Goal: Contribute content: Contribute content

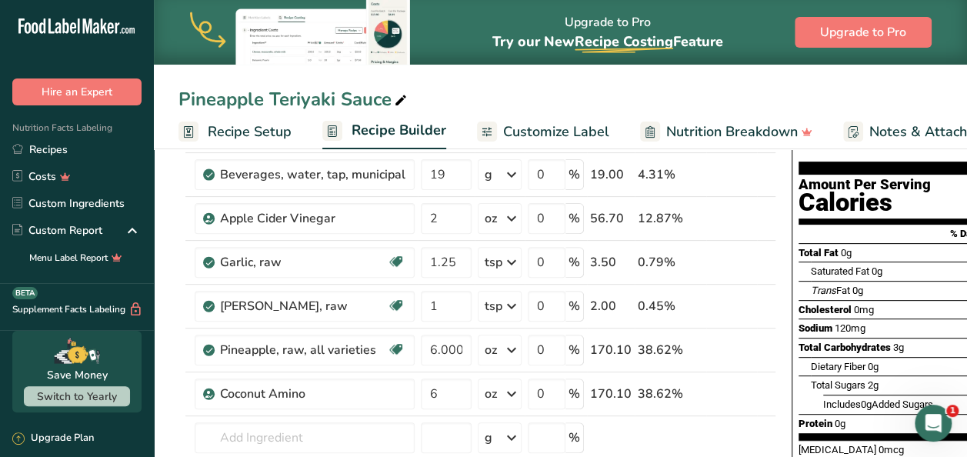
click at [487, 96] on div "Pineapple Teriyaki Sauce" at bounding box center [560, 99] width 813 height 28
click at [60, 140] on link "Recipes" at bounding box center [77, 149] width 154 height 27
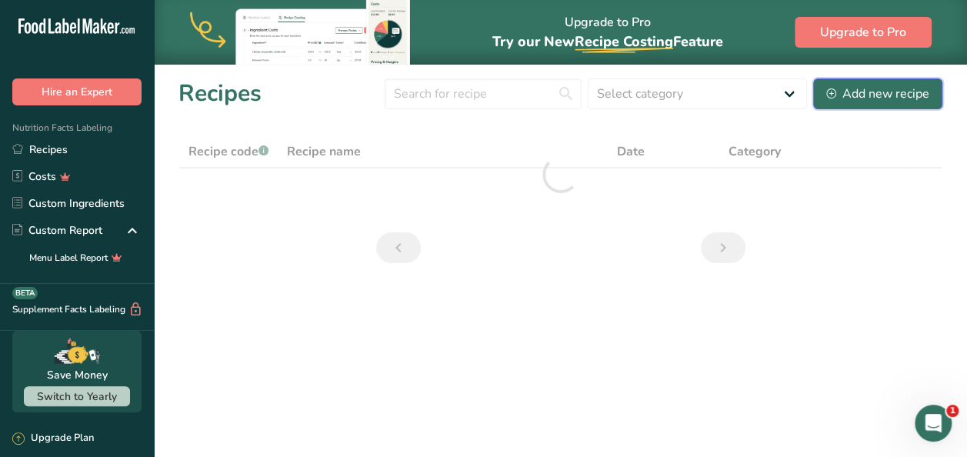
click at [856, 79] on button "Add new recipe" at bounding box center [877, 93] width 129 height 31
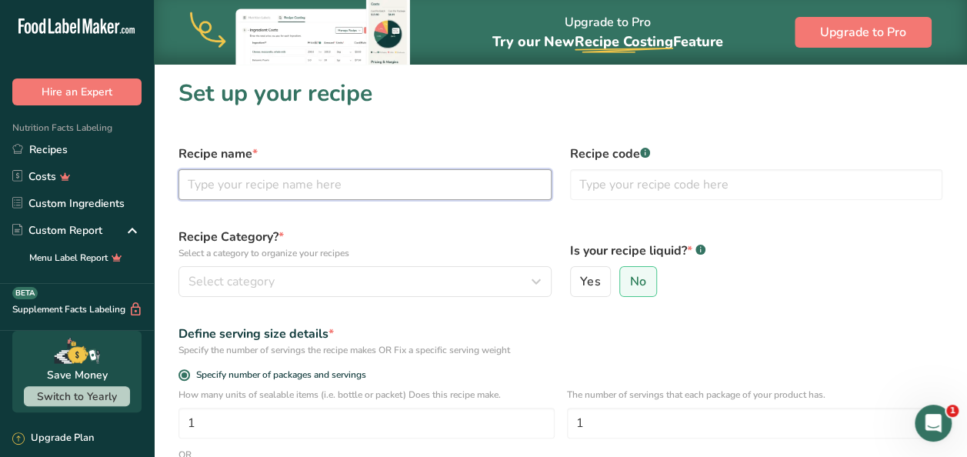
click at [322, 177] on input "text" at bounding box center [364, 184] width 373 height 31
type input "Carribean Jerk Sauce"
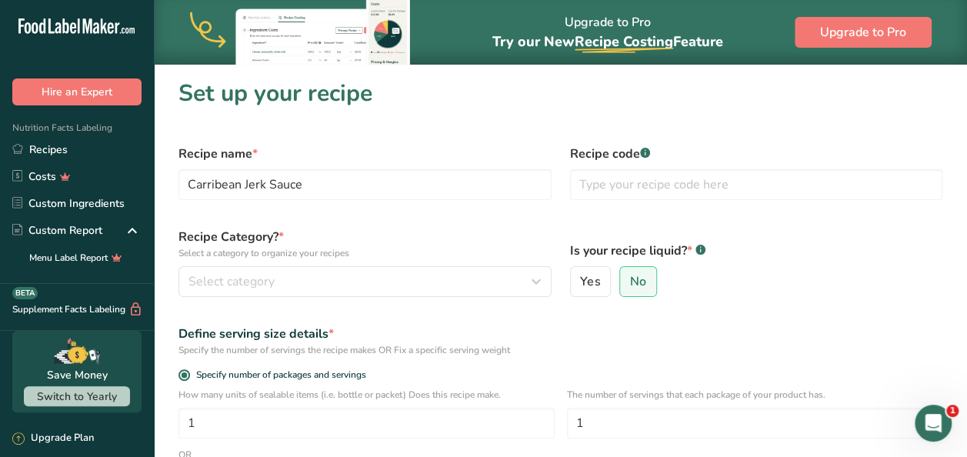
click at [292, 265] on div "Recipe Category? * Select a category to organize your recipes Select category S…" at bounding box center [365, 262] width 392 height 88
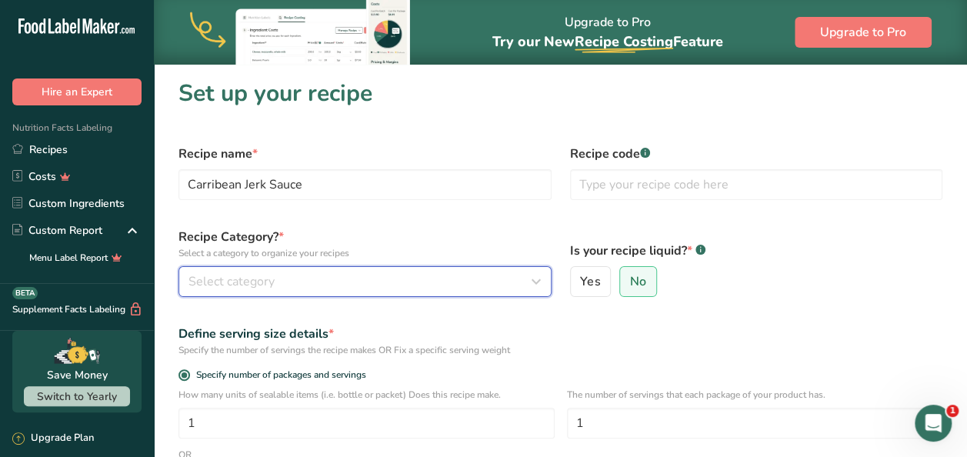
click at [282, 280] on div "Select category" at bounding box center [360, 281] width 344 height 18
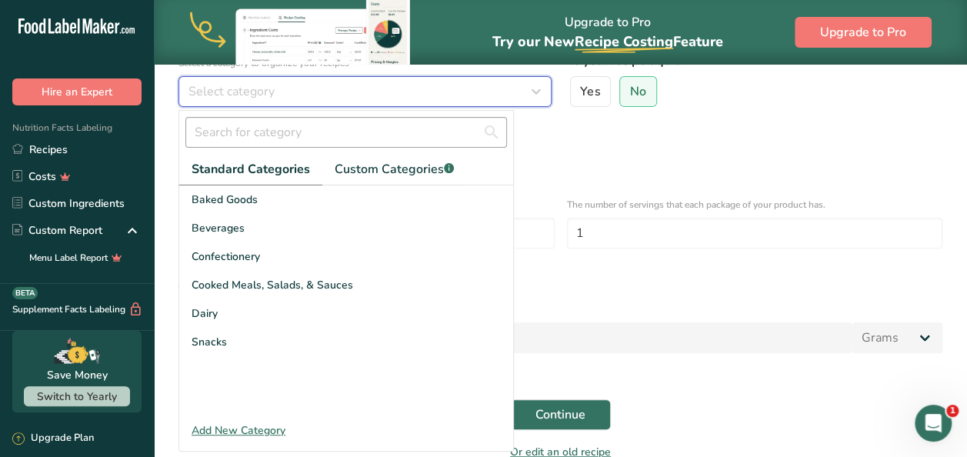
scroll to position [215, 0]
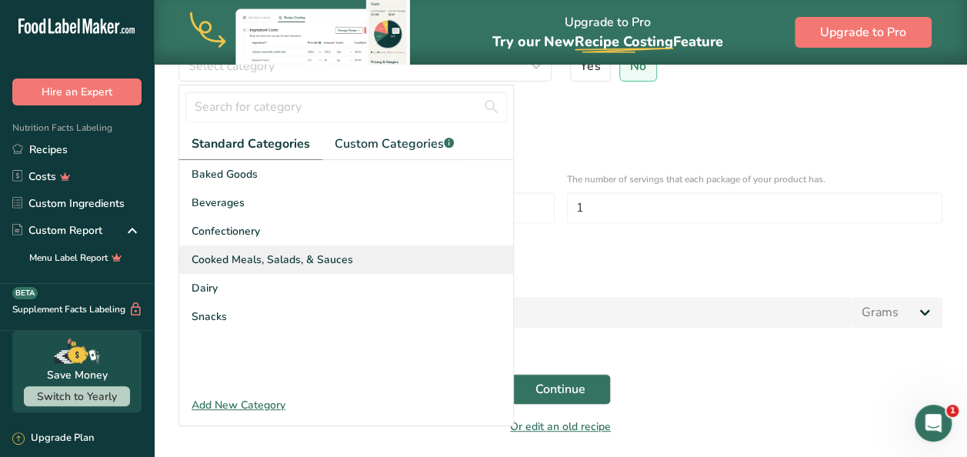
click at [325, 263] on span "Cooked Meals, Salads, & Sauces" at bounding box center [273, 260] width 162 height 16
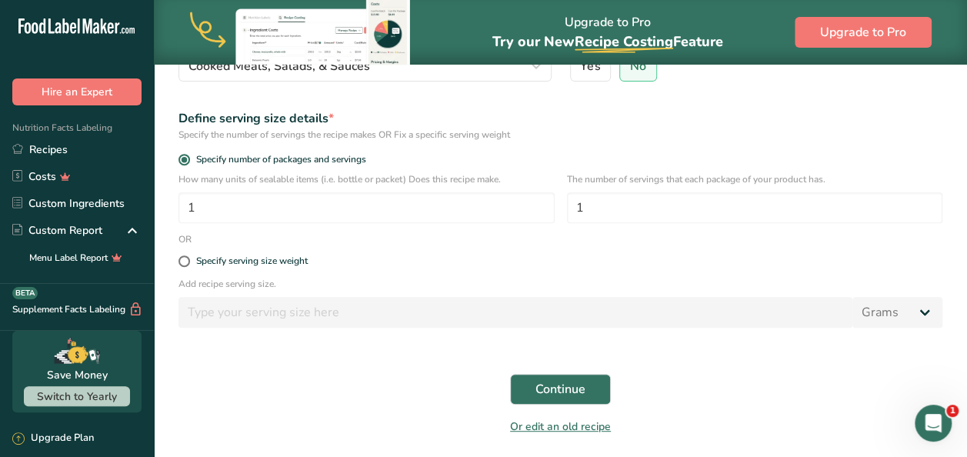
click at [625, 126] on div "Define serving size details *" at bounding box center [560, 118] width 764 height 18
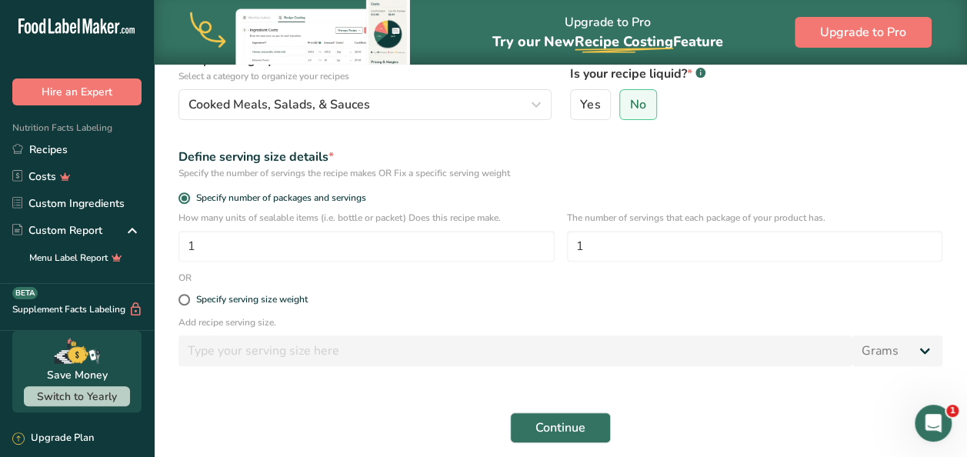
scroll to position [154, 0]
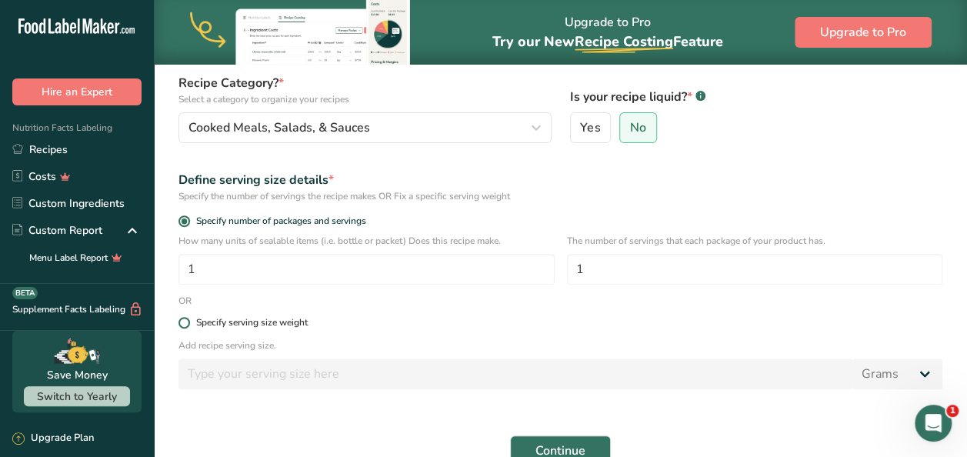
click at [183, 325] on span at bounding box center [184, 323] width 12 height 12
click at [183, 325] on input "Specify serving size weight" at bounding box center [183, 323] width 10 height 10
radio input "true"
radio input "false"
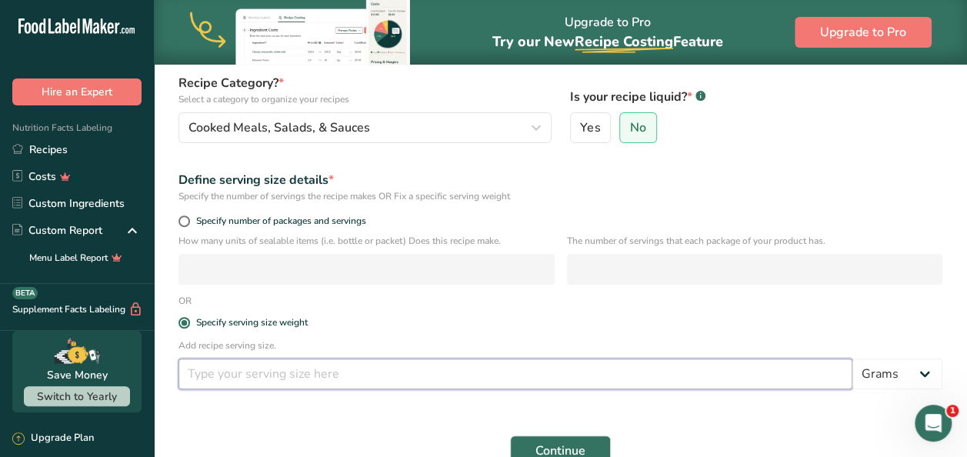
click at [224, 377] on input "number" at bounding box center [515, 373] width 674 height 31
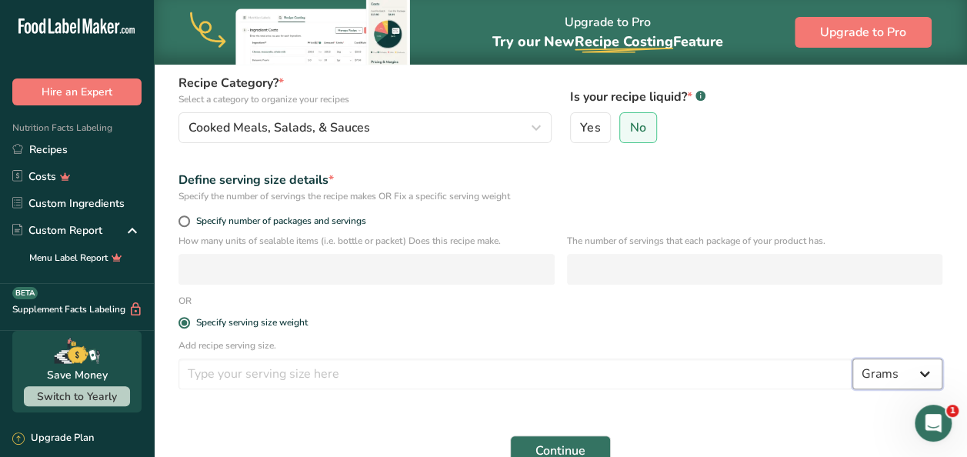
click at [921, 372] on select "Grams kg mg mcg lb oz l mL fl oz tbsp tsp cup qt gallon" at bounding box center [897, 373] width 90 height 31
select select "5"
click at [852, 358] on select "Grams kg mg mcg lb oz l mL fl oz tbsp tsp cup qt gallon" at bounding box center [897, 373] width 90 height 31
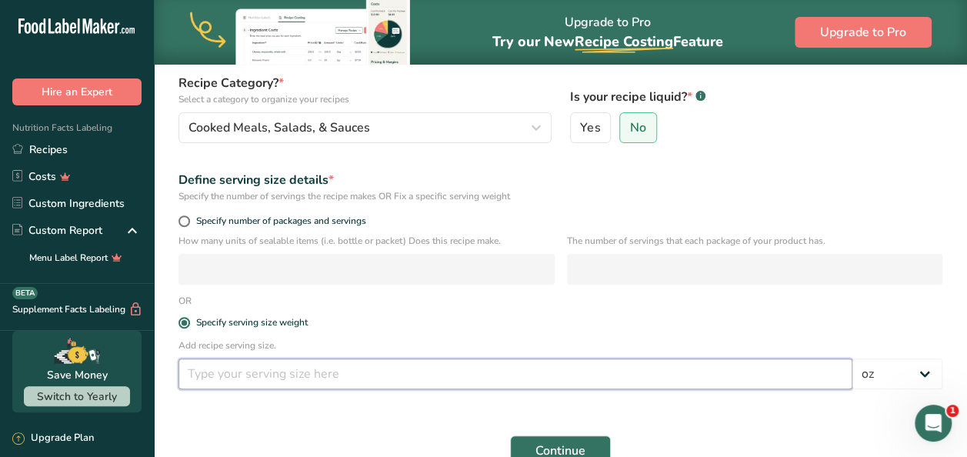
click at [320, 372] on input "number" at bounding box center [515, 373] width 674 height 31
type input "1"
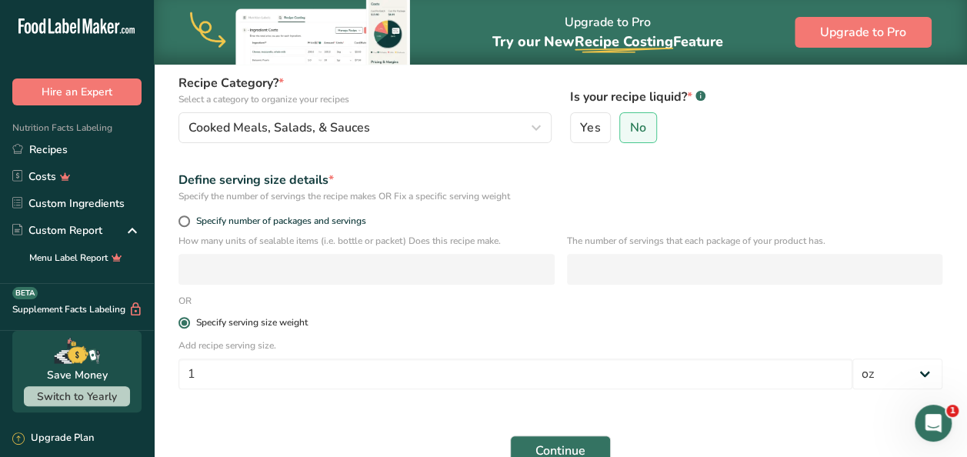
click at [455, 321] on label "Specify serving size weight" at bounding box center [560, 323] width 764 height 12
click at [188, 321] on input "Specify serving size weight" at bounding box center [183, 323] width 10 height 10
click at [589, 132] on span "Yes" at bounding box center [590, 127] width 20 height 15
click at [581, 132] on input "Yes" at bounding box center [576, 128] width 10 height 10
radio input "true"
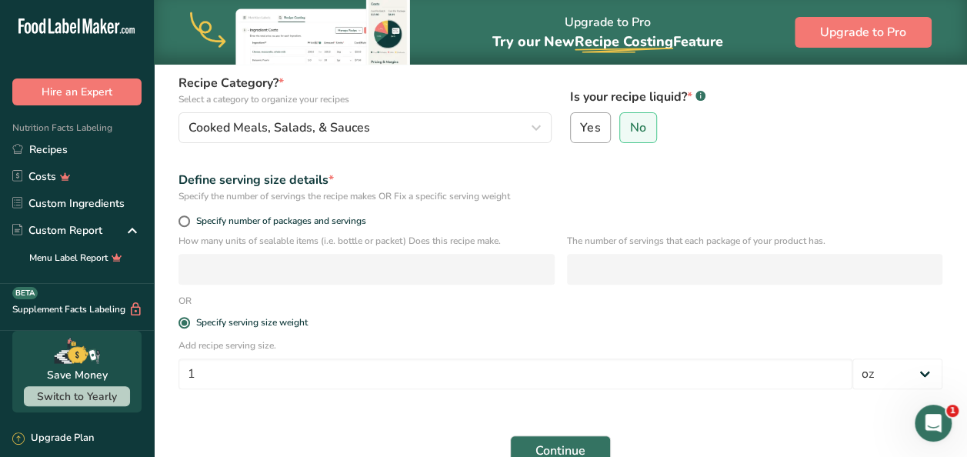
select select "22"
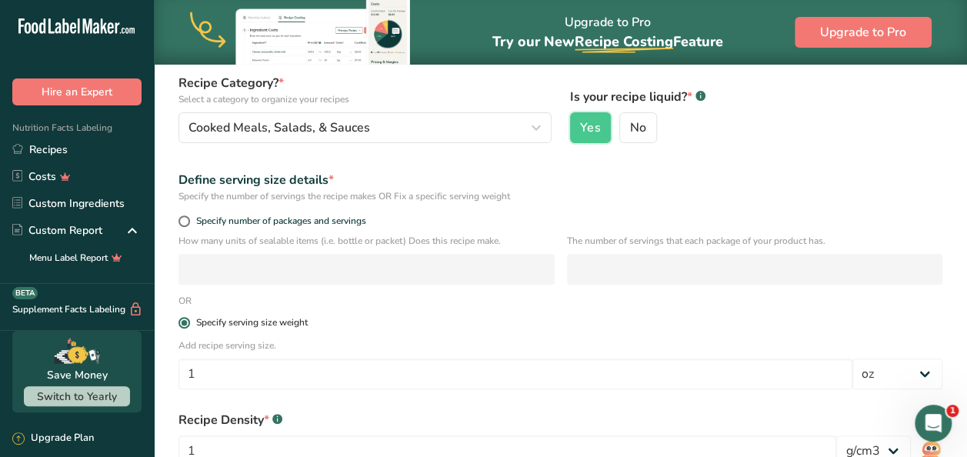
click at [505, 323] on label "Specify serving size weight" at bounding box center [560, 323] width 764 height 12
click at [188, 323] on input "Specify serving size weight" at bounding box center [183, 323] width 10 height 10
click at [571, 123] on input "Yes" at bounding box center [576, 128] width 10 height 10
click at [620, 123] on input "No" at bounding box center [625, 128] width 10 height 10
radio input "true"
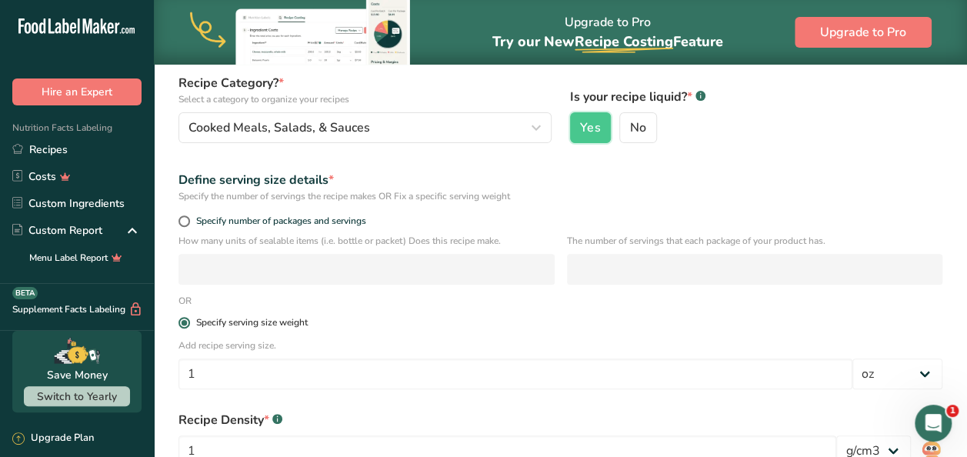
radio input "false"
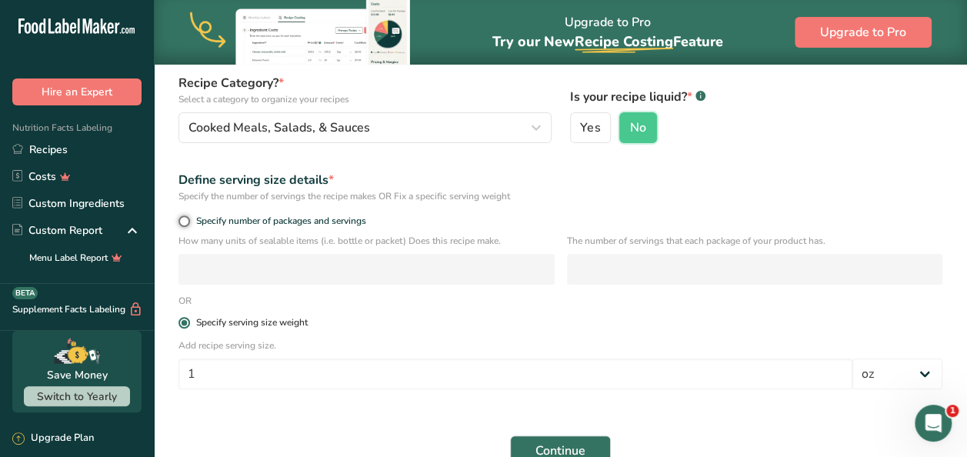
click at [178, 216] on input "Specify number of packages and servings" at bounding box center [183, 221] width 10 height 10
radio input "true"
radio input "false"
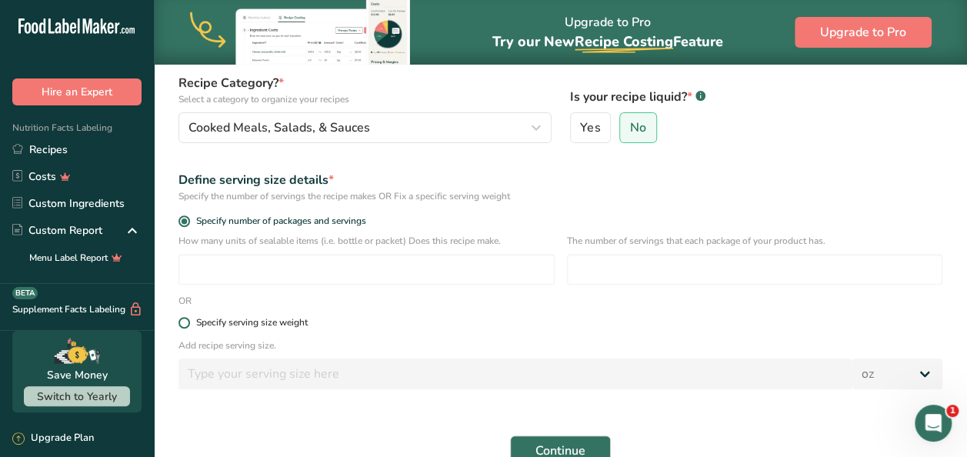
click at [505, 323] on label "Specify serving size weight" at bounding box center [560, 323] width 764 height 12
click at [188, 323] on input "Specify serving size weight" at bounding box center [183, 323] width 10 height 10
radio input "true"
radio input "false"
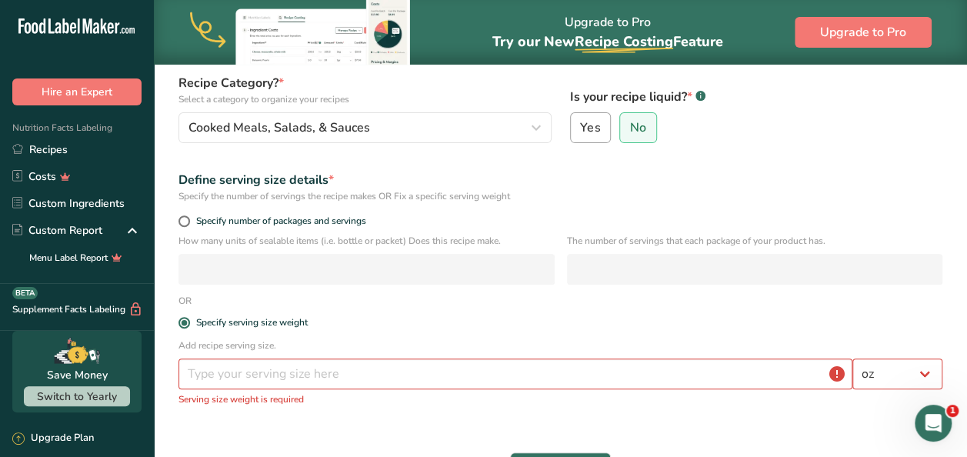
click at [590, 130] on span "Yes" at bounding box center [590, 127] width 20 height 15
click at [581, 130] on input "Yes" at bounding box center [576, 128] width 10 height 10
radio input "true"
radio input "false"
select select "22"
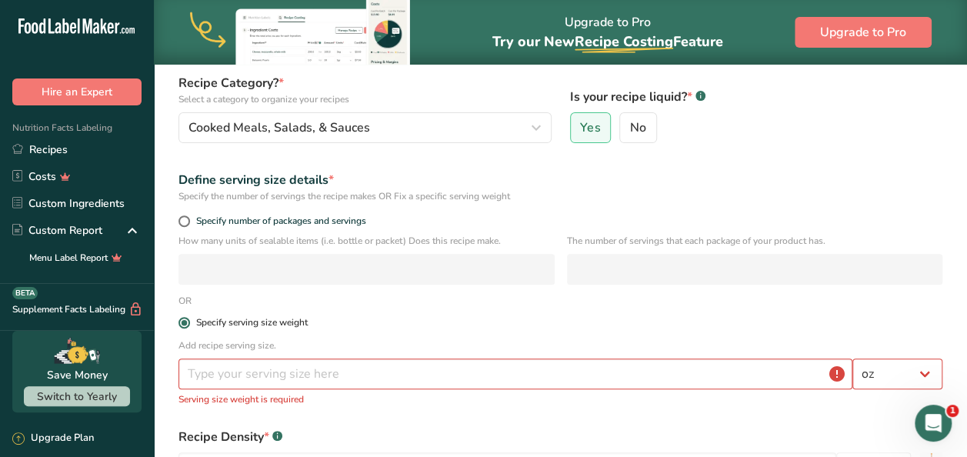
click at [586, 324] on label "Specify serving size weight" at bounding box center [560, 323] width 764 height 12
click at [188, 324] on input "Specify serving size weight" at bounding box center [183, 323] width 10 height 10
click at [571, 123] on input "Yes" at bounding box center [576, 128] width 10 height 10
click at [620, 123] on input "No" at bounding box center [625, 128] width 10 height 10
radio input "true"
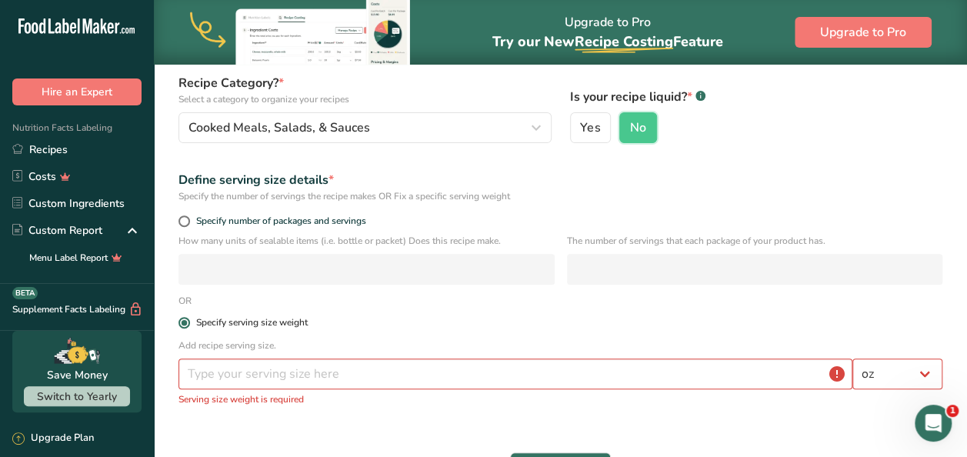
radio input "false"
click at [178, 216] on input "Specify number of packages and servings" at bounding box center [183, 221] width 10 height 10
radio input "true"
radio input "false"
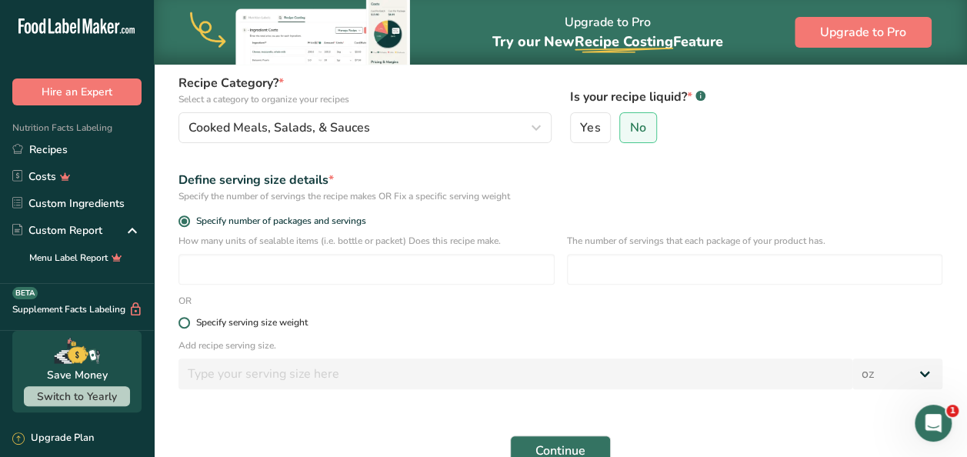
click at [620, 123] on input "No" at bounding box center [625, 128] width 10 height 10
click at [571, 123] on input "Yes" at bounding box center [576, 128] width 10 height 10
radio input "true"
radio input "false"
select select "22"
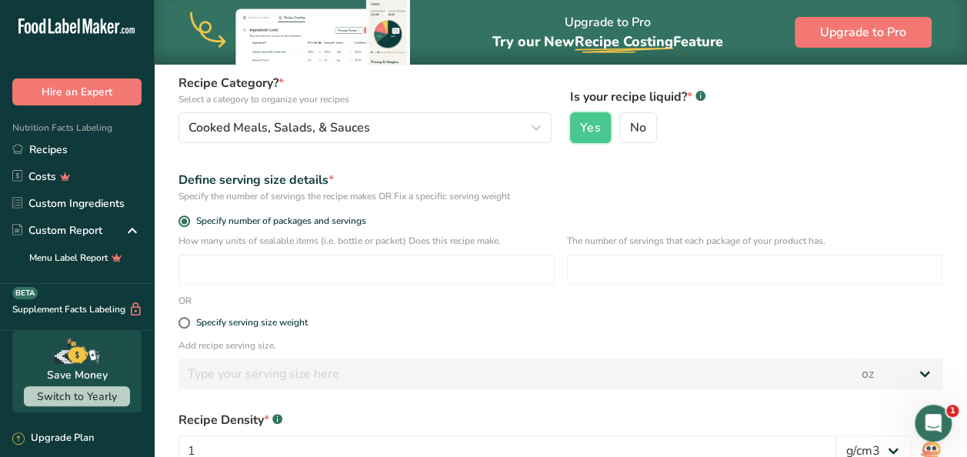
click at [792, 157] on form "Recipe name * Carribean Jerk Sauce Recipe code .a-a{fill:#347362;}.b-a{fill:#ff…" at bounding box center [560, 286] width 782 height 608
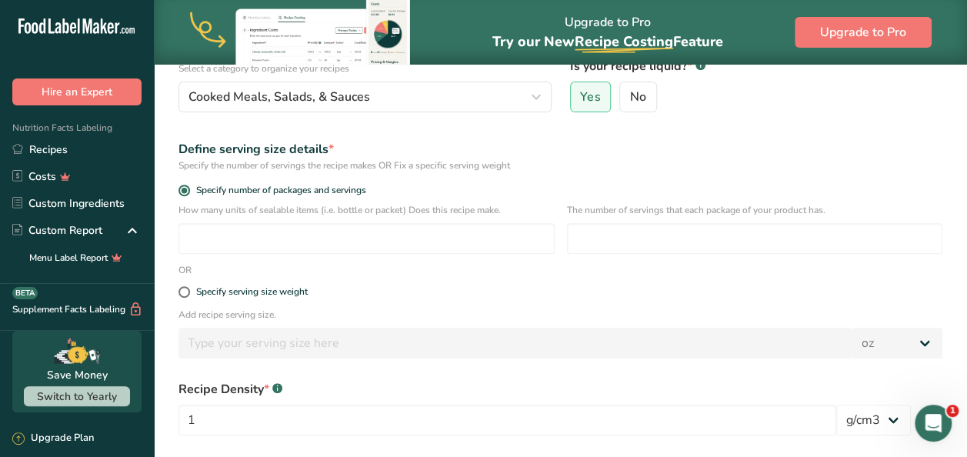
scroll to position [215, 0]
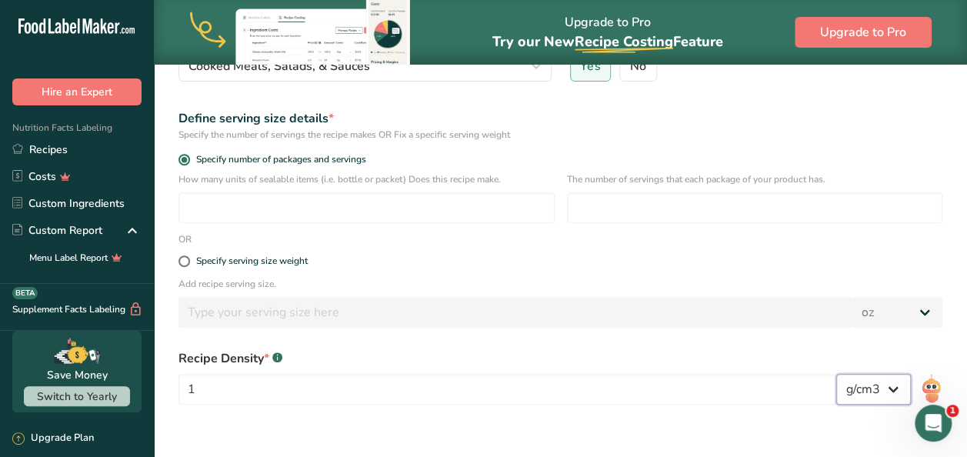
click at [898, 392] on select "lb/ft3 g/cm3" at bounding box center [873, 389] width 75 height 31
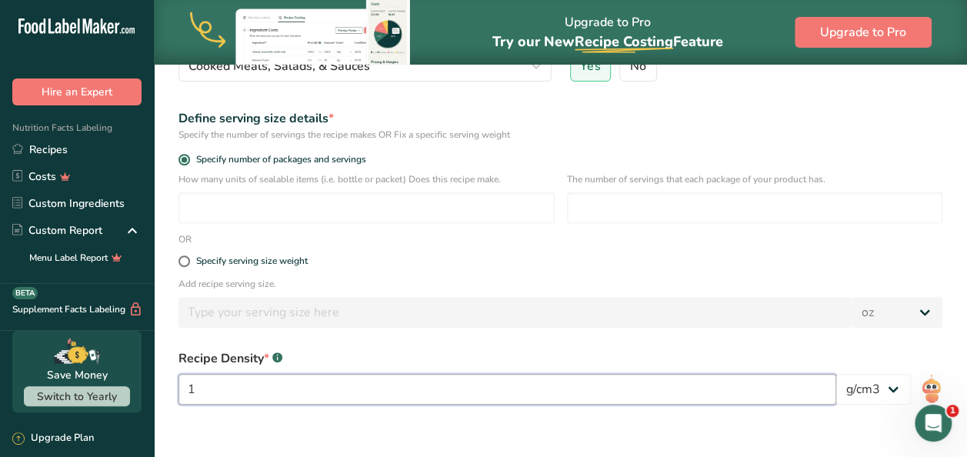
click at [294, 378] on input "1" at bounding box center [507, 389] width 658 height 31
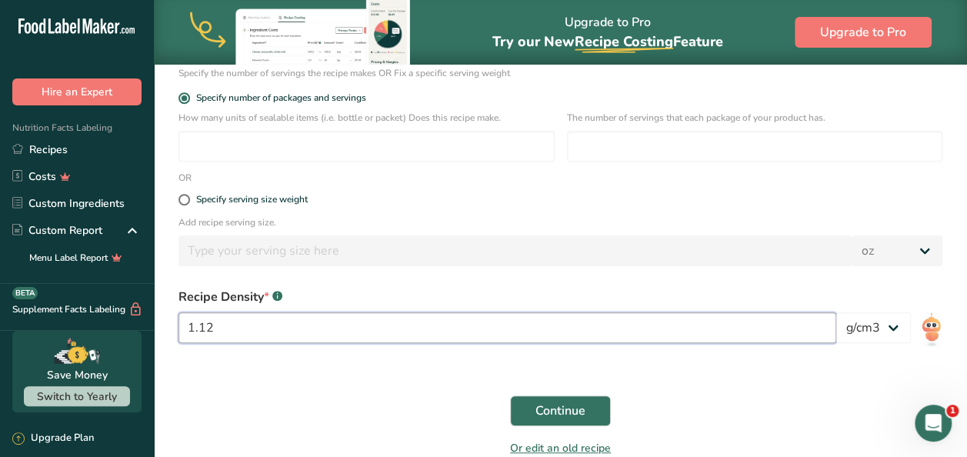
scroll to position [308, 0]
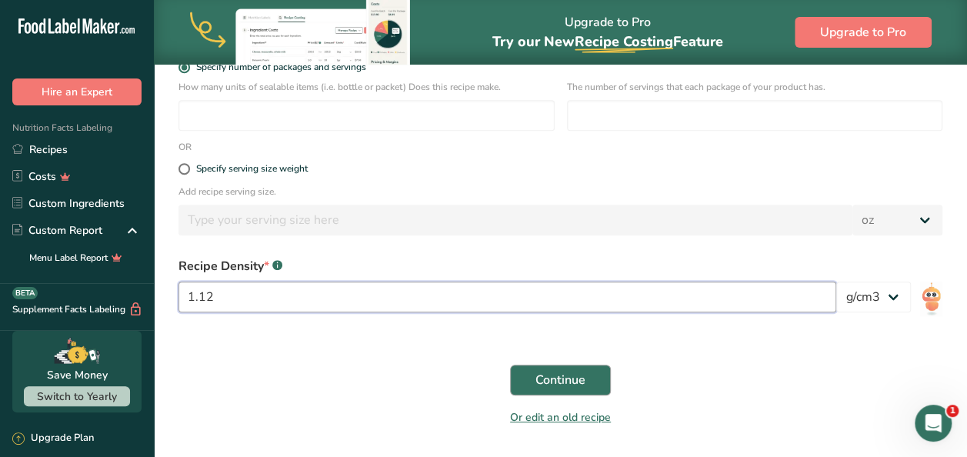
type input "1.12"
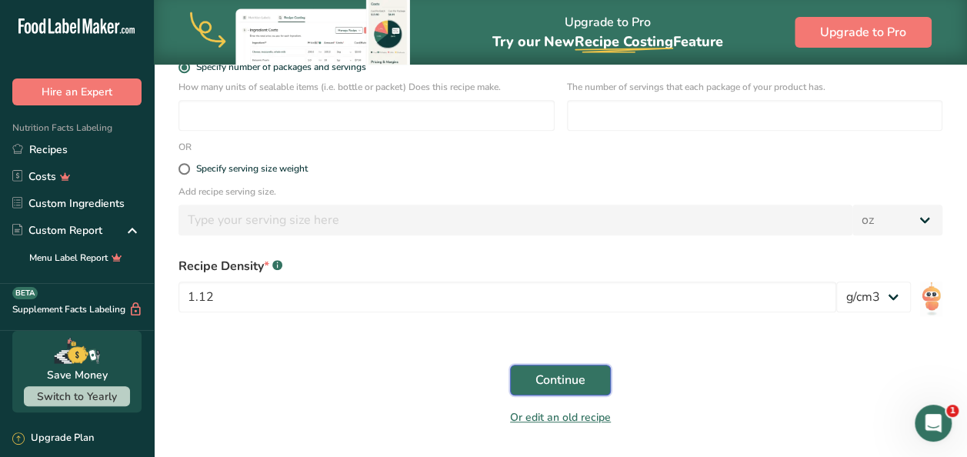
click at [543, 372] on span "Continue" at bounding box center [560, 380] width 50 height 18
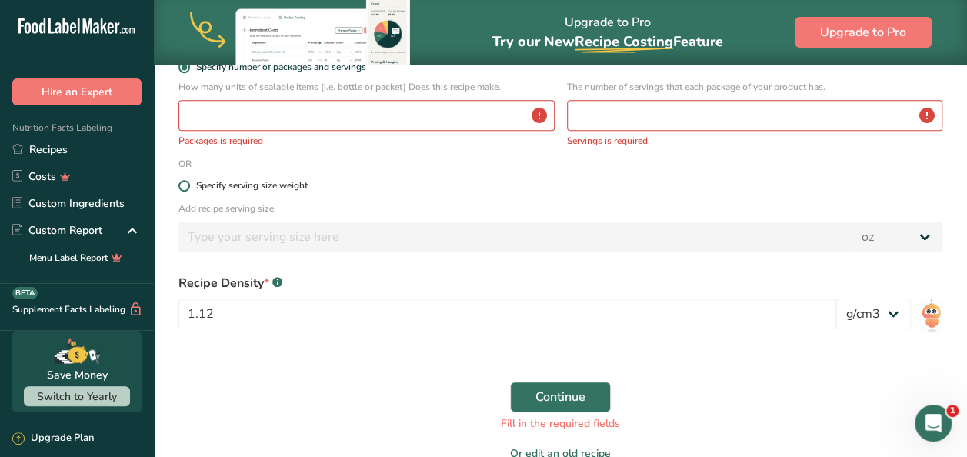
click at [188, 186] on span at bounding box center [184, 186] width 12 height 12
click at [188, 186] on input "Specify serving size weight" at bounding box center [183, 186] width 10 height 10
radio input "true"
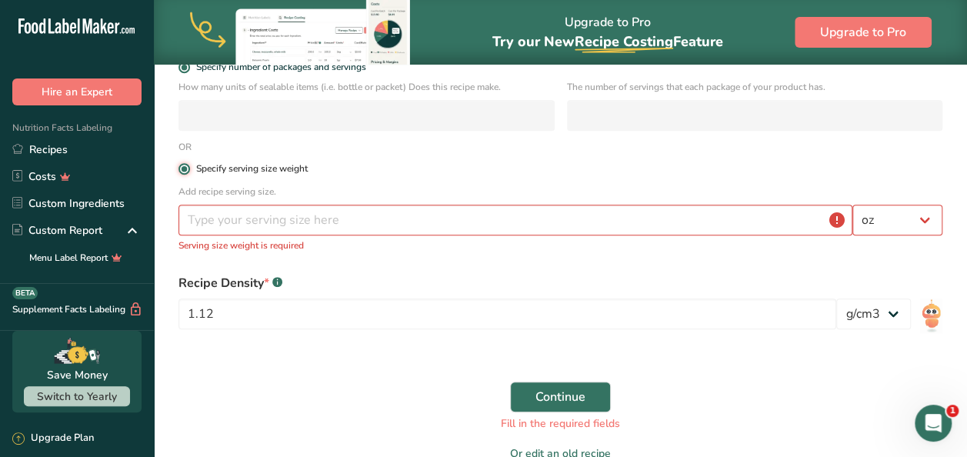
radio input "false"
click at [282, 229] on input "number" at bounding box center [515, 220] width 674 height 31
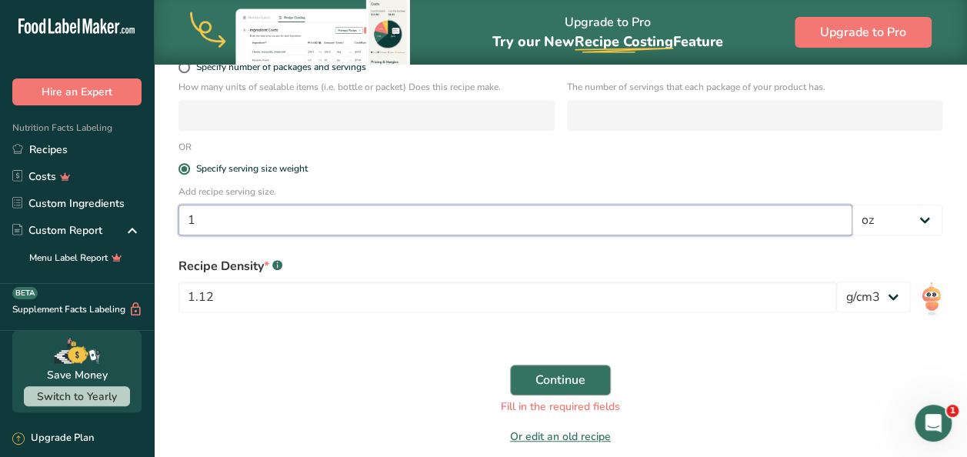
type input "1"
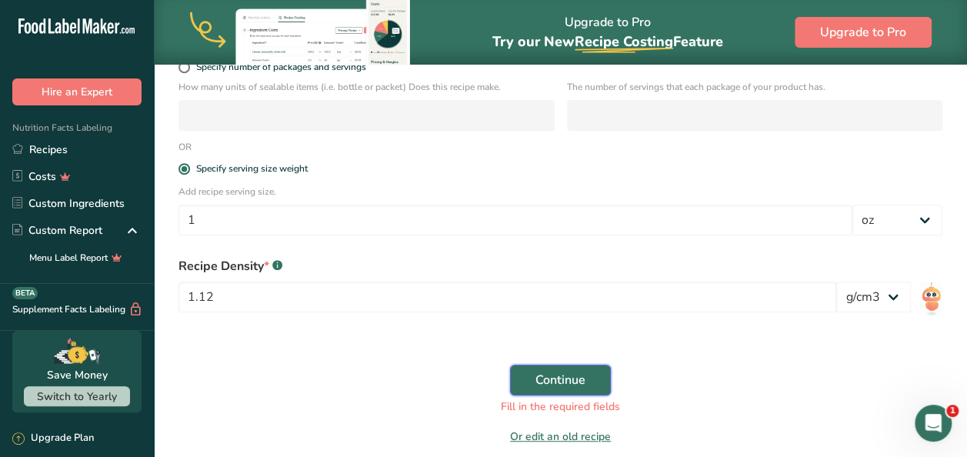
click at [572, 389] on button "Continue" at bounding box center [560, 380] width 101 height 31
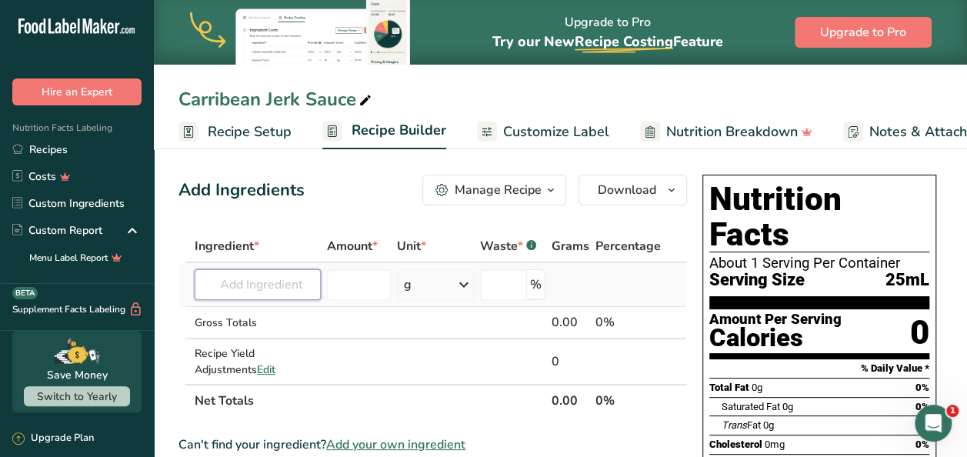
click at [267, 294] on input "text" at bounding box center [258, 284] width 126 height 31
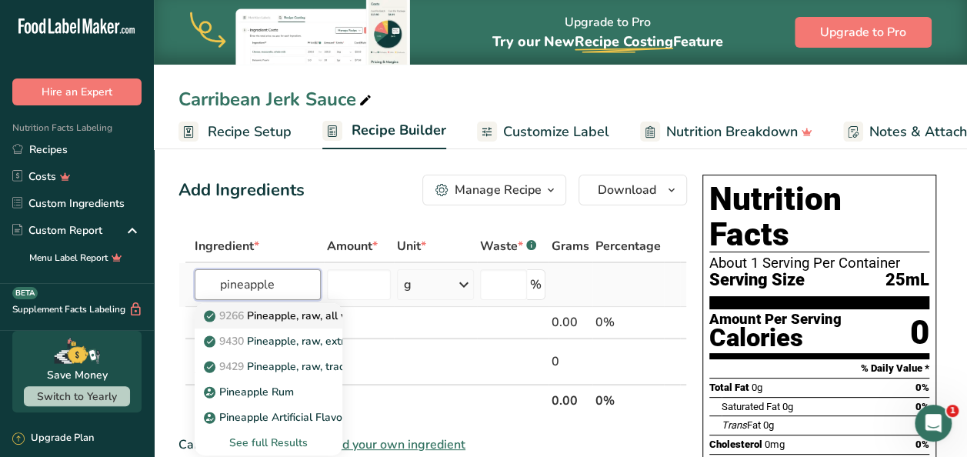
type input "pineapple"
click at [293, 315] on p "9266 Pineapple, raw, all varieties" at bounding box center [294, 316] width 175 height 16
type input "Pineapple, raw, all varieties"
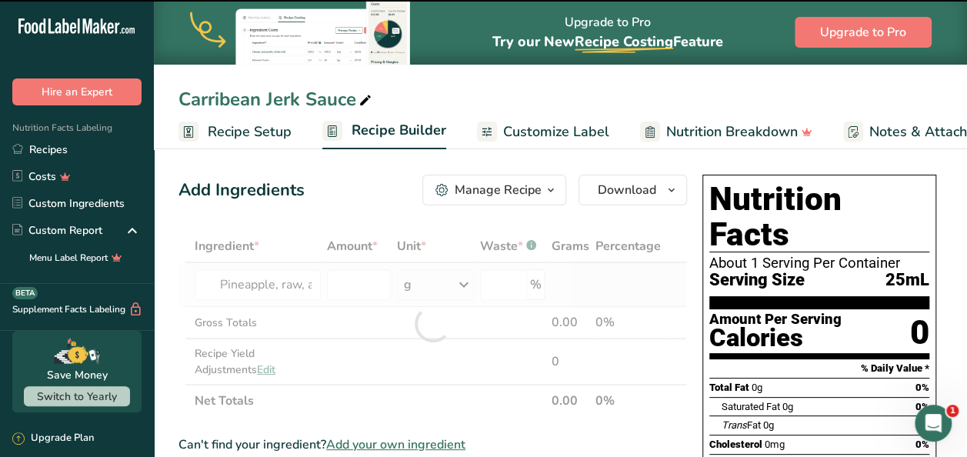
type input "0"
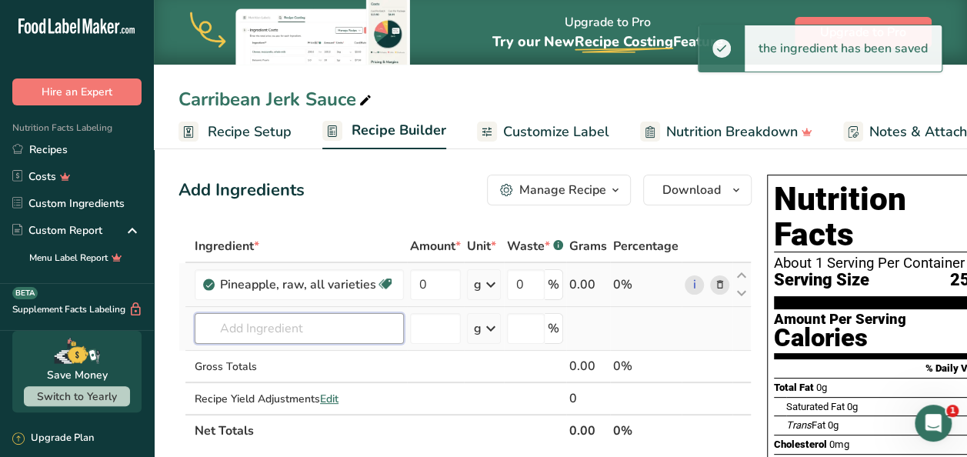
click at [292, 324] on input "text" at bounding box center [299, 328] width 209 height 31
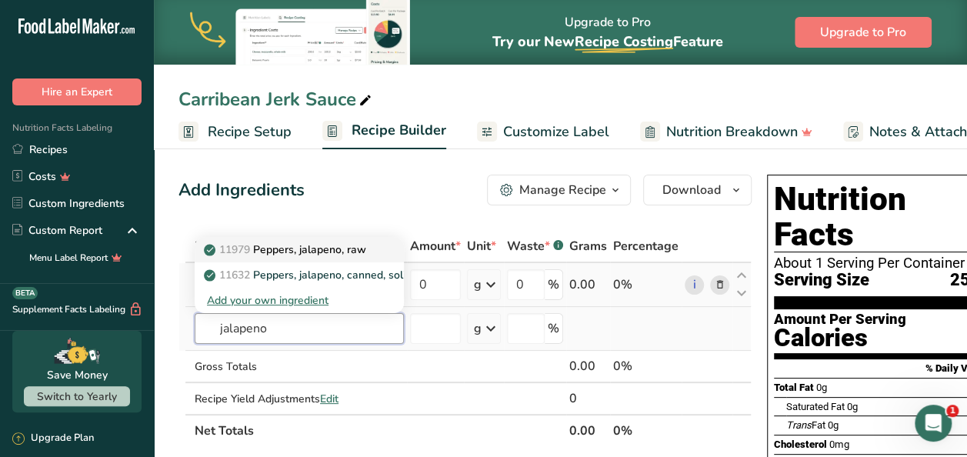
type input "jalapeno"
click at [327, 246] on p "11979 [PERSON_NAME], jalapeno, raw" at bounding box center [286, 250] width 159 height 16
type input "Peppers, jalapeno, raw"
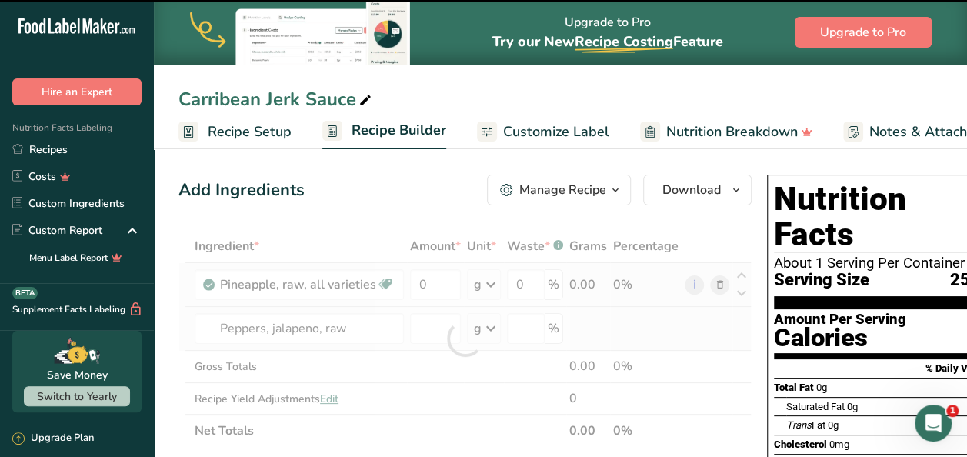
type input "0"
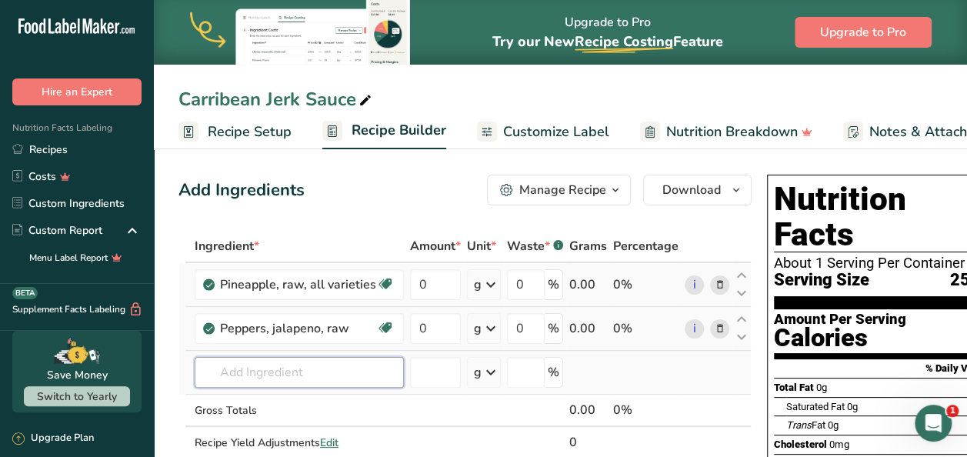
click at [285, 365] on input "text" at bounding box center [299, 372] width 209 height 31
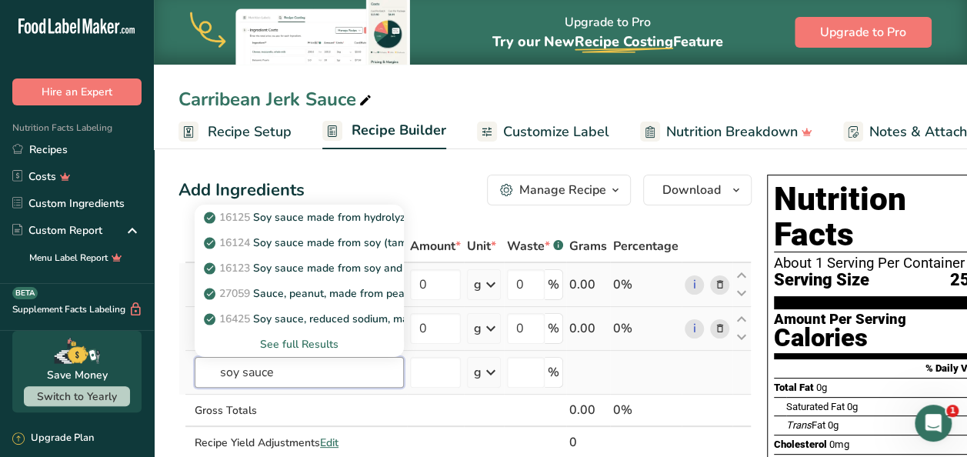
type input "soy sauce"
click at [300, 337] on div "See full Results" at bounding box center [299, 344] width 185 height 16
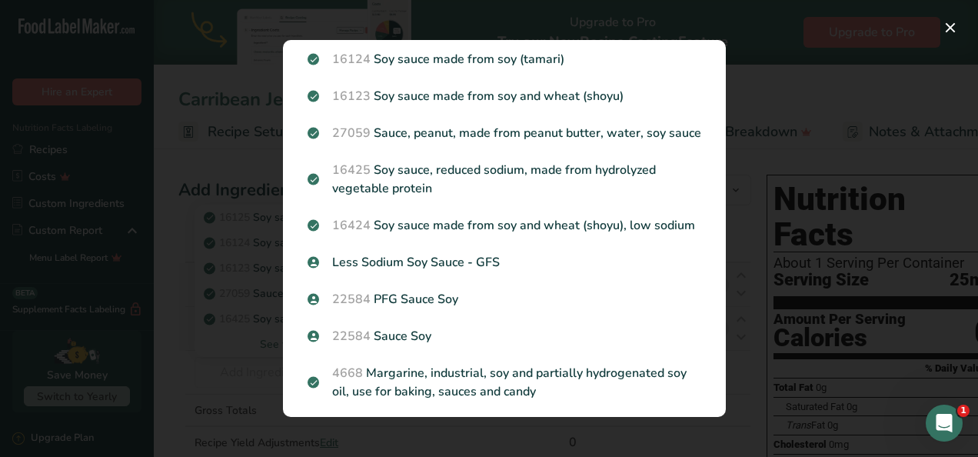
scroll to position [92, 0]
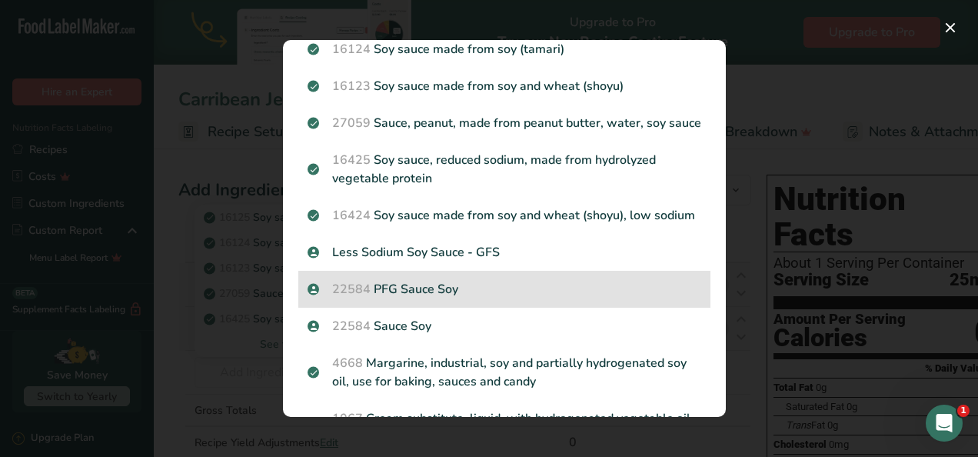
click at [466, 298] on p "22584 PFG Sauce Soy" at bounding box center [505, 289] width 394 height 18
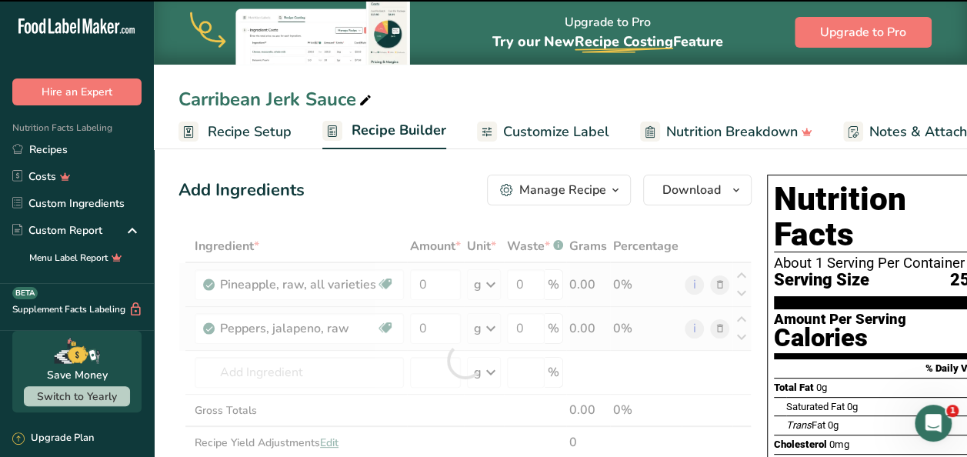
type input "0"
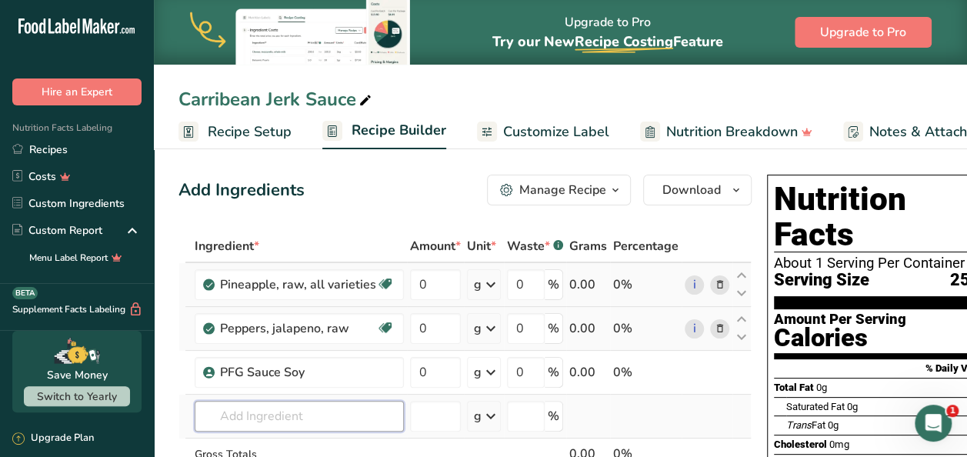
click at [297, 425] on input "text" at bounding box center [299, 416] width 209 height 31
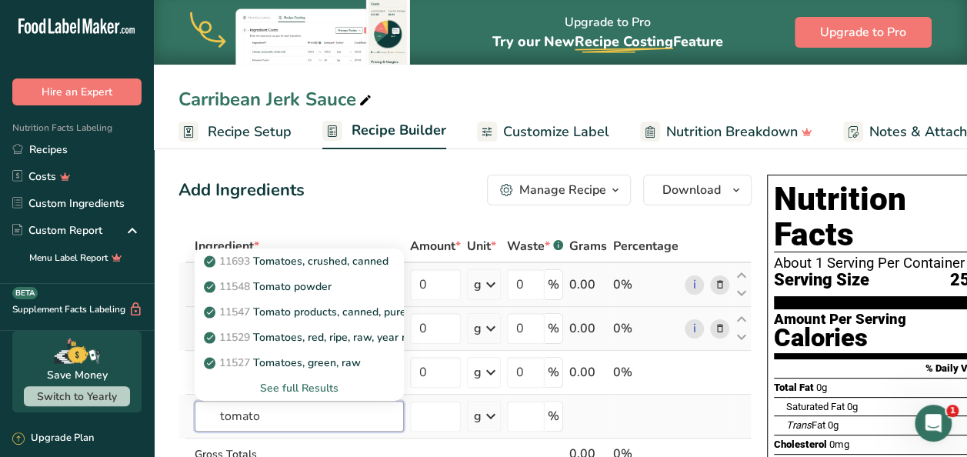
type input "tomato"
click at [307, 385] on div "See full Results" at bounding box center [299, 388] width 185 height 16
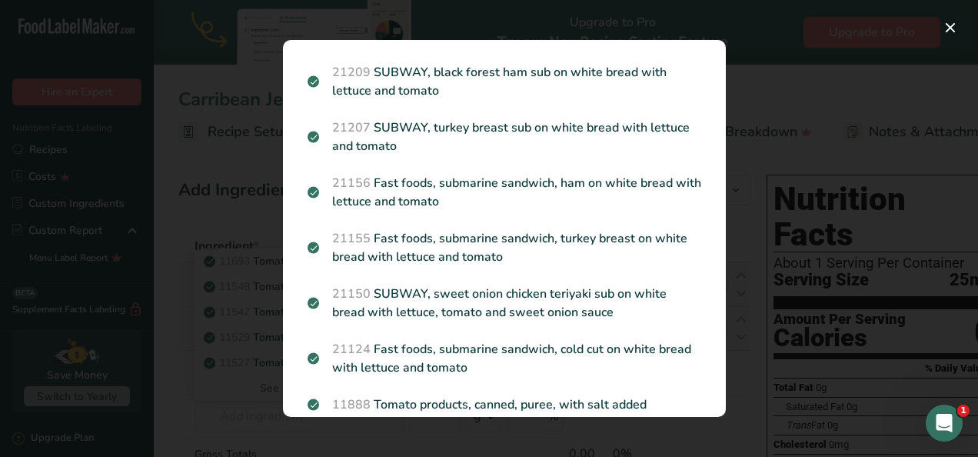
scroll to position [1955, 0]
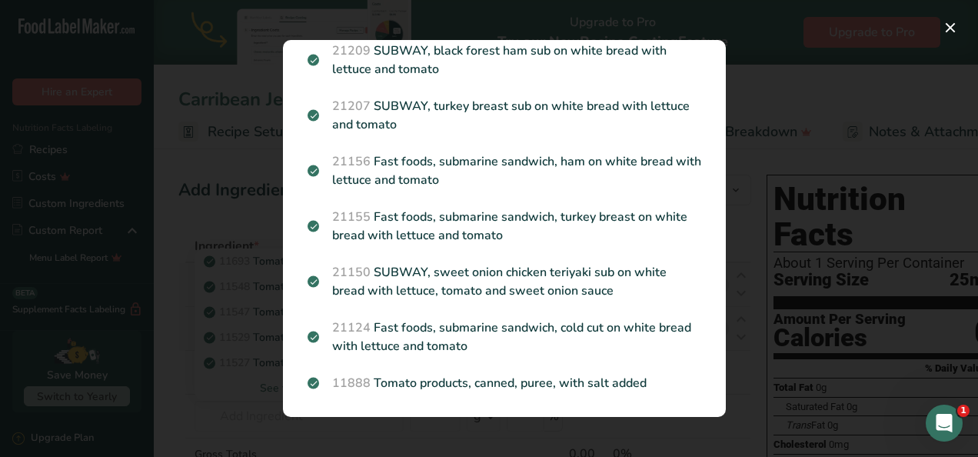
click at [765, 188] on div "Search results modal" at bounding box center [489, 228] width 978 height 457
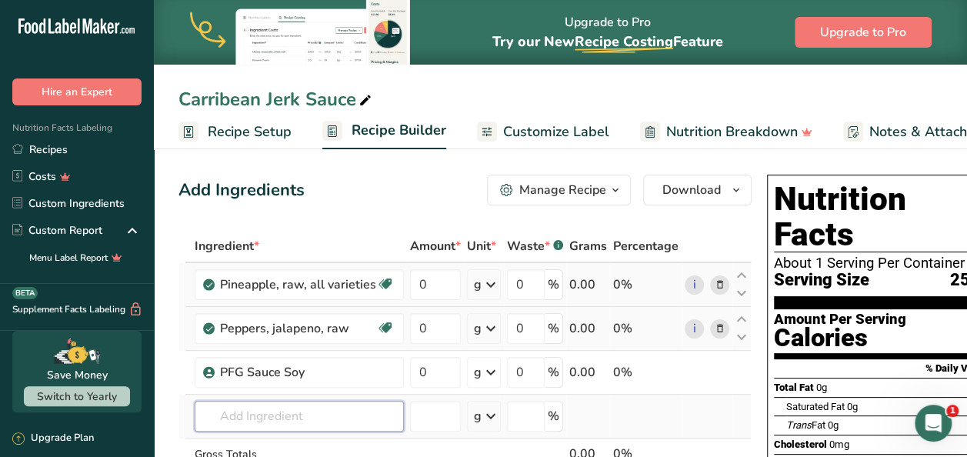
click at [279, 402] on input "text" at bounding box center [299, 416] width 209 height 31
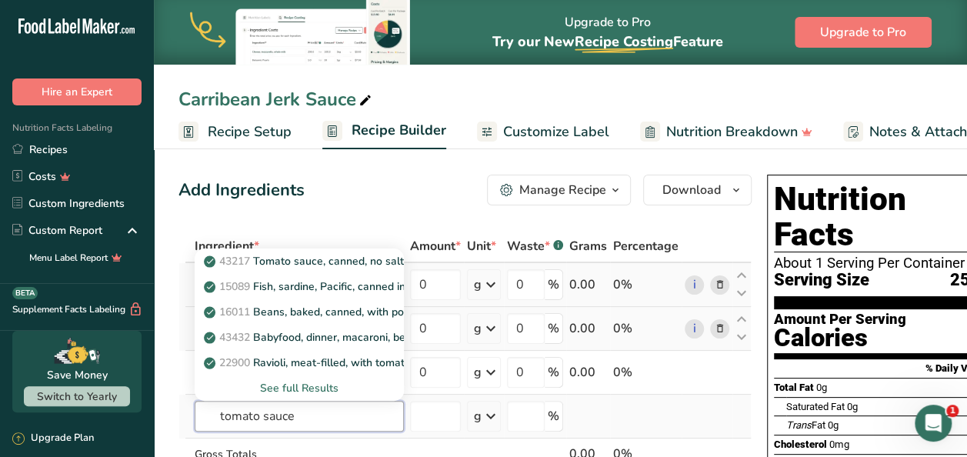
type input "tomato sauce"
click at [302, 388] on div "See full Results" at bounding box center [299, 388] width 185 height 16
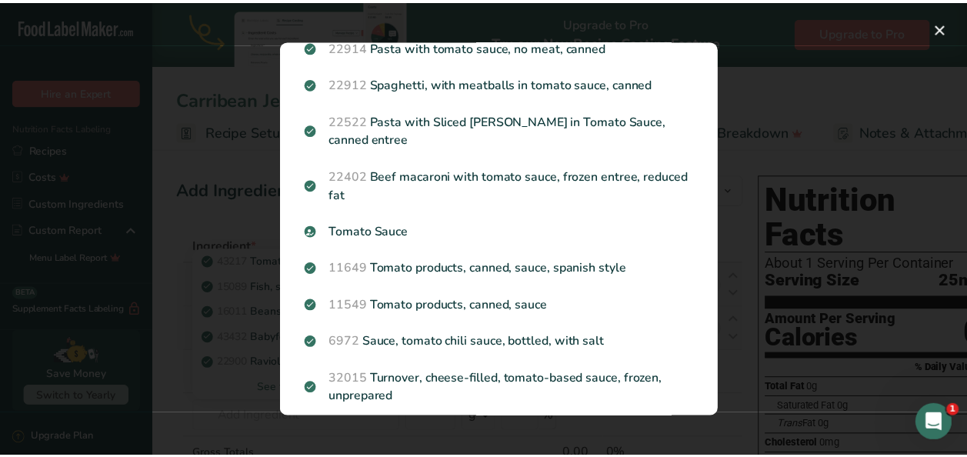
scroll to position [0, 0]
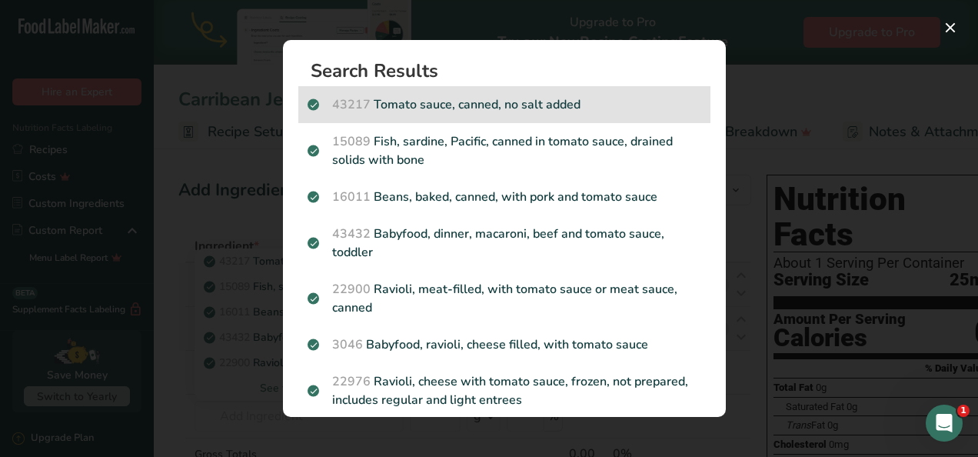
click at [568, 103] on p "43217 Tomato sauce, canned, no salt added" at bounding box center [505, 104] width 394 height 18
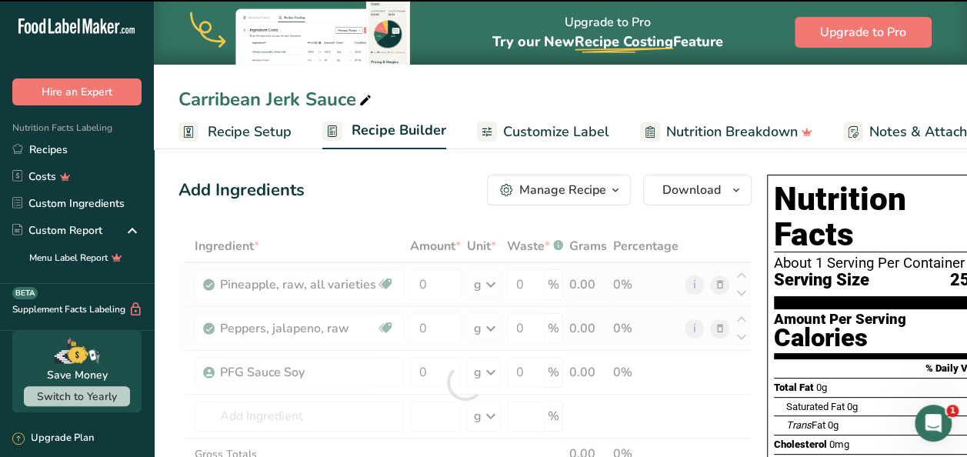
type input "0"
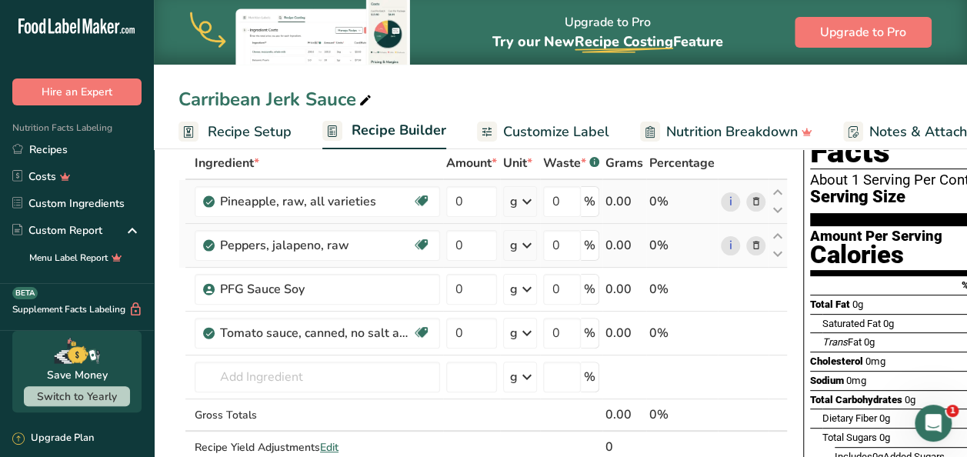
scroll to position [92, 0]
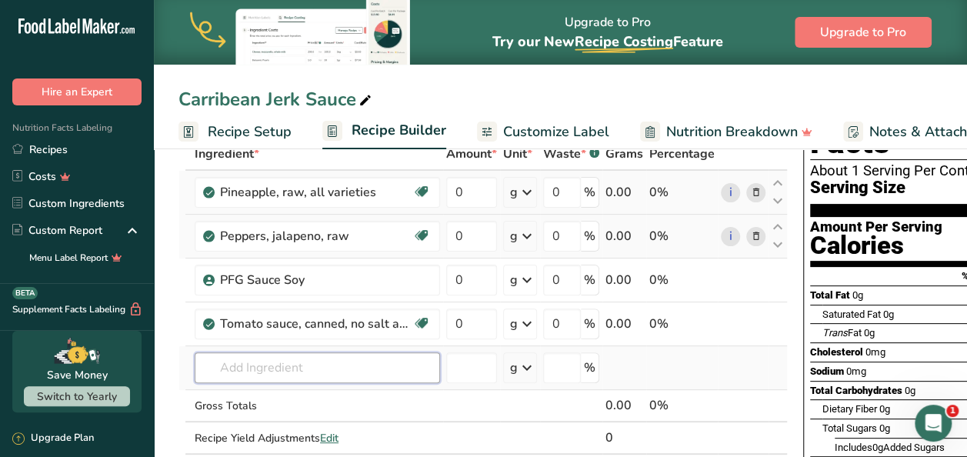
click at [340, 364] on input "text" at bounding box center [317, 367] width 245 height 31
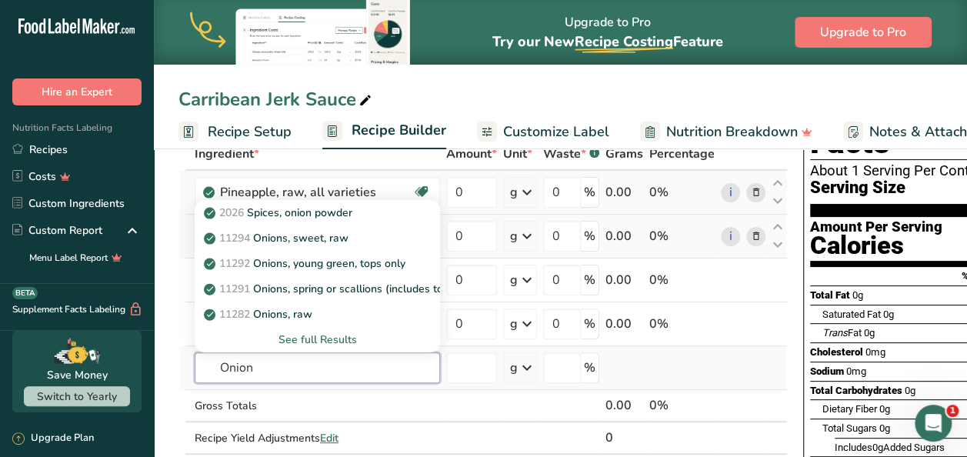
type input "Onion"
click at [329, 339] on div "See full Results" at bounding box center [317, 340] width 221 height 16
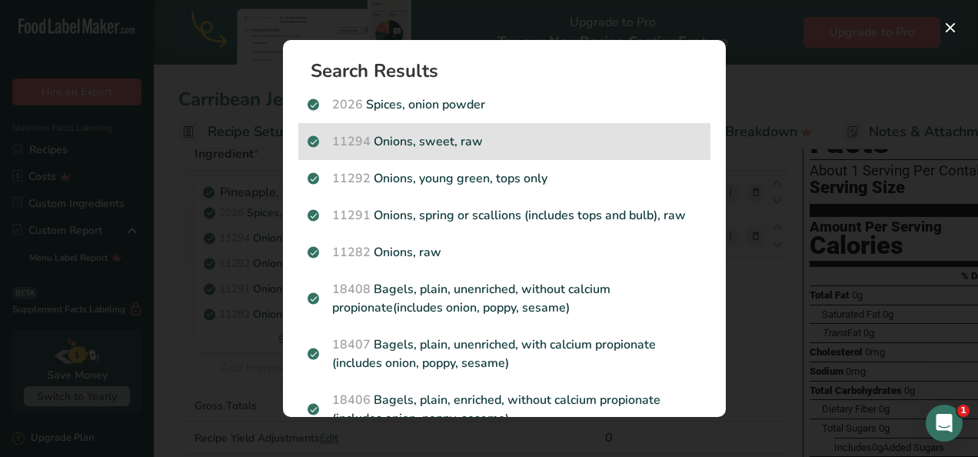
click at [521, 148] on p "11294 Onions, sweet, raw" at bounding box center [505, 141] width 394 height 18
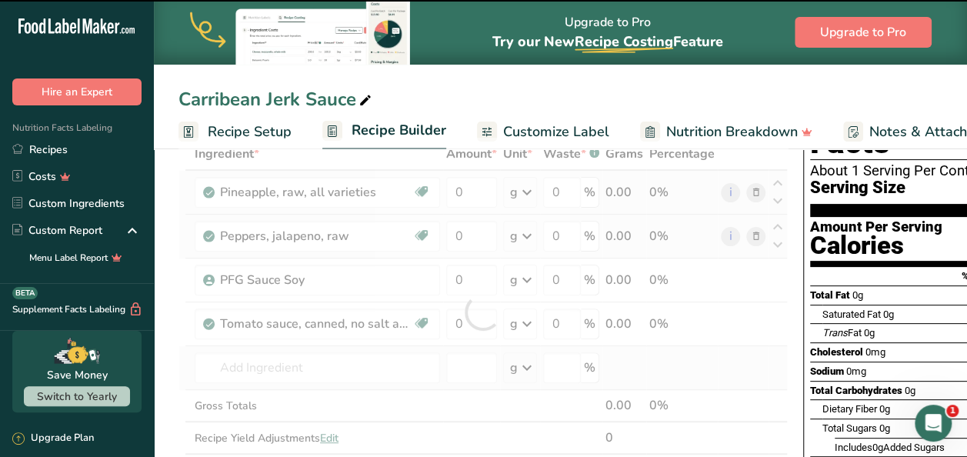
type input "0"
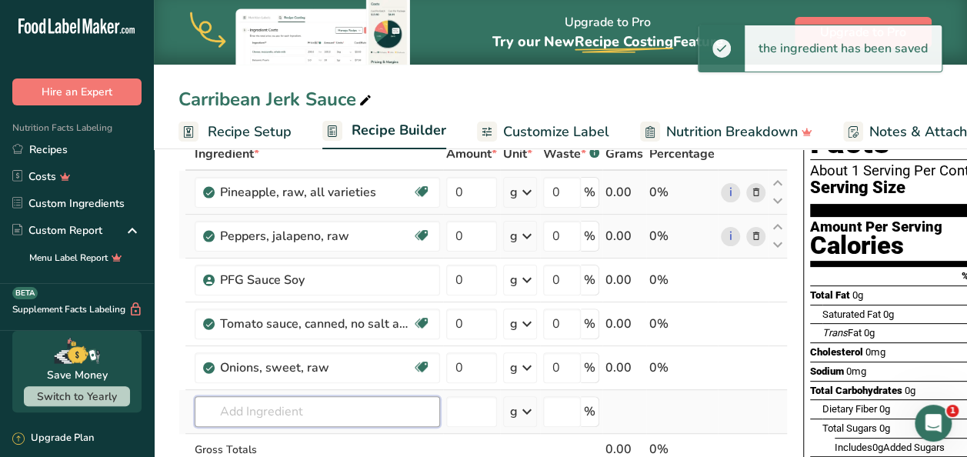
click at [262, 408] on input "text" at bounding box center [317, 411] width 245 height 31
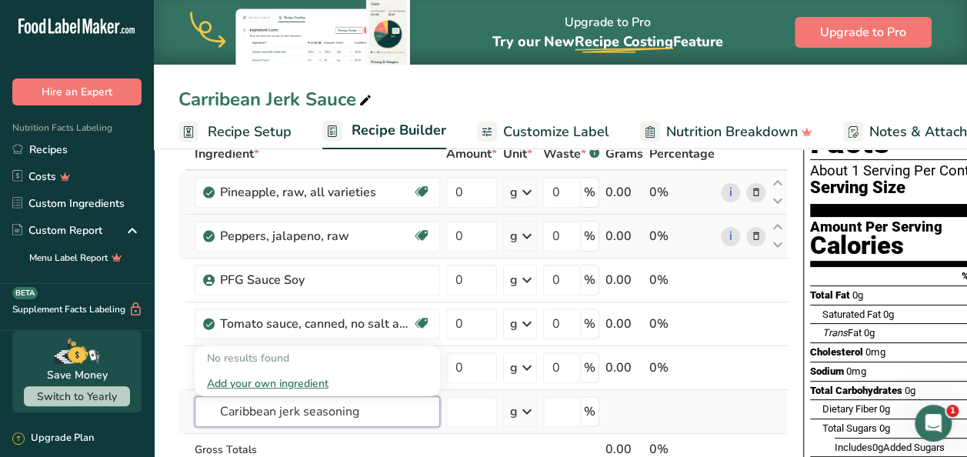
click at [379, 409] on input "Caribbean jerk seasoning" at bounding box center [317, 411] width 245 height 31
type input "Caribbean jerk seasoning"
click at [305, 382] on div "Add your own ingredient" at bounding box center [317, 383] width 221 height 16
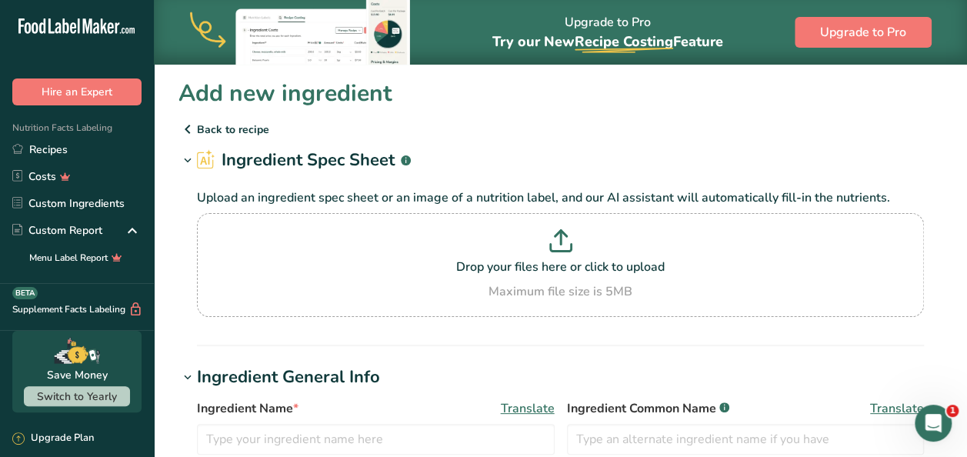
click at [429, 325] on div "Upload an ingredient spec sheet or an image of a nutrition label, and our AI as…" at bounding box center [560, 249] width 764 height 153
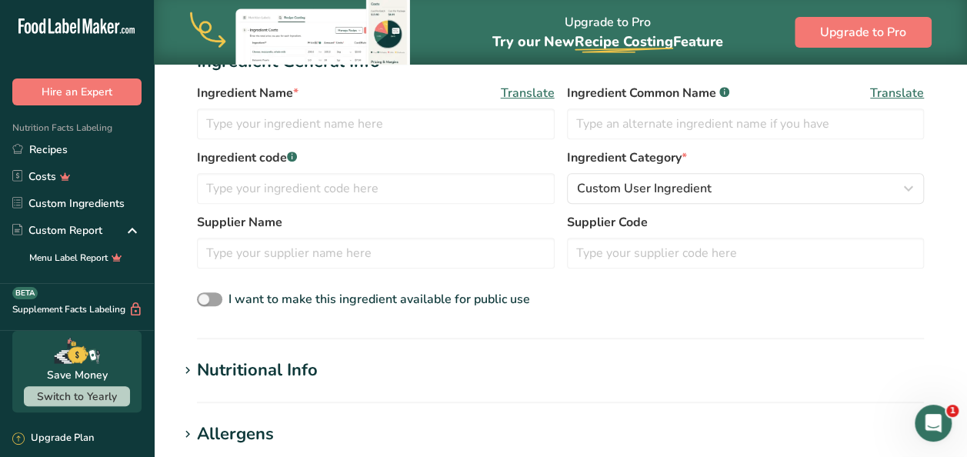
scroll to position [277, 0]
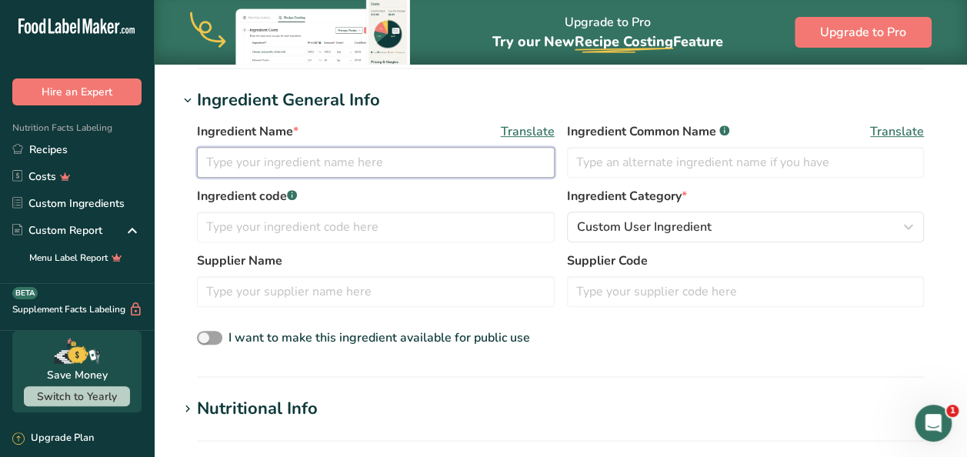
click at [307, 175] on input "text" at bounding box center [376, 162] width 358 height 31
type input "Caribbean Jerk Seasoning"
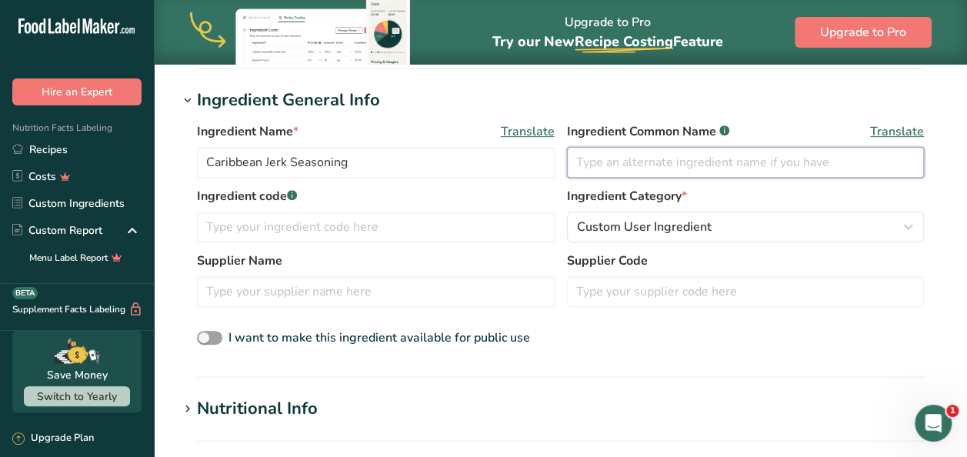
click at [676, 160] on input "text" at bounding box center [746, 162] width 358 height 31
type input "Jerk"
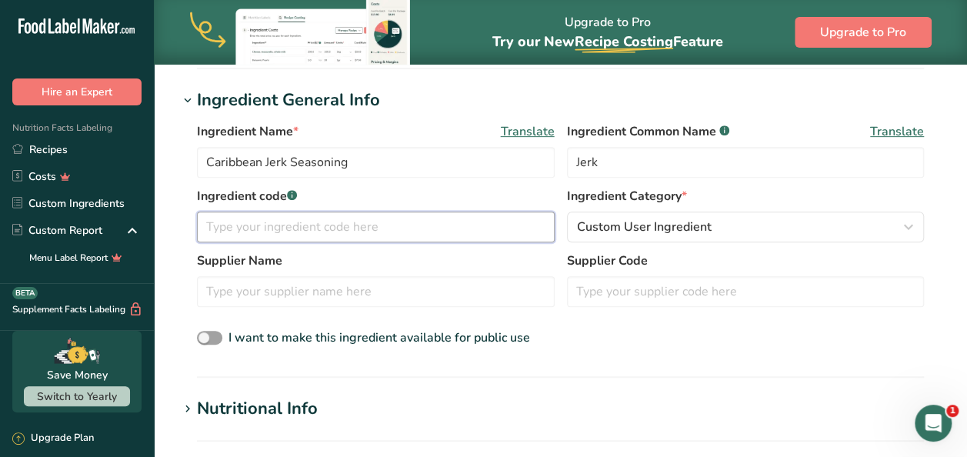
click at [295, 225] on input "text" at bounding box center [376, 227] width 358 height 31
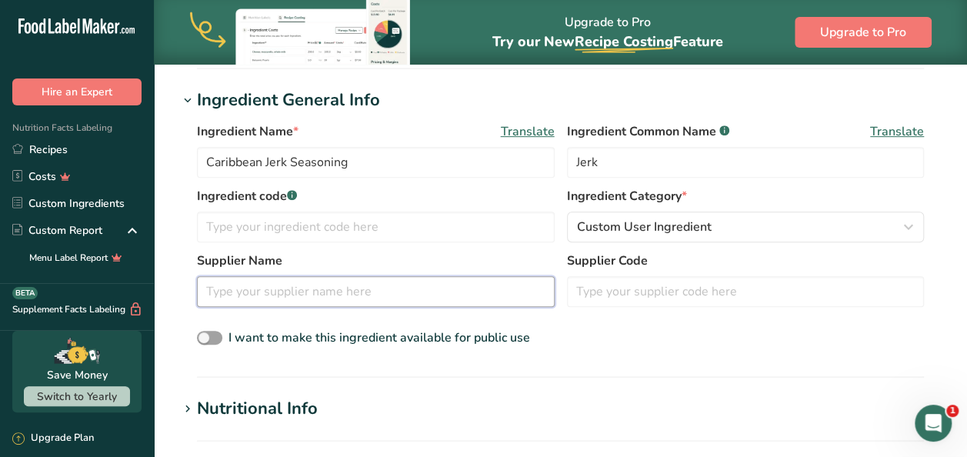
click at [323, 292] on input "text" at bounding box center [376, 291] width 358 height 31
type input "PFS"
click at [323, 367] on section "Ingredient General Info Ingredient Name * Translate Caribbean Jerk Seasoning In…" at bounding box center [560, 233] width 764 height 290
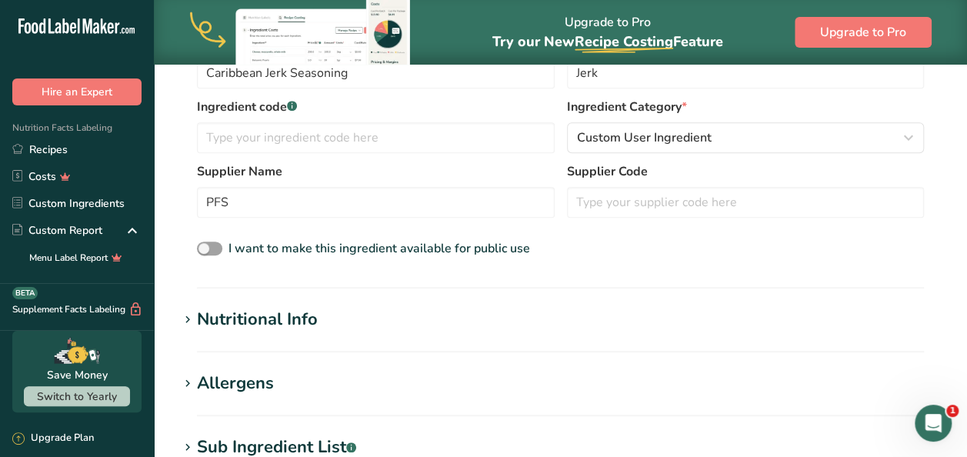
scroll to position [369, 0]
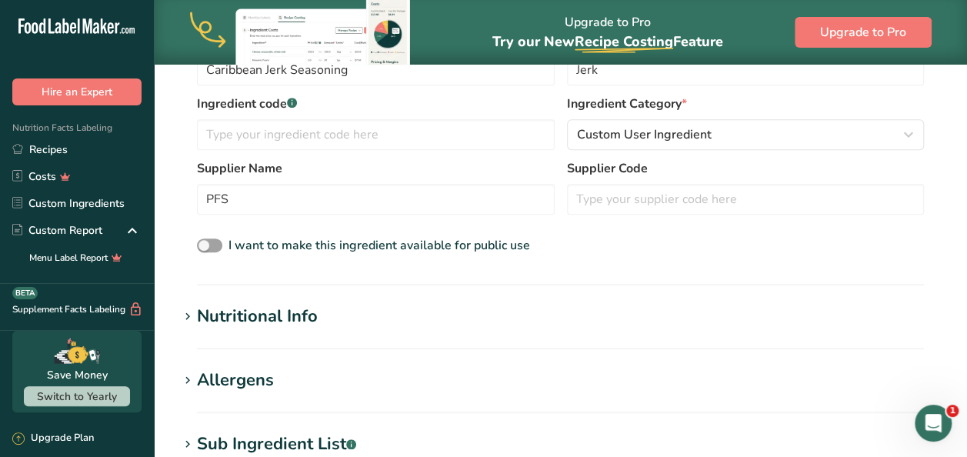
click at [335, 318] on h1 "Nutritional Info" at bounding box center [560, 316] width 764 height 25
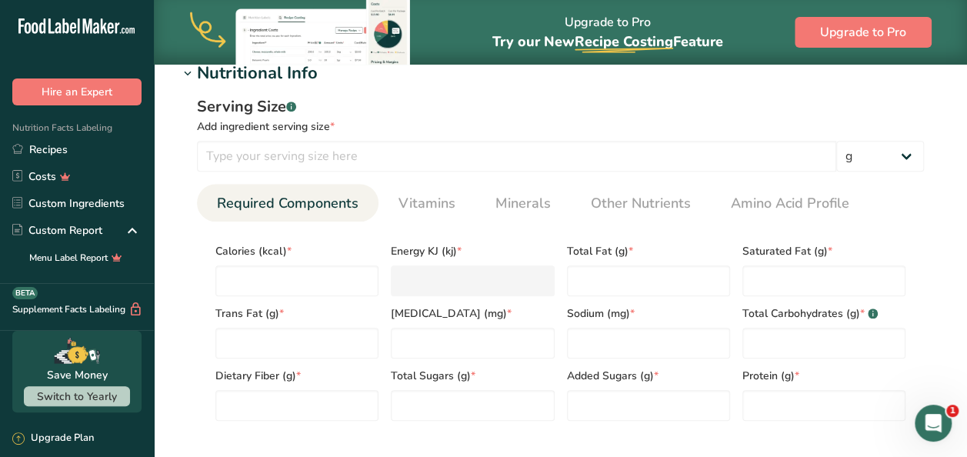
scroll to position [615, 0]
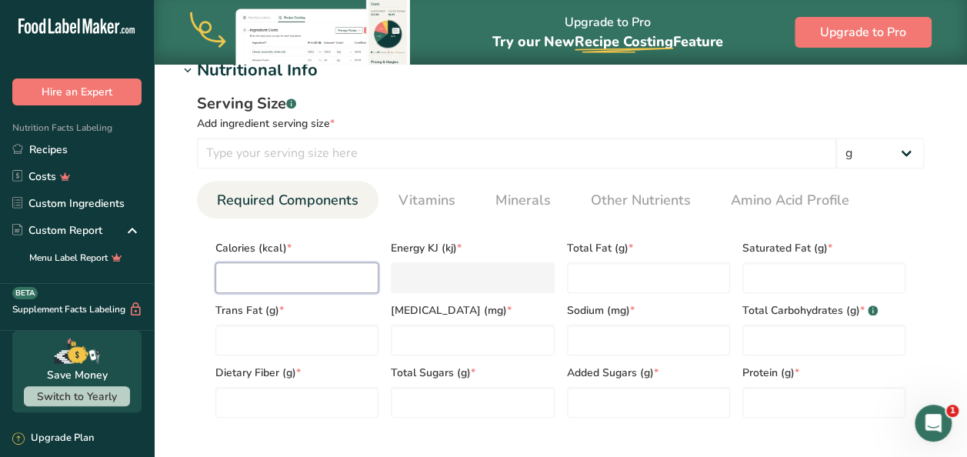
click at [269, 277] on input "number" at bounding box center [296, 277] width 163 height 31
type input "0"
type KJ "0"
type input "0"
click at [610, 274] on Fat "number" at bounding box center [648, 277] width 163 height 31
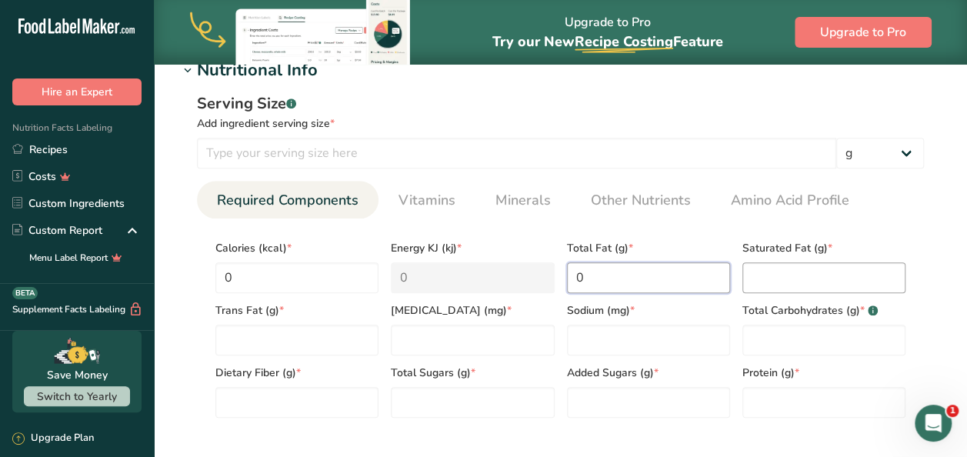
type Fat "0"
click at [787, 284] on Fat "number" at bounding box center [823, 277] width 163 height 31
type Fat "0"
click at [254, 342] on Fat "number" at bounding box center [296, 340] width 163 height 31
type Fat "0"
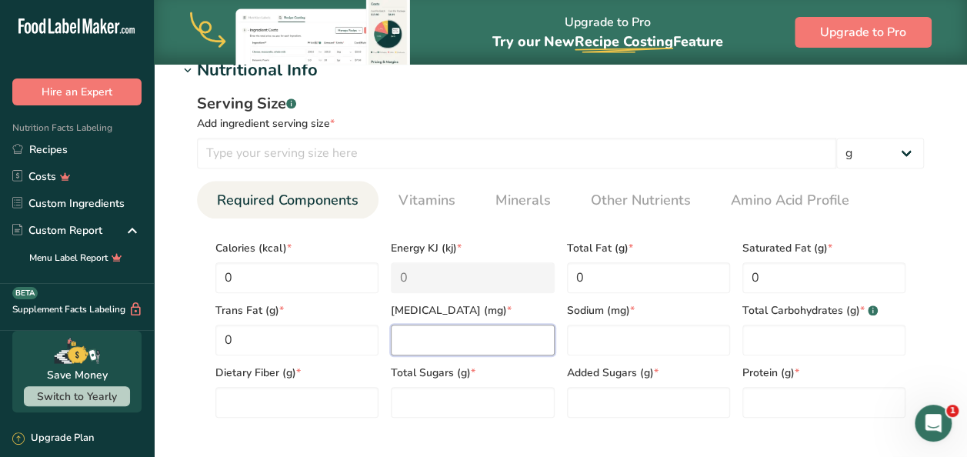
click at [441, 343] on input "number" at bounding box center [472, 340] width 163 height 31
type input "0"
click at [597, 348] on input "number" at bounding box center [648, 340] width 163 height 31
type input "75"
click at [805, 347] on Carbohydrates "number" at bounding box center [823, 340] width 163 height 31
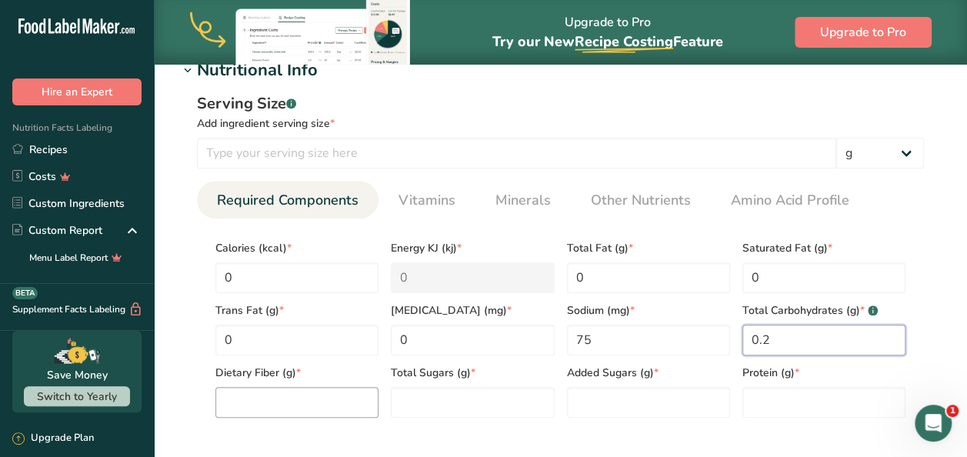
type Carbohydrates "0.2"
click at [262, 400] on Fiber "number" at bounding box center [296, 402] width 163 height 31
type Fiber "0"
click at [437, 402] on Sugars "number" at bounding box center [472, 402] width 163 height 31
type Sugars "0"
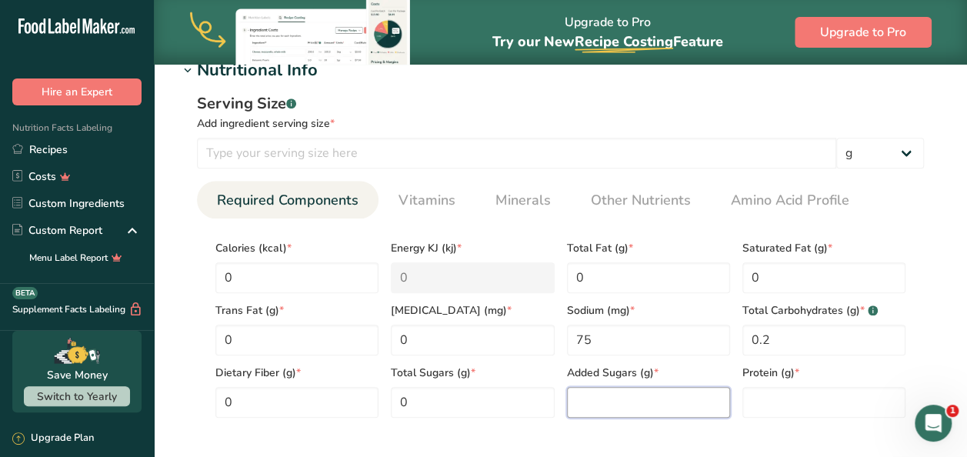
click at [623, 410] on Sugars "number" at bounding box center [648, 402] width 163 height 31
type Sugars "0"
click at [798, 406] on input "number" at bounding box center [823, 402] width 163 height 31
type input "0"
click at [952, 288] on section "Add new ingredient Back to recipe Ingredient Spec Sheet .a-a{fill:#347362;}.b-a…" at bounding box center [560, 181] width 813 height 1467
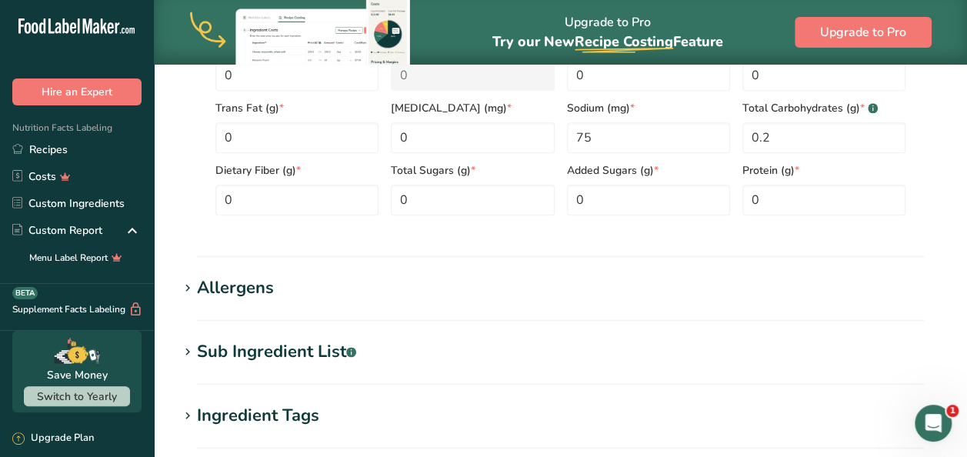
scroll to position [831, 0]
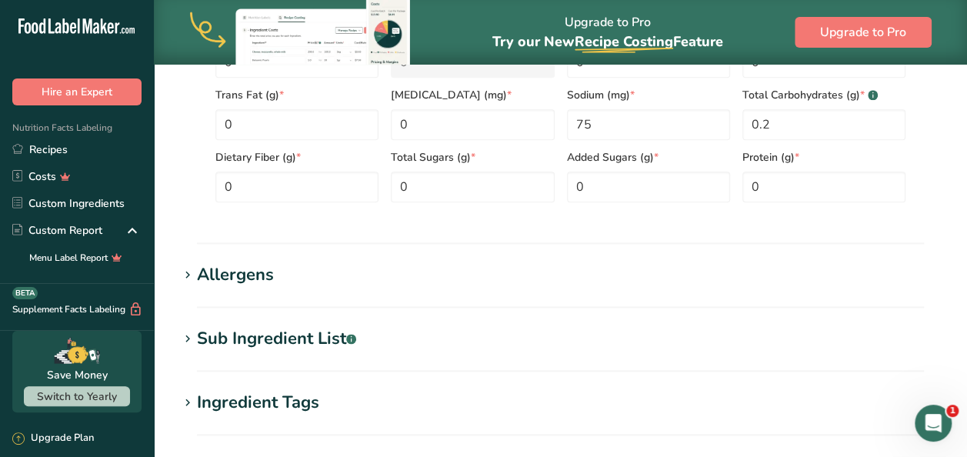
click at [702, 348] on h1 "Sub Ingredient List .a-a{fill:#347362;}.b-a{fill:#fff;}" at bounding box center [560, 338] width 764 height 25
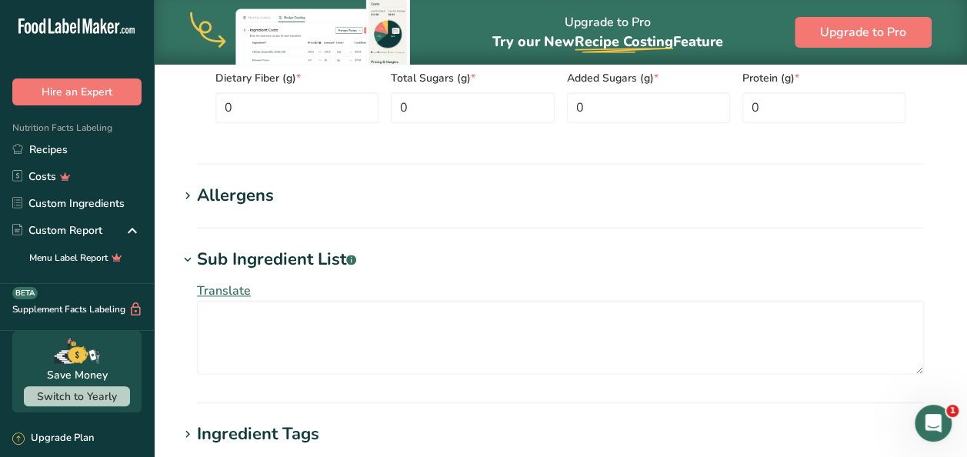
scroll to position [954, 0]
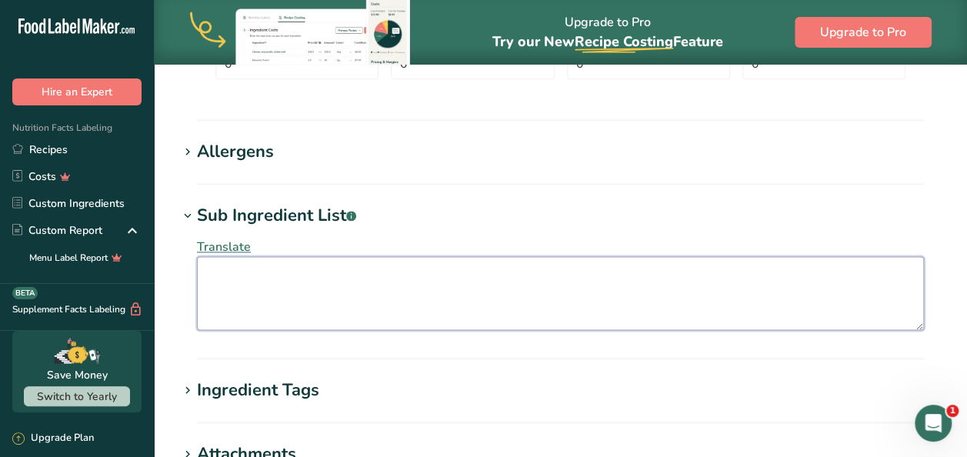
click at [507, 285] on textarea at bounding box center [560, 293] width 727 height 74
type textarea "Spices, Salt, Sugar, Dehydrated Onion, Red Pepper"
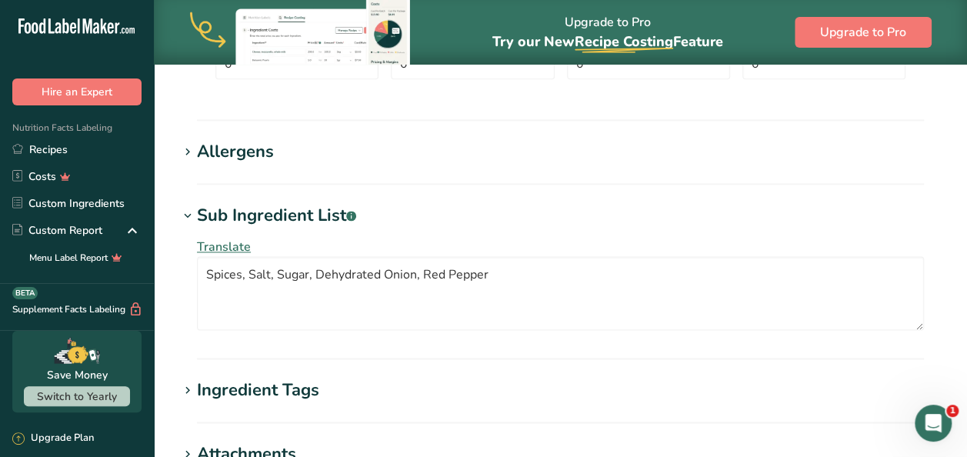
click at [415, 397] on h1 "Ingredient Tags" at bounding box center [560, 390] width 764 height 25
click at [564, 226] on h1 "Sub Ingredient List .a-a{fill:#347362;}.b-a{fill:#fff;}" at bounding box center [560, 215] width 764 height 25
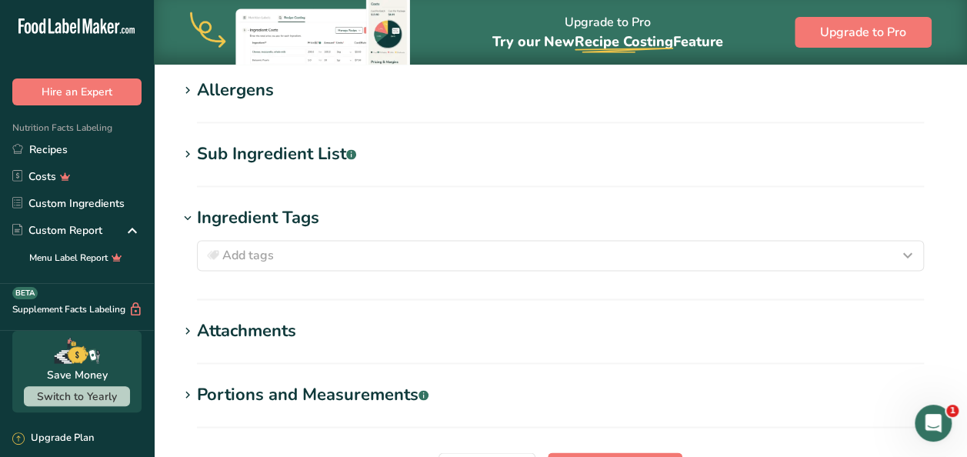
scroll to position [1046, 0]
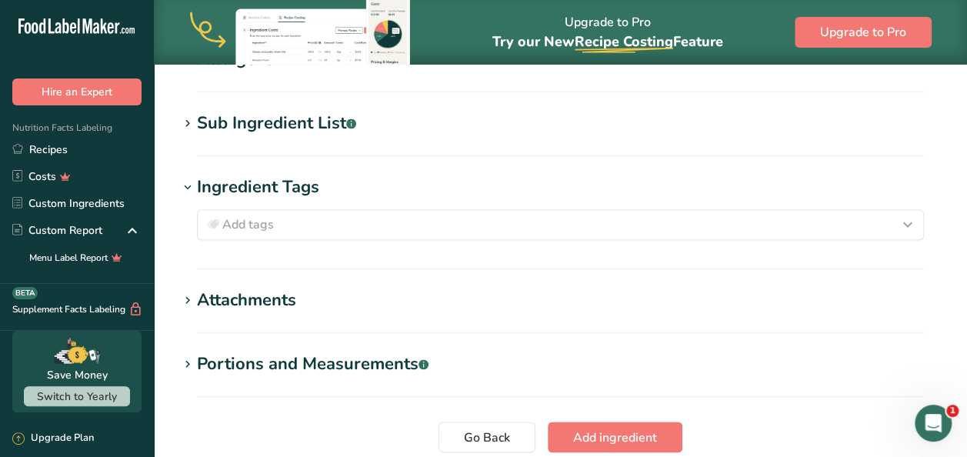
click at [587, 127] on h1 "Sub Ingredient List .a-a{fill:#347362;}.b-a{fill:#fff;}" at bounding box center [560, 123] width 764 height 25
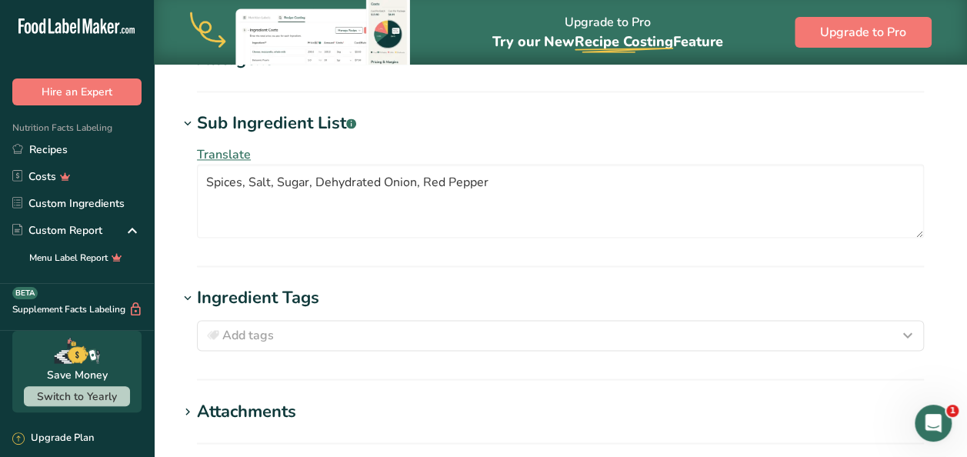
click at [587, 127] on h1 "Sub Ingredient List .a-a{fill:#347362;}.b-a{fill:#fff;}" at bounding box center [560, 123] width 764 height 25
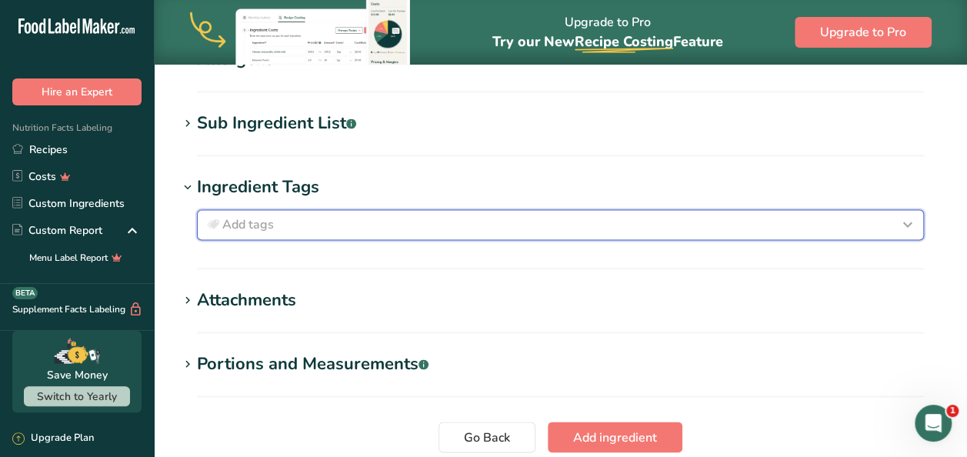
click at [911, 220] on icon "button" at bounding box center [907, 225] width 18 height 28
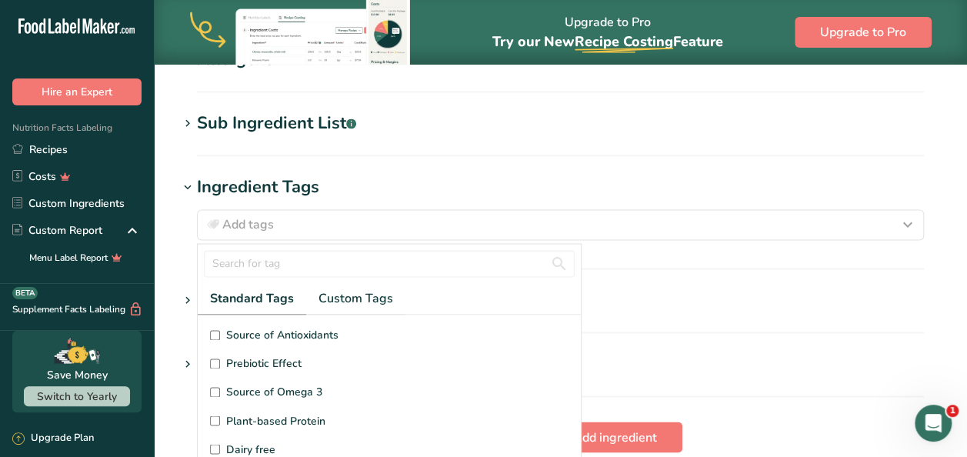
click at [558, 185] on h1 "Ingredient Tags" at bounding box center [560, 187] width 764 height 25
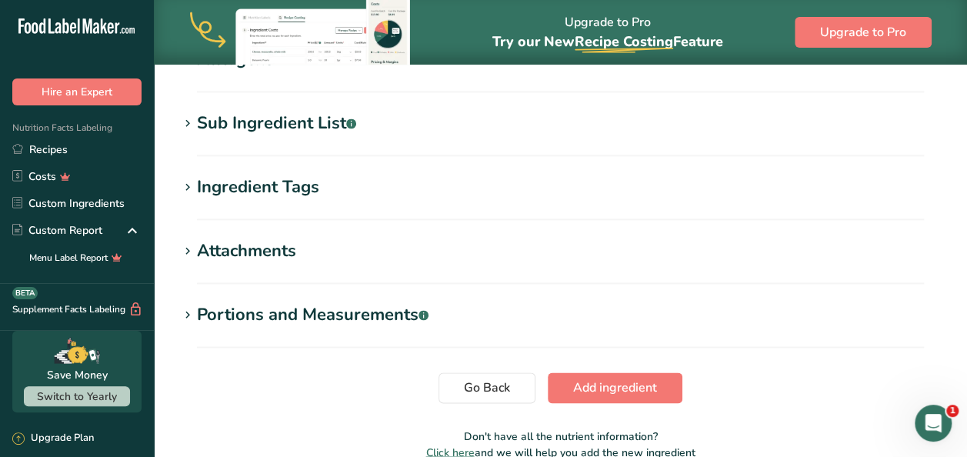
click at [735, 389] on section "Go Back Add ingredient" at bounding box center [560, 387] width 764 height 31
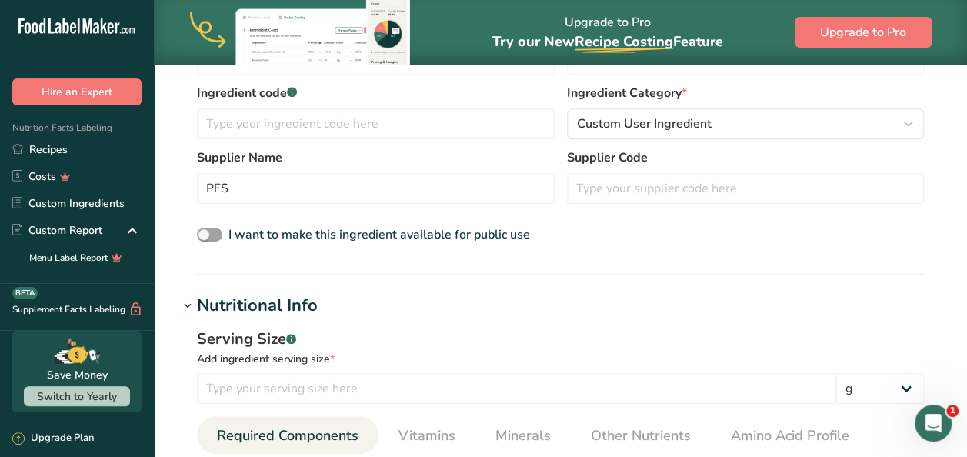
scroll to position [369, 0]
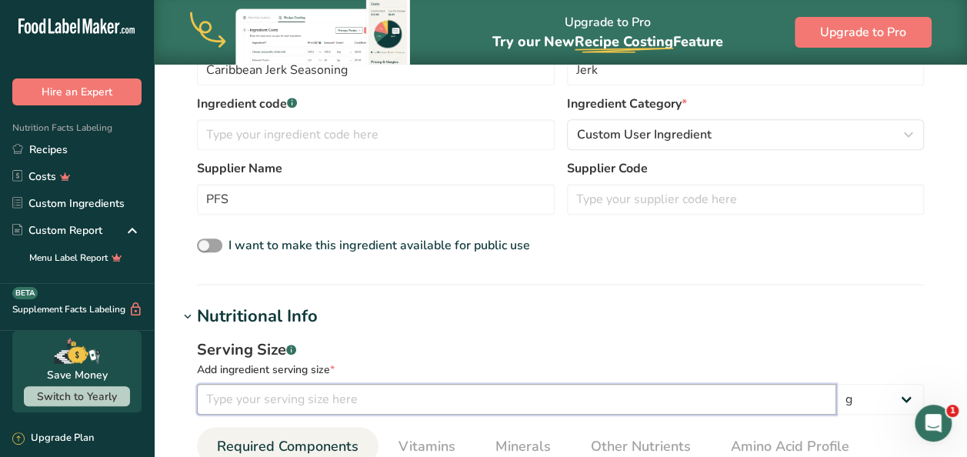
click at [663, 404] on input "number" at bounding box center [516, 399] width 639 height 31
click at [645, 304] on h1 "Nutritional Info" at bounding box center [560, 316] width 764 height 25
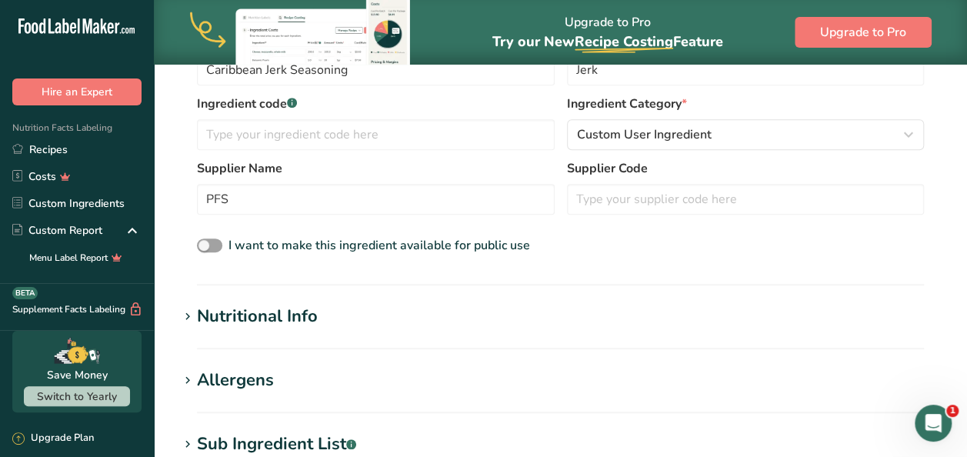
click at [626, 304] on h1 "Nutritional Info" at bounding box center [560, 316] width 764 height 25
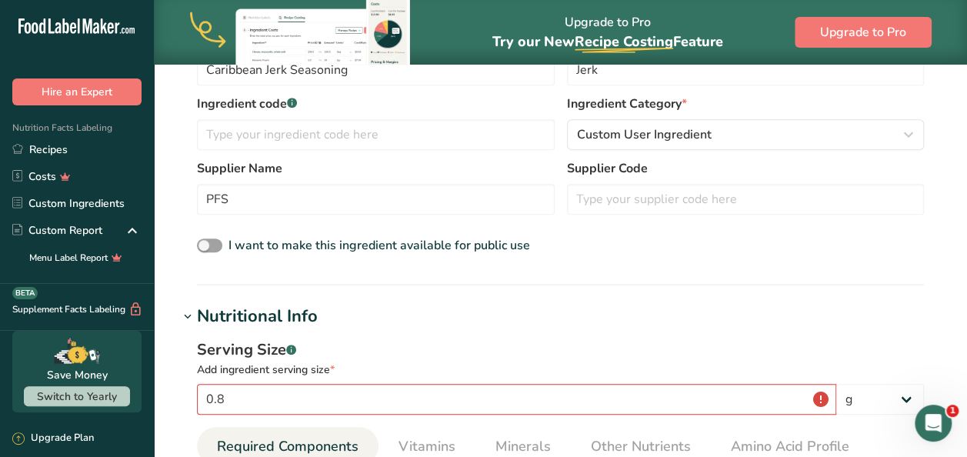
click at [861, 348] on div "Serving Size .a-a{fill:#347362;}.b-a{fill:#fff;}" at bounding box center [560, 349] width 727 height 23
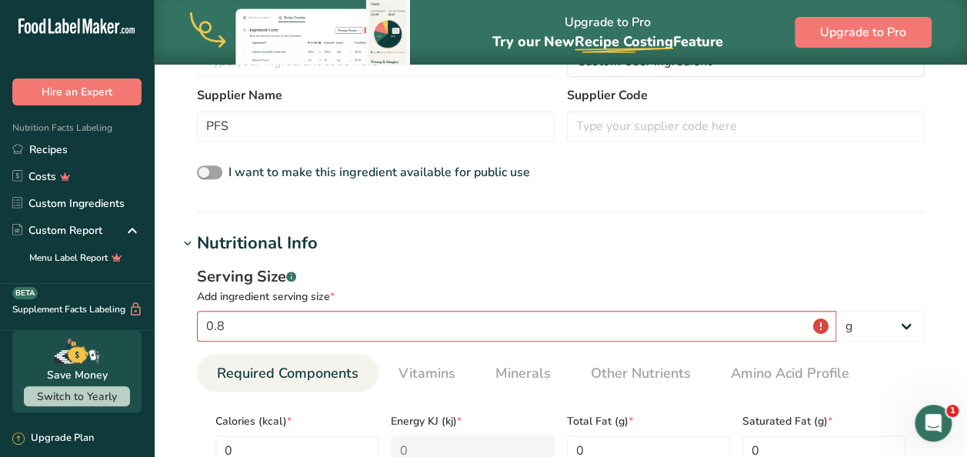
scroll to position [431, 0]
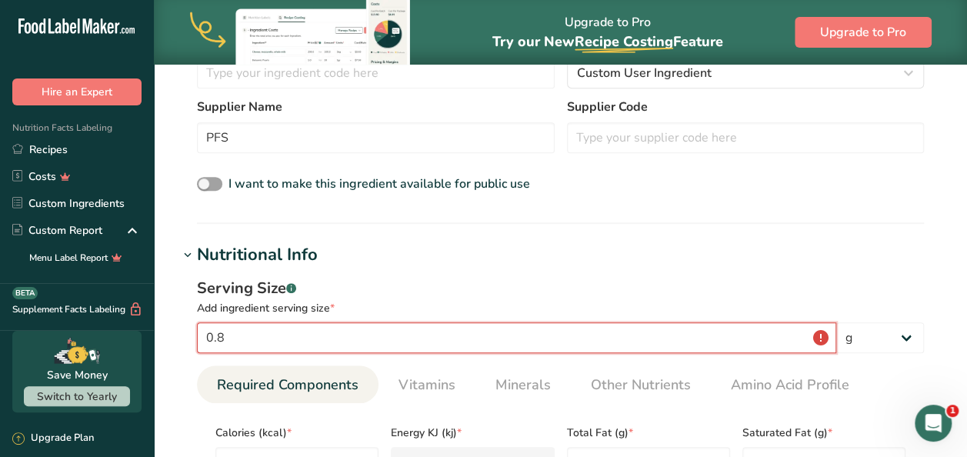
click at [307, 339] on input "0.8" at bounding box center [516, 337] width 639 height 31
type input "0"
type input "0.25"
click at [898, 342] on select "g kg mg mcg lb oz l mL fl oz tbsp tsp cup qt gallon" at bounding box center [880, 337] width 88 height 31
select select "20"
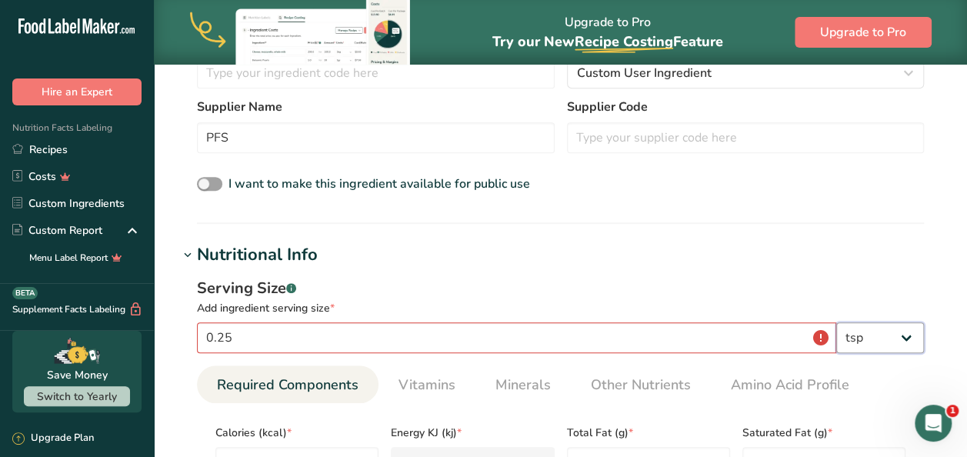
click at [836, 322] on select "g kg mg mcg lb oz l mL fl oz tbsp tsp cup qt gallon" at bounding box center [880, 337] width 88 height 31
select select "22"
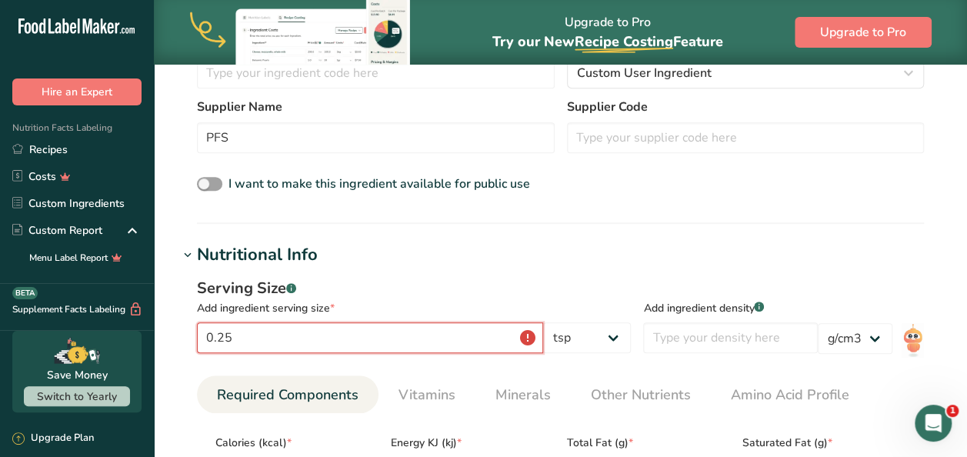
click at [542, 342] on input "0.25" at bounding box center [370, 337] width 346 height 31
click at [537, 336] on input "0.25" at bounding box center [370, 337] width 346 height 31
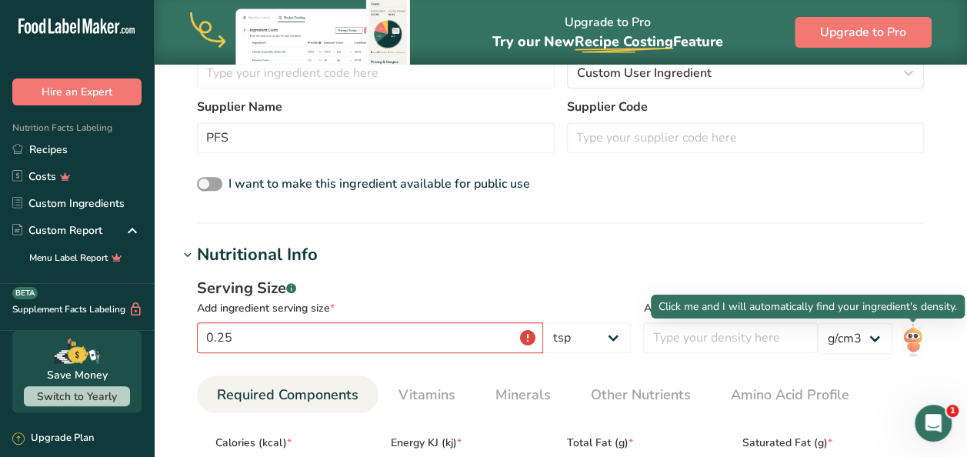
click at [906, 336] on img at bounding box center [912, 340] width 22 height 35
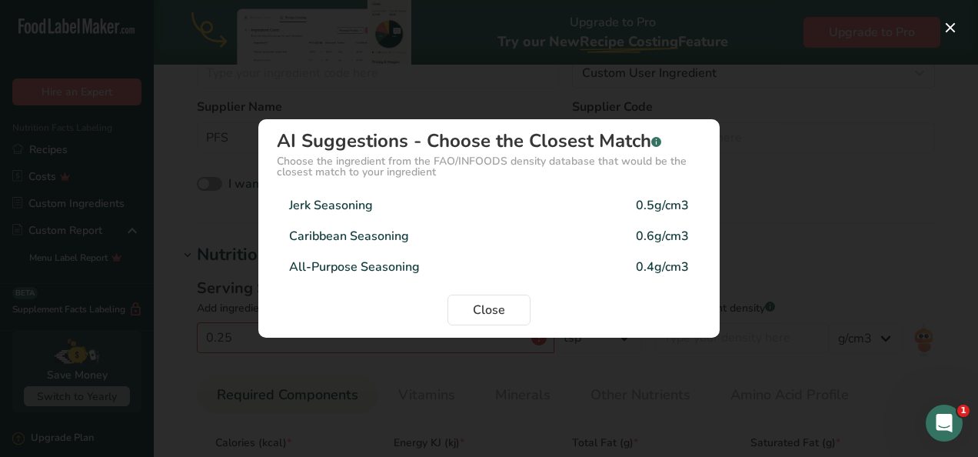
click at [604, 201] on div "Jerk Seasoning 0.5g/cm3" at bounding box center [489, 205] width 425 height 31
type input "0.5"
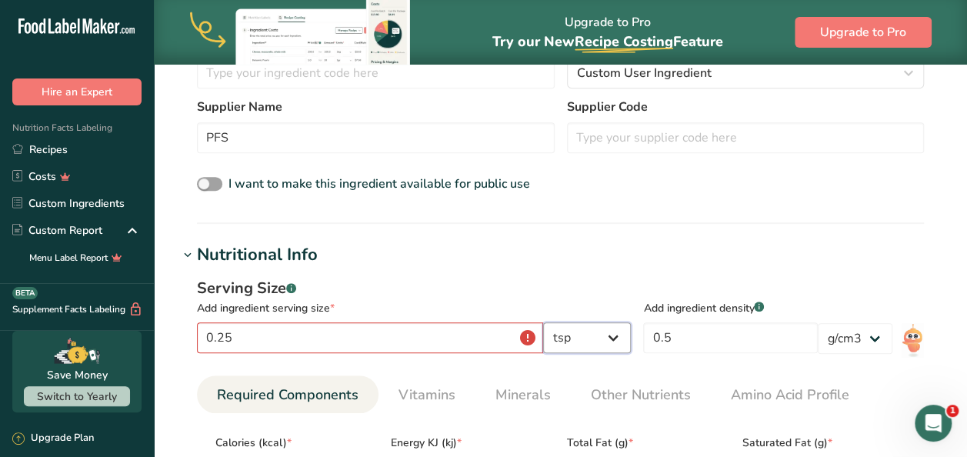
click at [618, 326] on select "g kg mg mcg lb oz l mL fl oz tbsp tsp cup qt gallon" at bounding box center [587, 337] width 88 height 31
select select "0"
click at [631, 322] on select "g kg mg mcg lb oz l mL fl oz tbsp tsp cup qt gallon" at bounding box center [587, 337] width 88 height 31
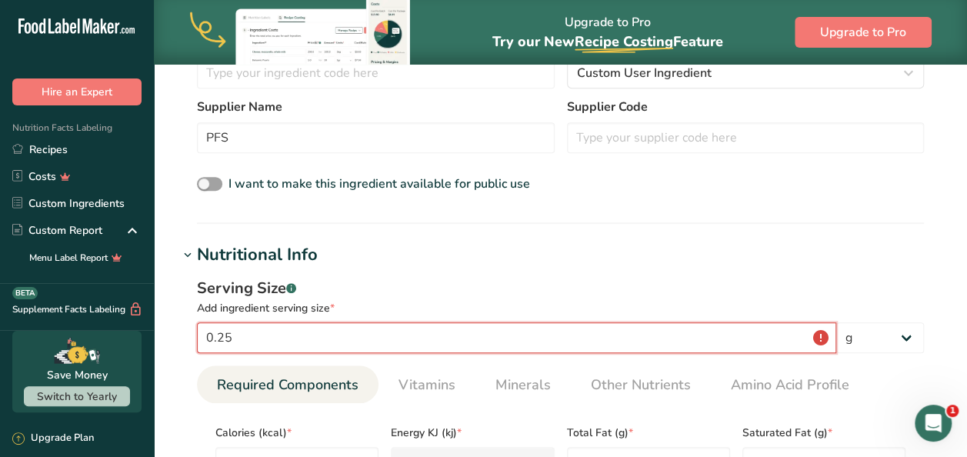
click at [397, 341] on input "0.25" at bounding box center [516, 337] width 639 height 31
type input "0"
type input "1"
click at [438, 251] on h1 "Nutritional Info" at bounding box center [560, 254] width 764 height 25
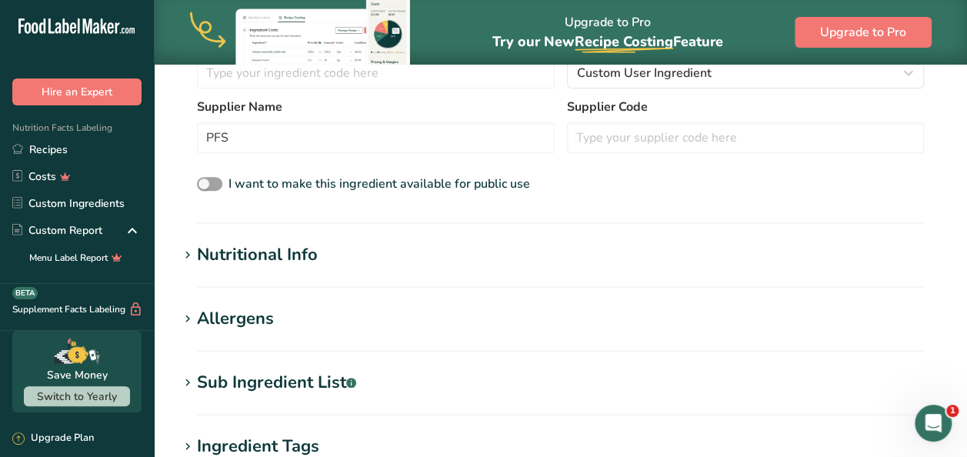
click at [438, 251] on h1 "Nutritional Info" at bounding box center [560, 254] width 764 height 25
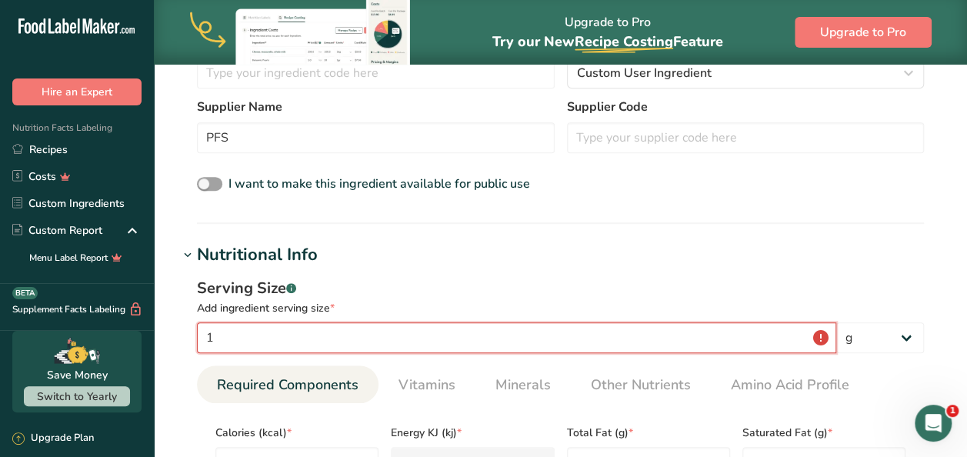
click at [335, 338] on input "1" at bounding box center [516, 337] width 639 height 31
type input "0.8"
click at [715, 200] on div "Ingredient Name * Translate Caribbean Jerk Seasoning Ingredient Common Name .a-…" at bounding box center [560, 81] width 764 height 245
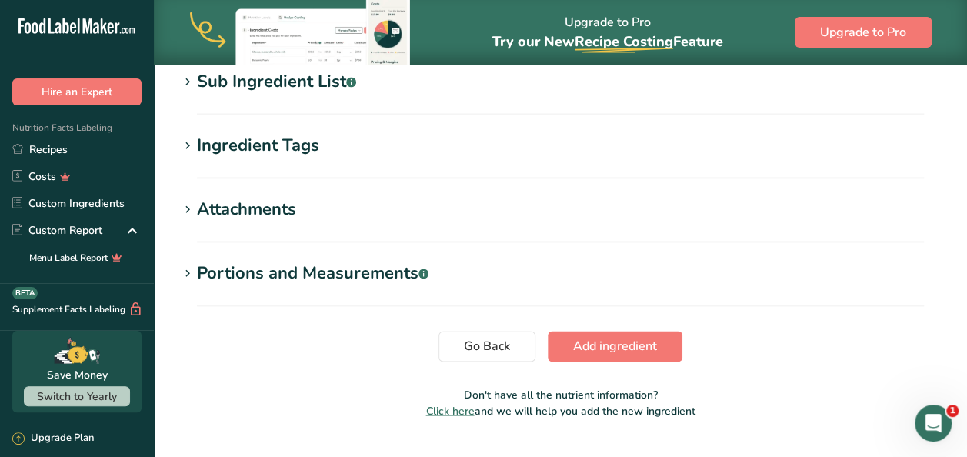
scroll to position [1121, 0]
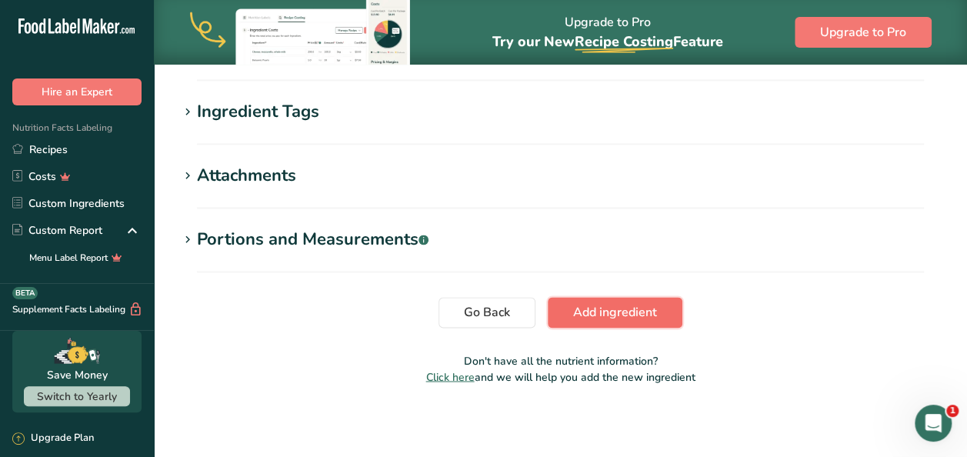
click at [593, 312] on span "Add ingredient" at bounding box center [615, 312] width 84 height 18
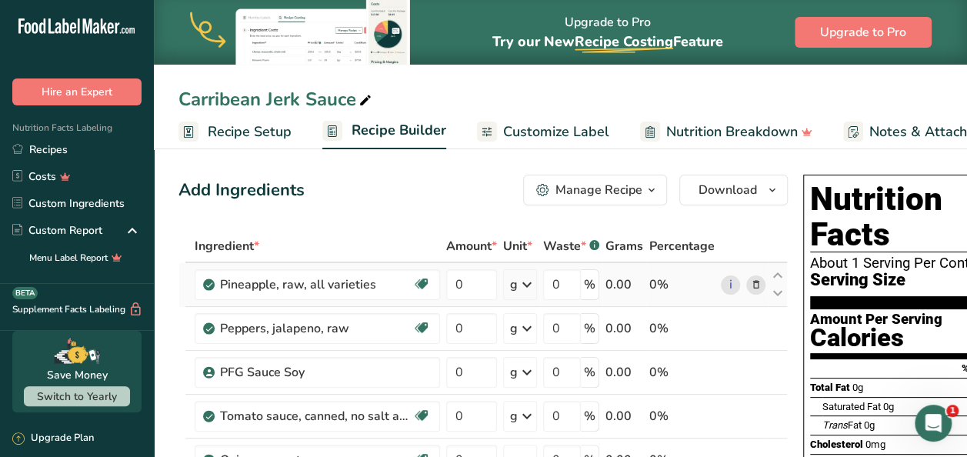
click at [531, 285] on icon at bounding box center [527, 285] width 18 height 28
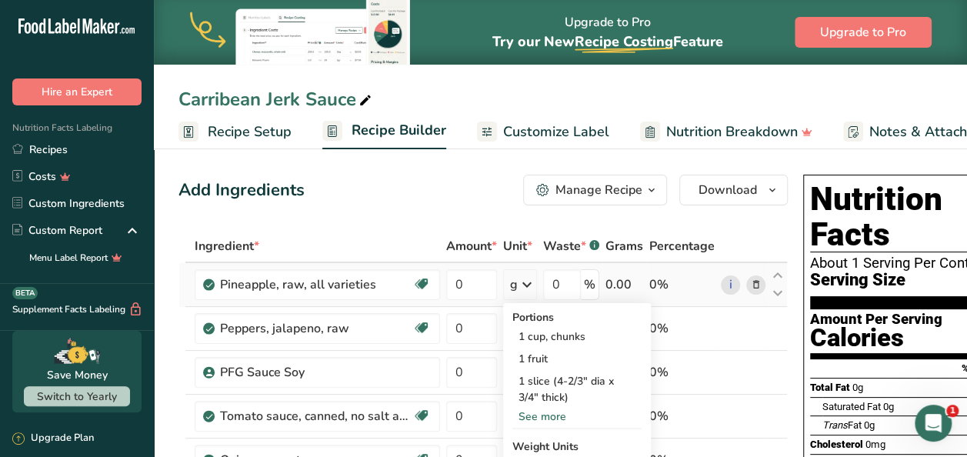
click at [531, 288] on icon at bounding box center [527, 285] width 18 height 28
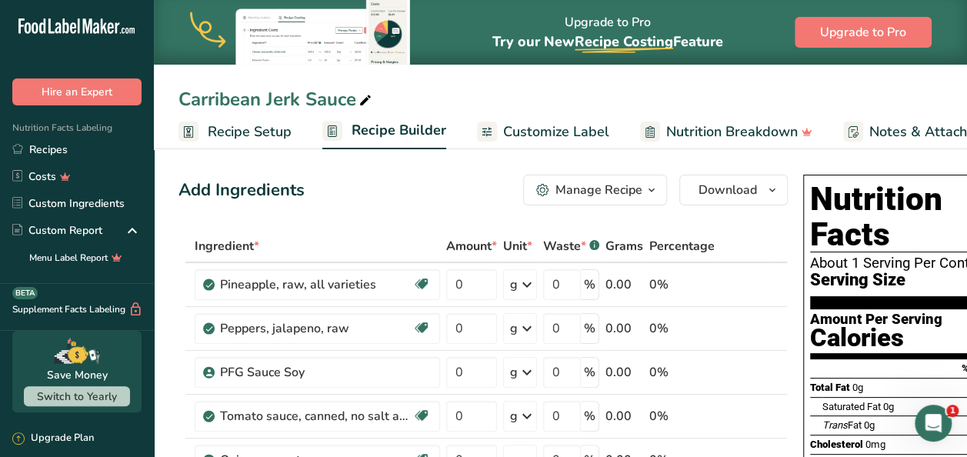
click at [756, 187] on button "Download" at bounding box center [733, 190] width 108 height 31
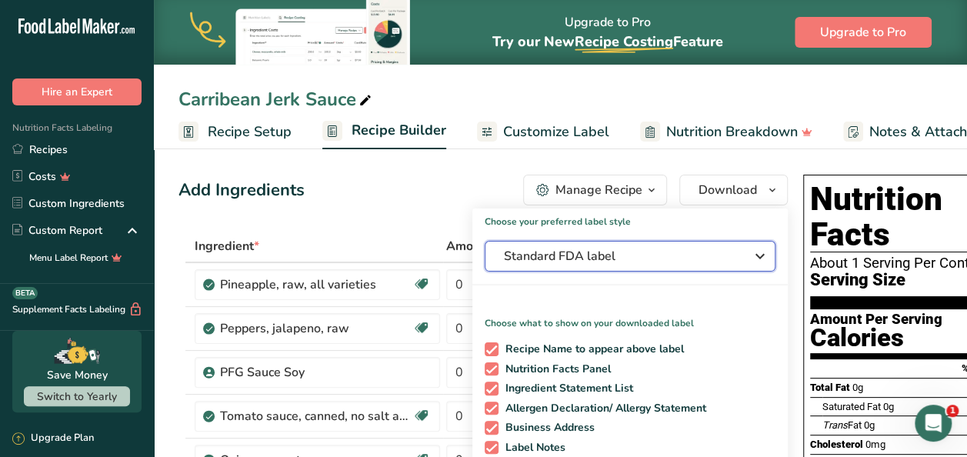
click at [754, 254] on icon "button" at bounding box center [760, 256] width 18 height 28
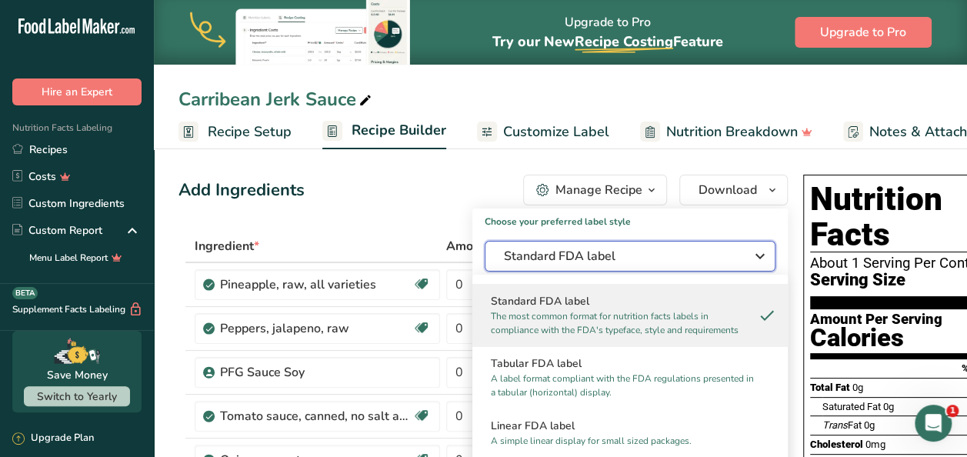
click at [754, 254] on icon "button" at bounding box center [760, 256] width 18 height 28
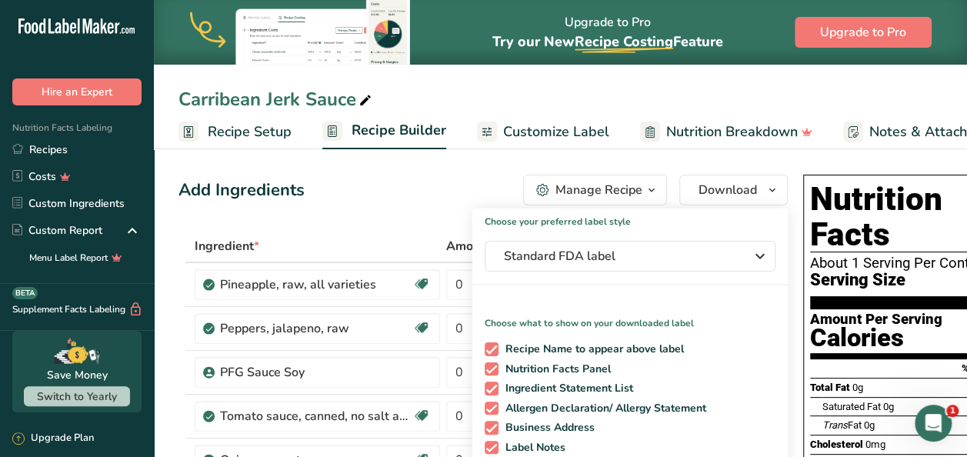
click at [407, 202] on div "Add Ingredients Manage Recipe Delete Recipe Duplicate Recipe Scale Recipe Save …" at bounding box center [482, 190] width 609 height 31
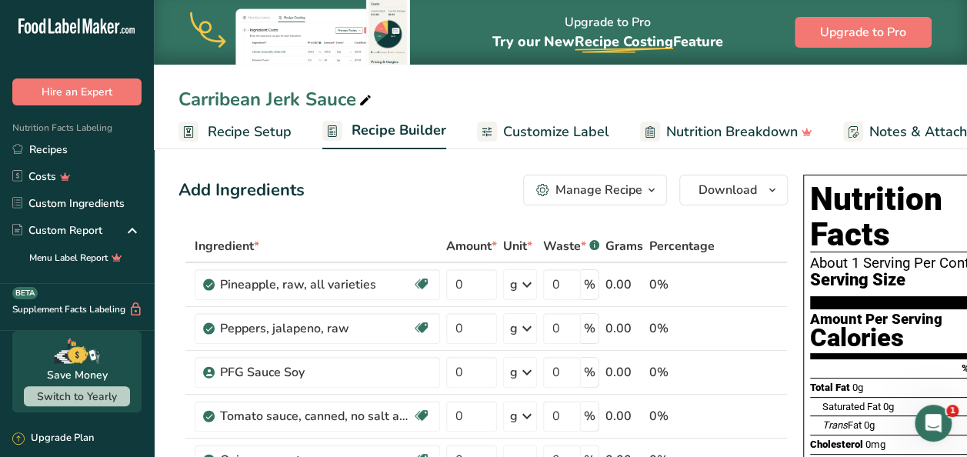
click at [365, 194] on div "Add Ingredients Manage Recipe Delete Recipe Duplicate Recipe Scale Recipe Save …" at bounding box center [482, 190] width 609 height 31
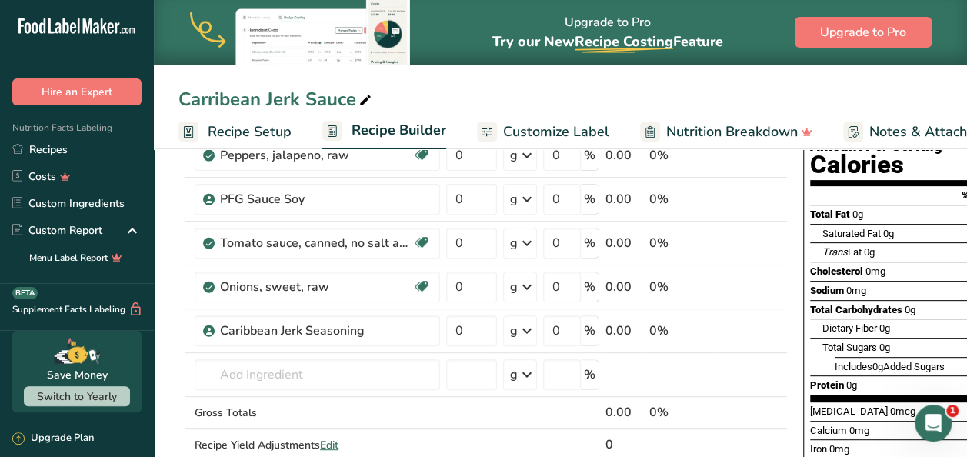
scroll to position [185, 0]
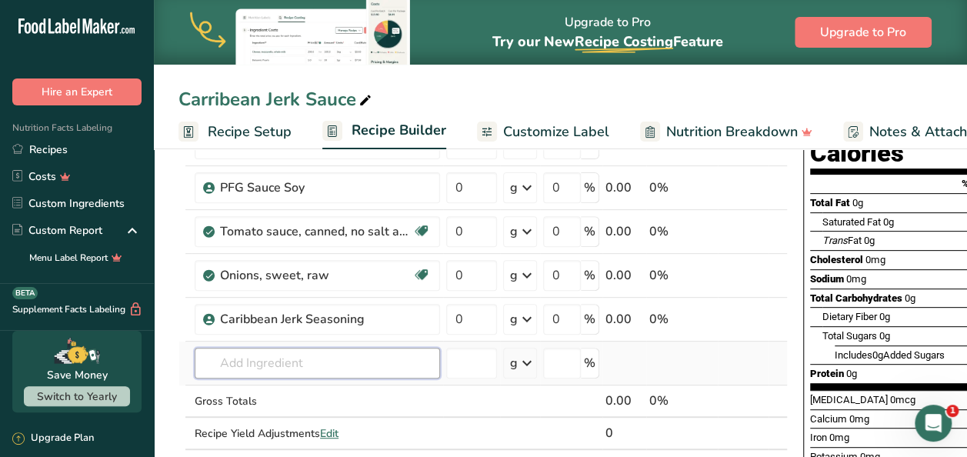
click at [246, 365] on input "text" at bounding box center [317, 363] width 245 height 31
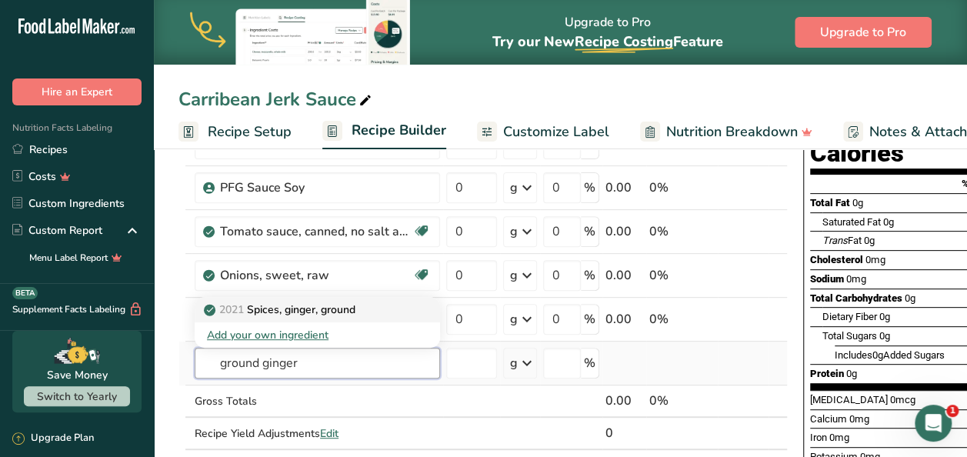
type input "ground ginger"
click at [316, 303] on p "2021 Spices, ginger, ground" at bounding box center [281, 310] width 148 height 16
type input "Spices, ginger, ground"
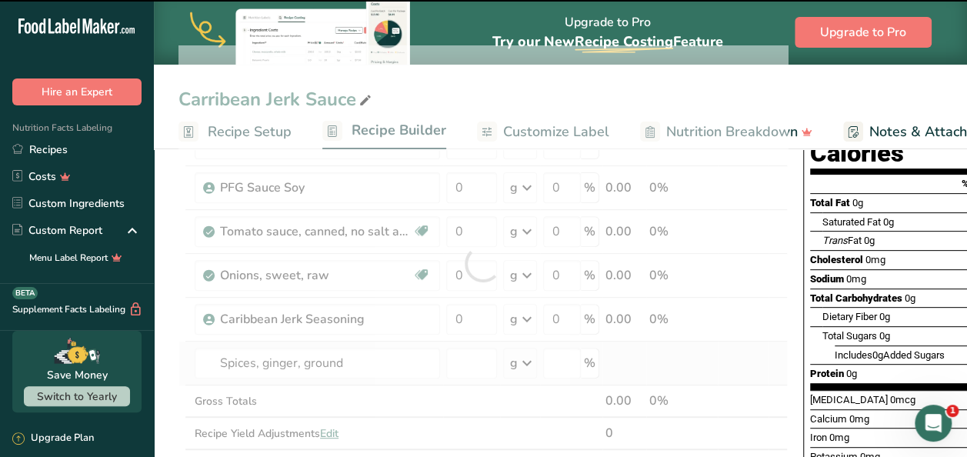
type input "0"
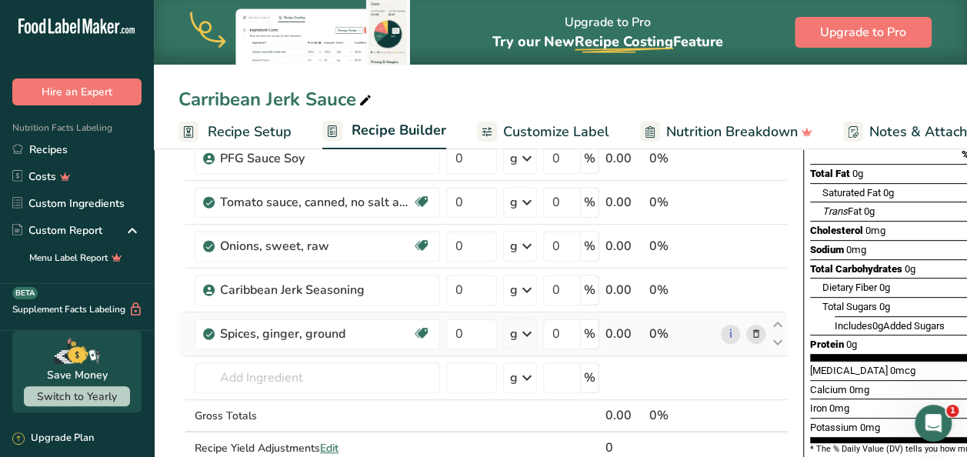
scroll to position [215, 0]
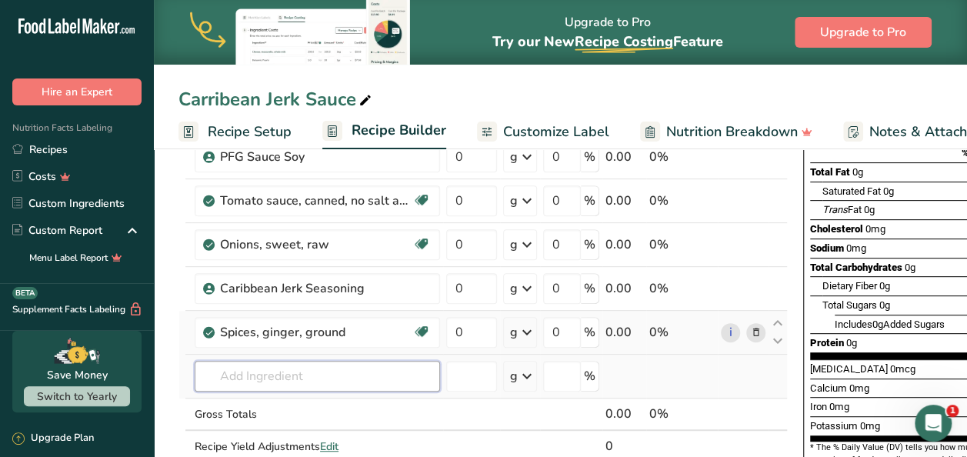
click at [248, 382] on input "text" at bounding box center [317, 376] width 245 height 31
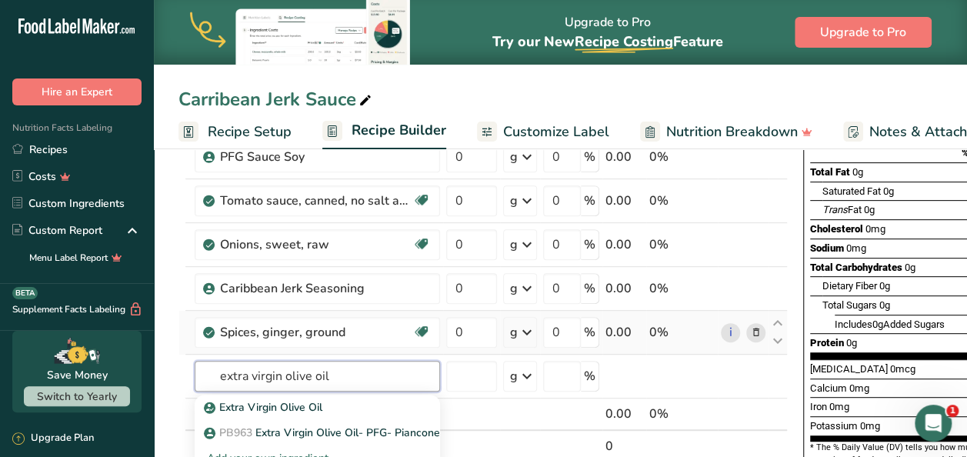
type input "extra virgin olive oil"
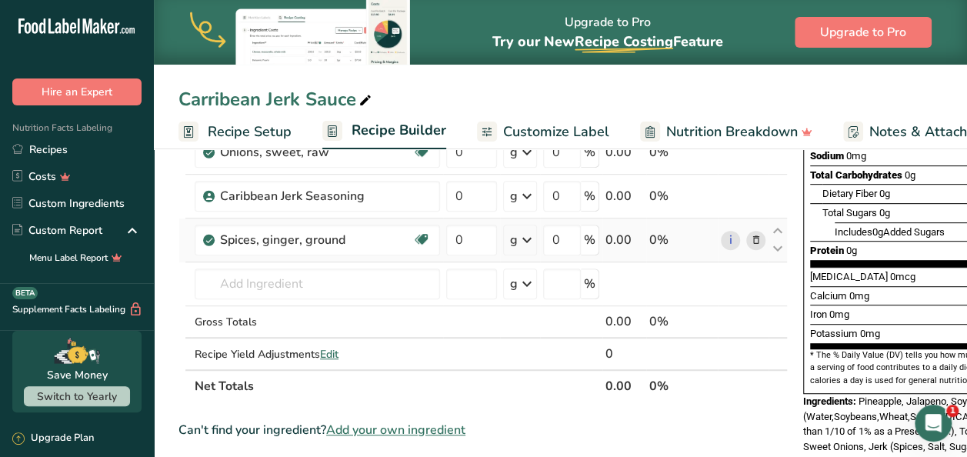
scroll to position [369, 0]
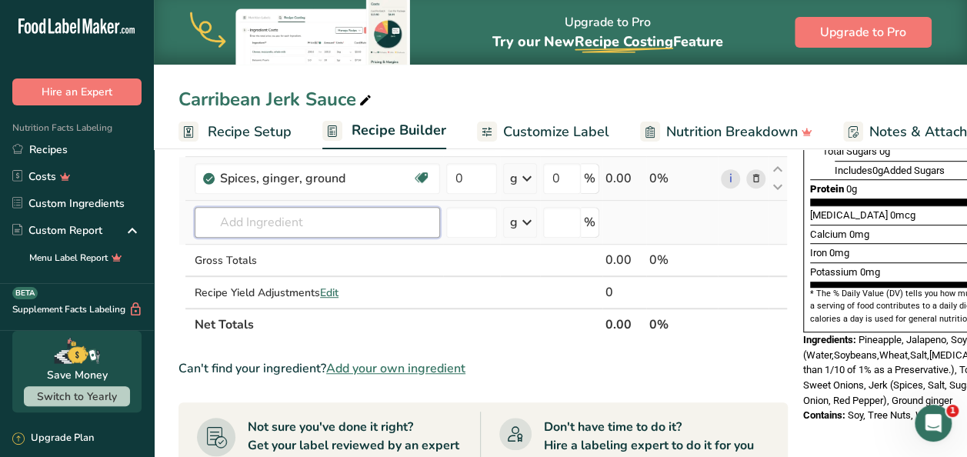
click at [289, 210] on input "text" at bounding box center [317, 222] width 245 height 31
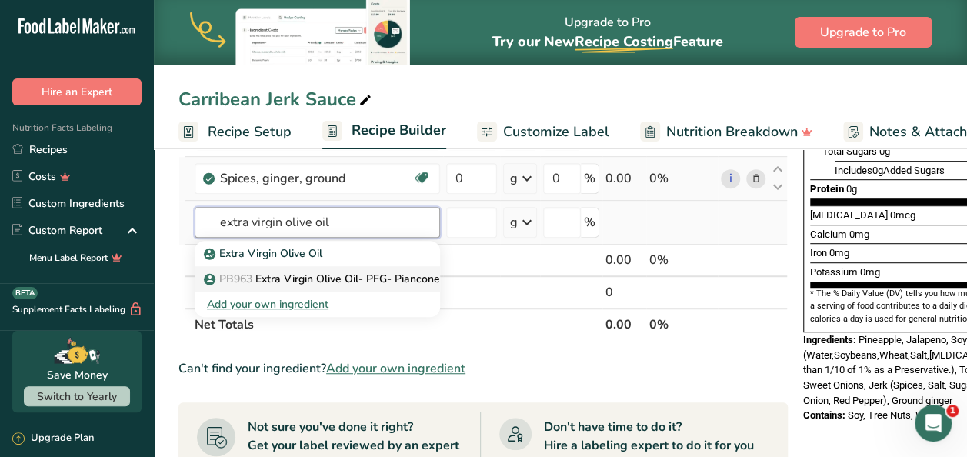
type input "extra virgin olive oil"
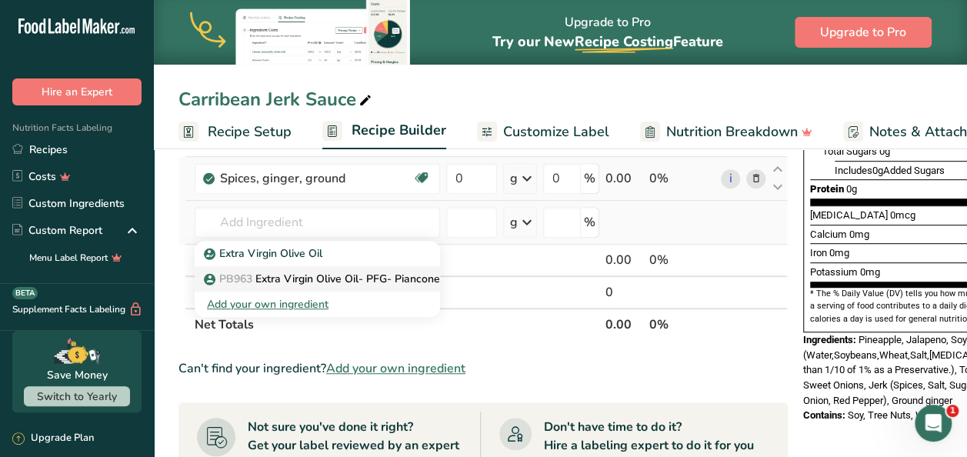
click at [342, 274] on p "PB963 Extra Virgin Olive Oil- PFG- Piancone" at bounding box center [323, 279] width 233 height 16
type input "Extra Virgin Olive Oil- PFG- Piancone"
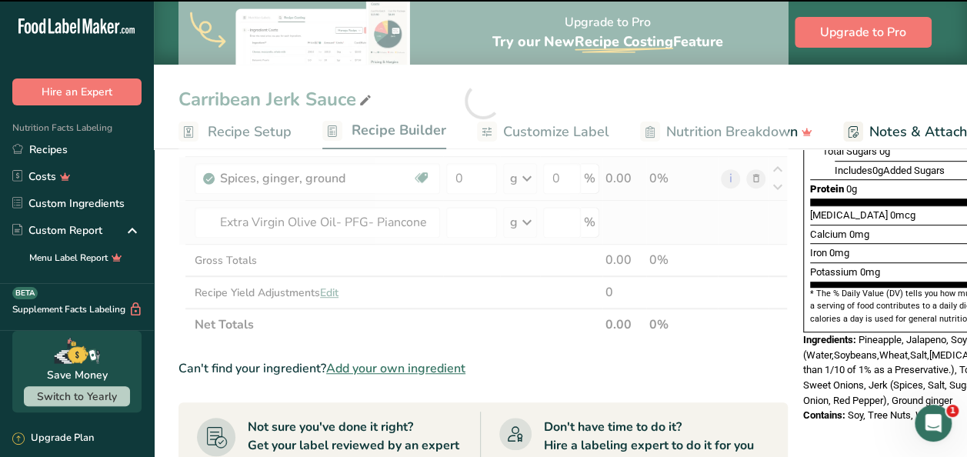
type input "0"
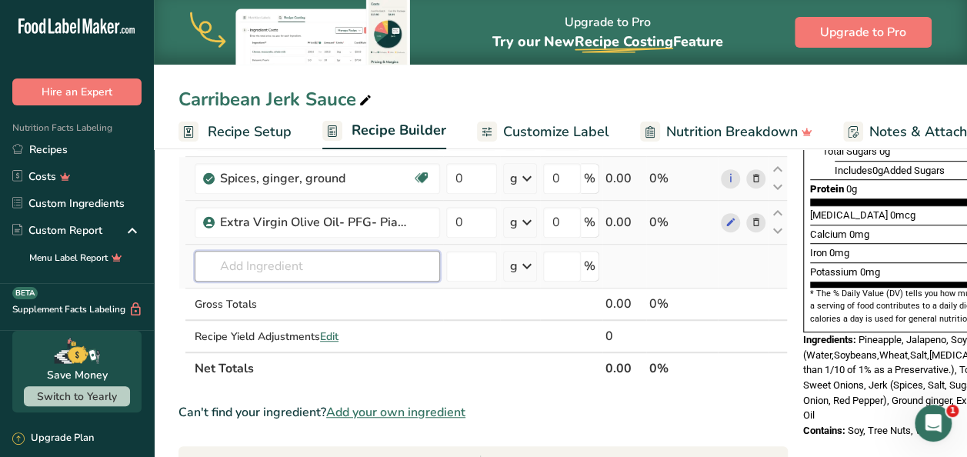
click at [387, 276] on input "text" at bounding box center [317, 266] width 245 height 31
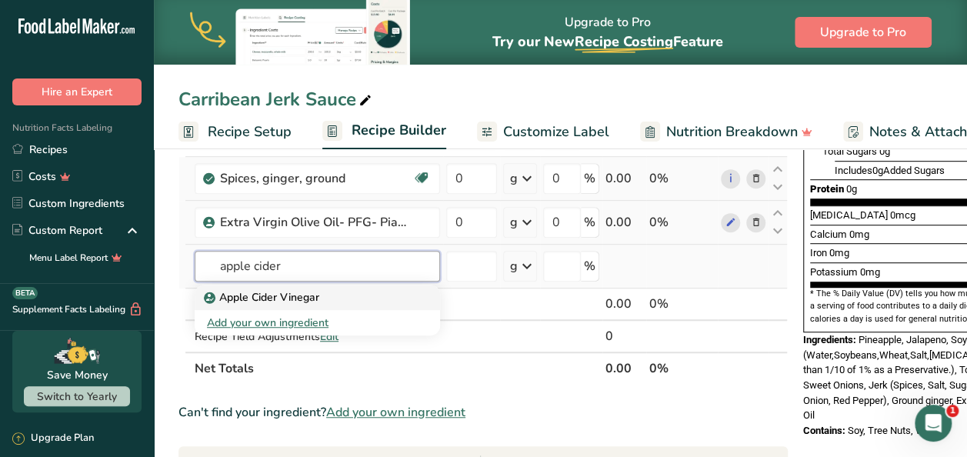
type input "apple cider"
click at [305, 299] on p "Apple Cider Vinegar" at bounding box center [263, 297] width 112 height 16
type input "Apple Cider Vinegar"
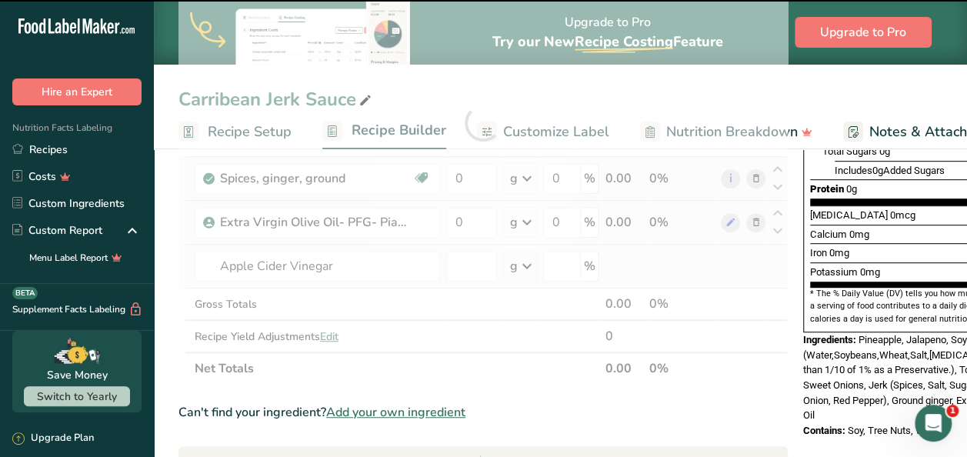
type input "0"
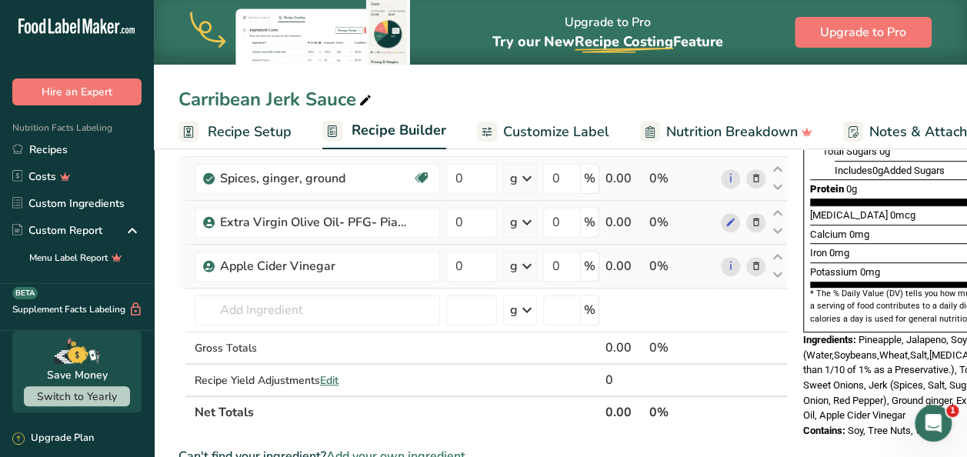
click at [160, 300] on section "Add Ingredients Manage Recipe Delete Recipe Duplicate Recipe Scale Recipe Save …" at bounding box center [560, 368] width 813 height 1186
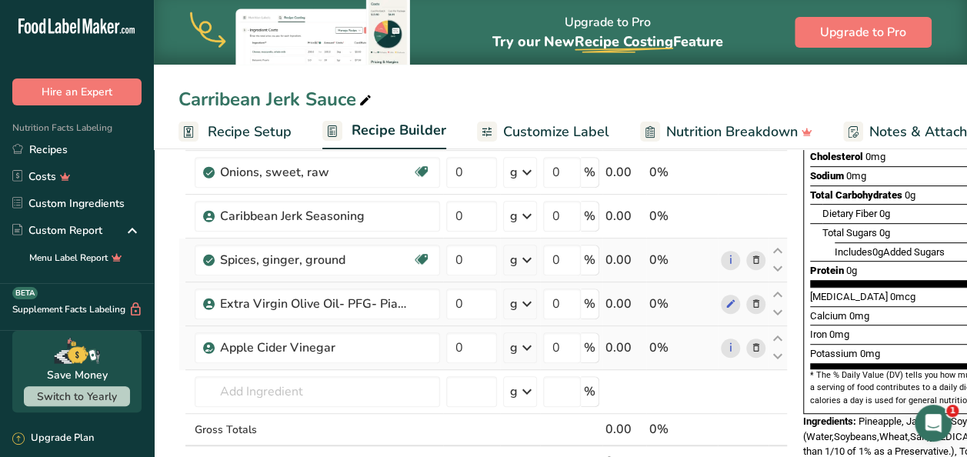
scroll to position [308, 0]
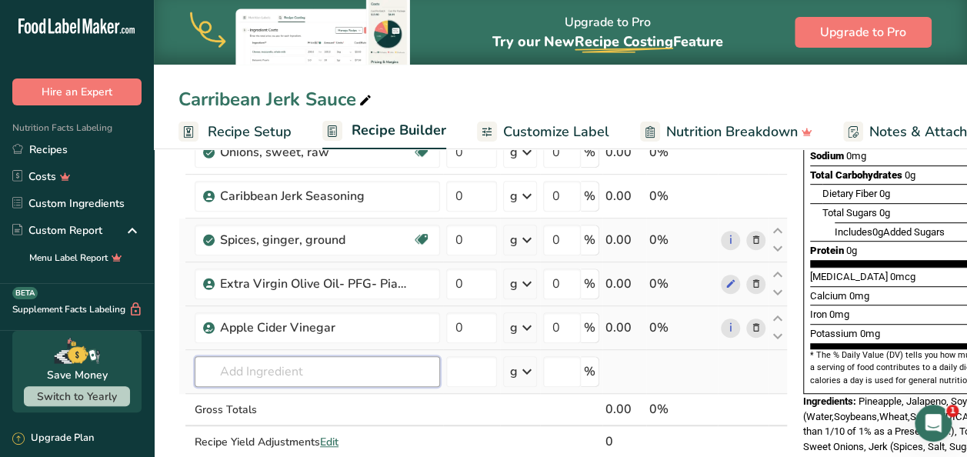
click at [215, 375] on input "text" at bounding box center [317, 371] width 245 height 31
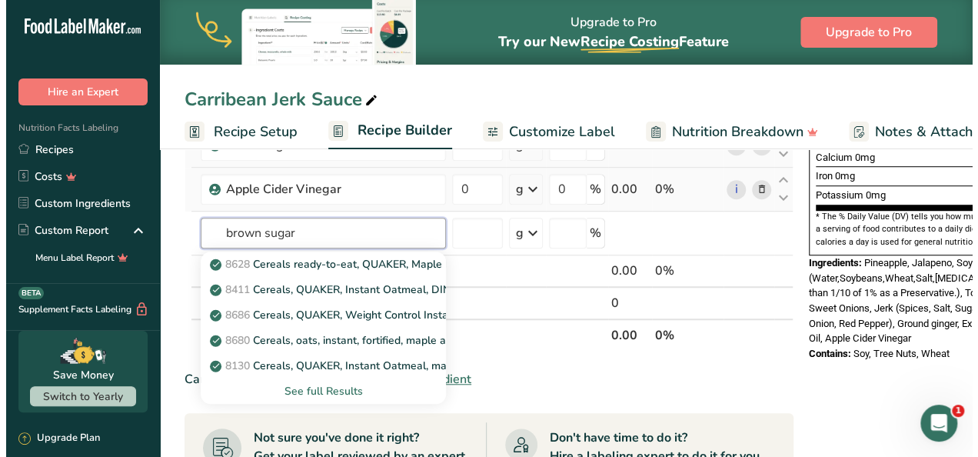
scroll to position [452, 0]
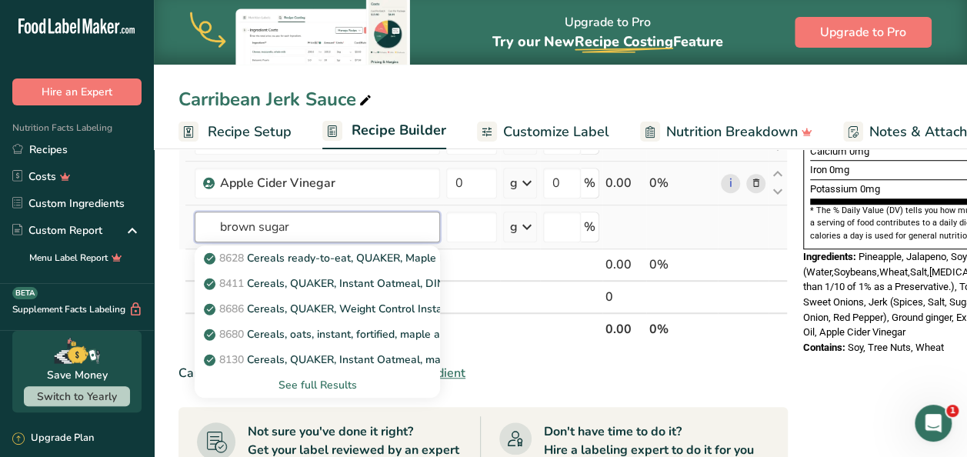
type input "brown sugar"
click at [319, 385] on div "See full Results" at bounding box center [317, 385] width 221 height 16
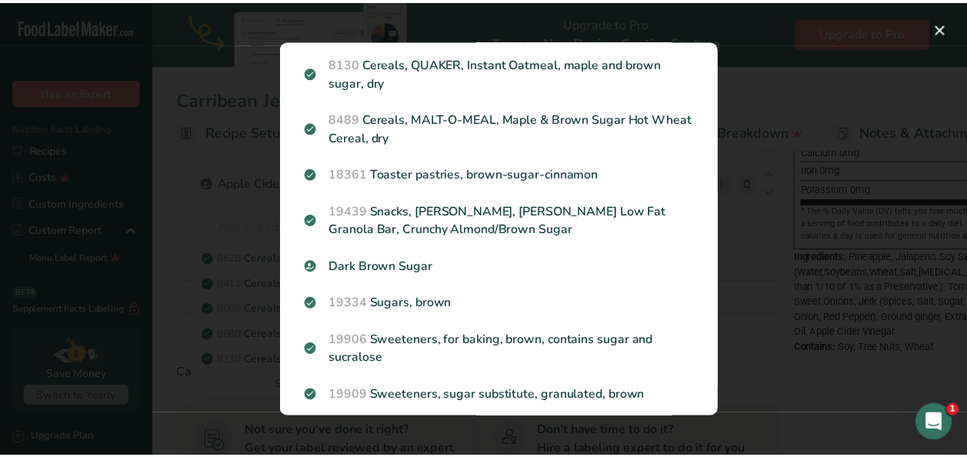
scroll to position [258, 0]
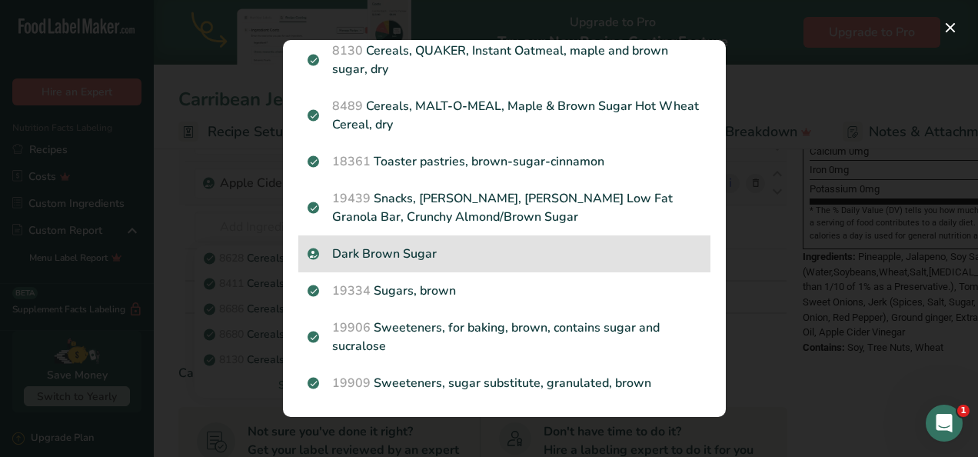
click at [397, 263] on p "Dark Brown Sugar" at bounding box center [505, 254] width 394 height 18
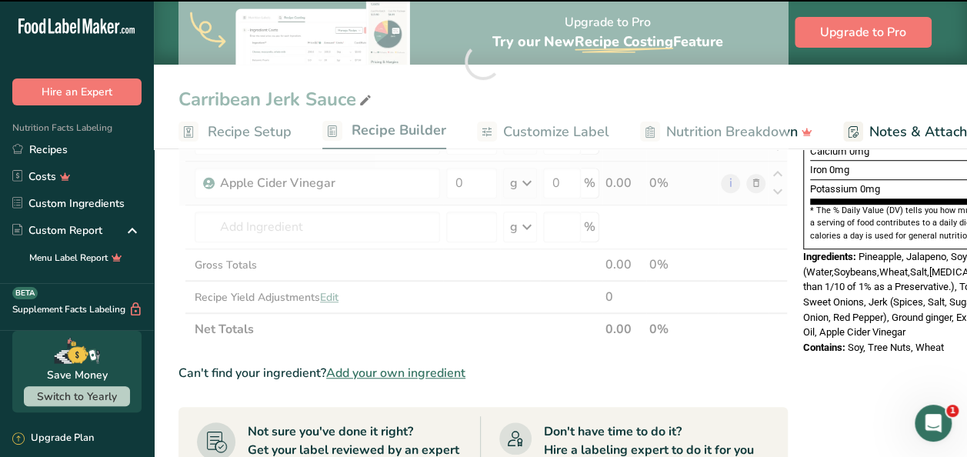
type input "0"
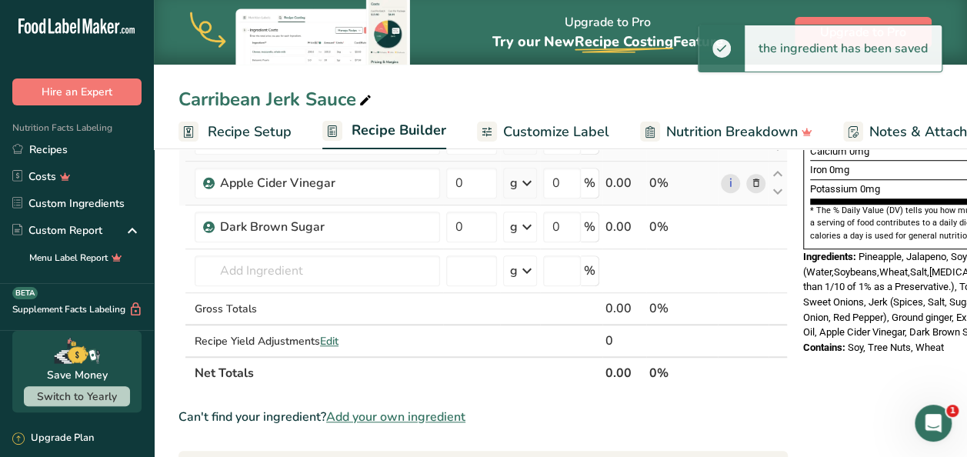
click at [748, 399] on section "Ingredient * Amount * Unit * Waste * .a-a{fill:#347362;}.b-a{fill:#fff;} Grams …" at bounding box center [482, 325] width 609 height 1095
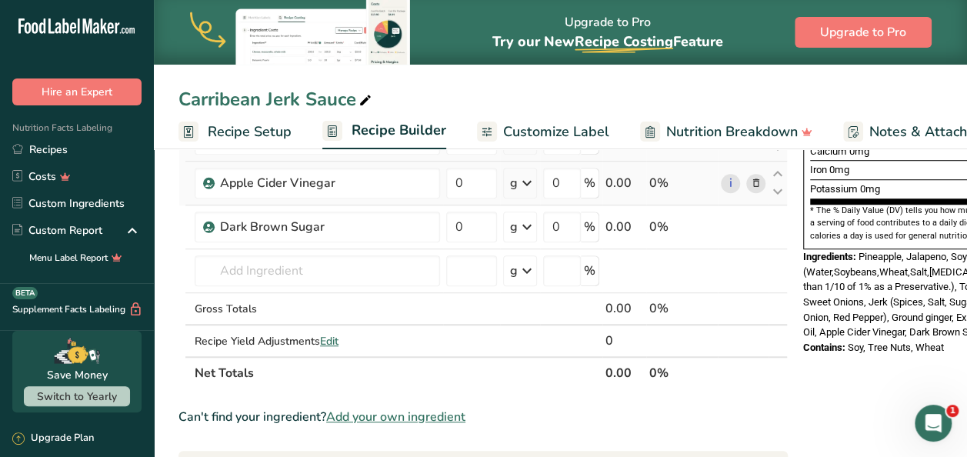
click at [785, 405] on div "Add Ingredients Manage Recipe Delete Recipe Duplicate Recipe Scale Recipe Save …" at bounding box center [487, 306] width 618 height 1181
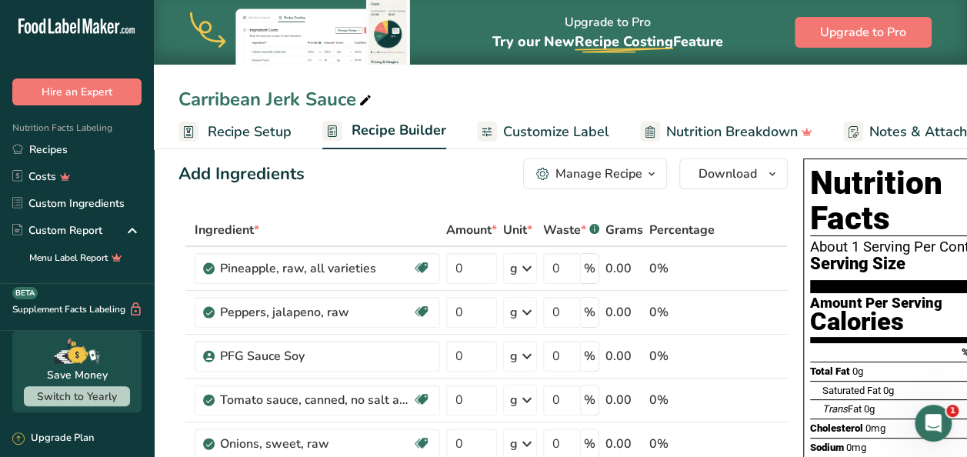
scroll to position [0, 0]
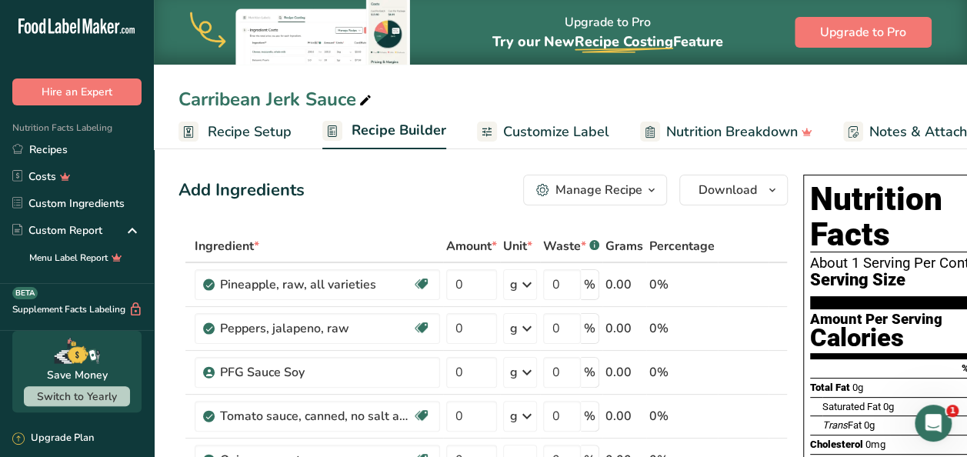
click at [793, 87] on div "Carribean Jerk Sauce" at bounding box center [560, 99] width 813 height 28
click at [66, 145] on link "Recipes" at bounding box center [77, 149] width 154 height 27
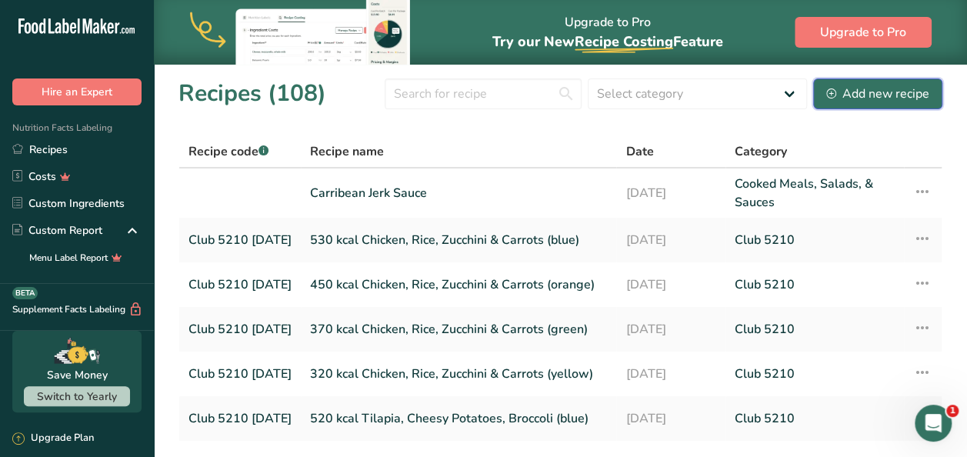
click at [880, 102] on div "Add new recipe" at bounding box center [877, 94] width 103 height 18
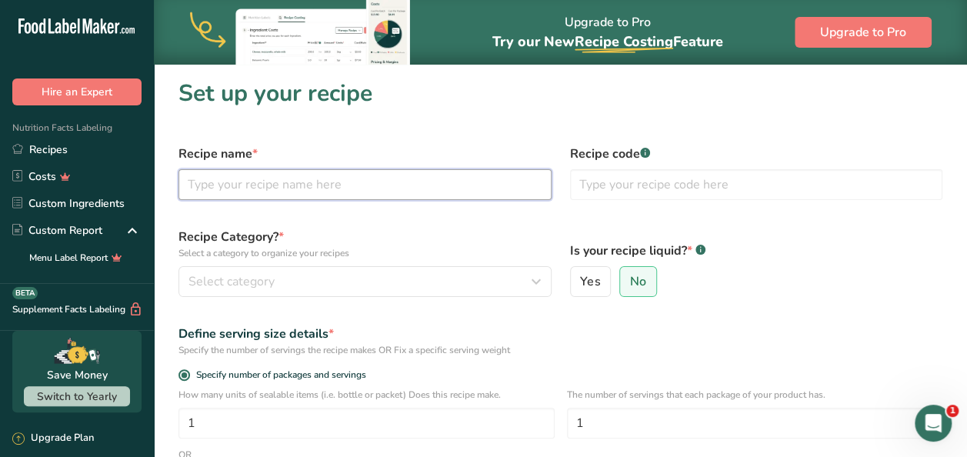
click at [319, 195] on input "text" at bounding box center [364, 184] width 373 height 31
type input "Red Beans and Rice"
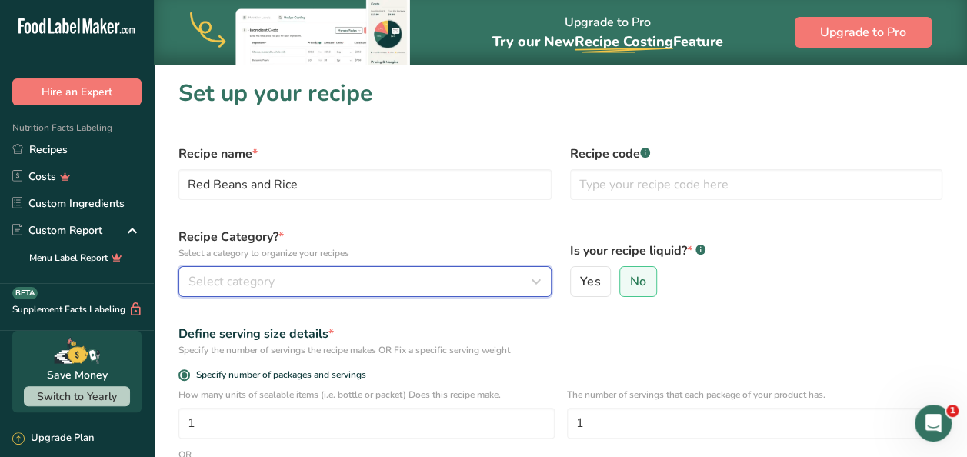
click at [305, 275] on div "Select category" at bounding box center [360, 281] width 344 height 18
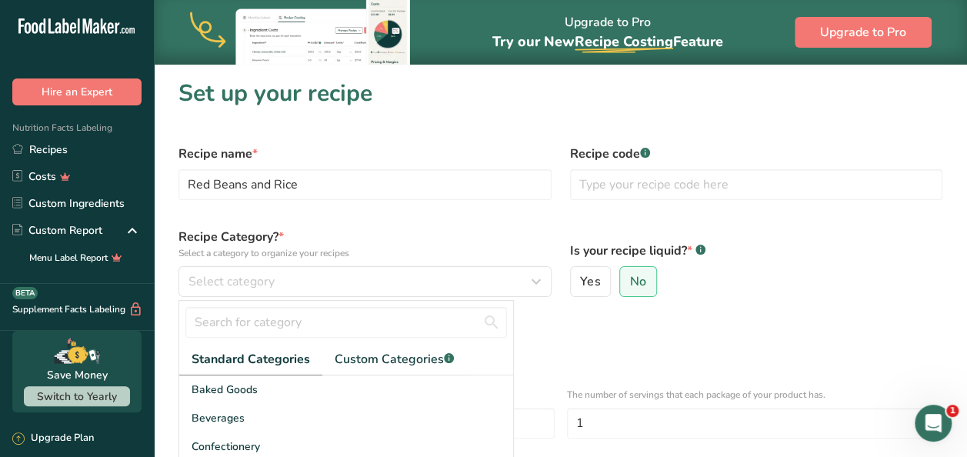
click at [154, 367] on section "Set up your recipe Recipe name * Red Beans and Rice Recipe code .a-a{fill:#3473…" at bounding box center [560, 370] width 813 height 612
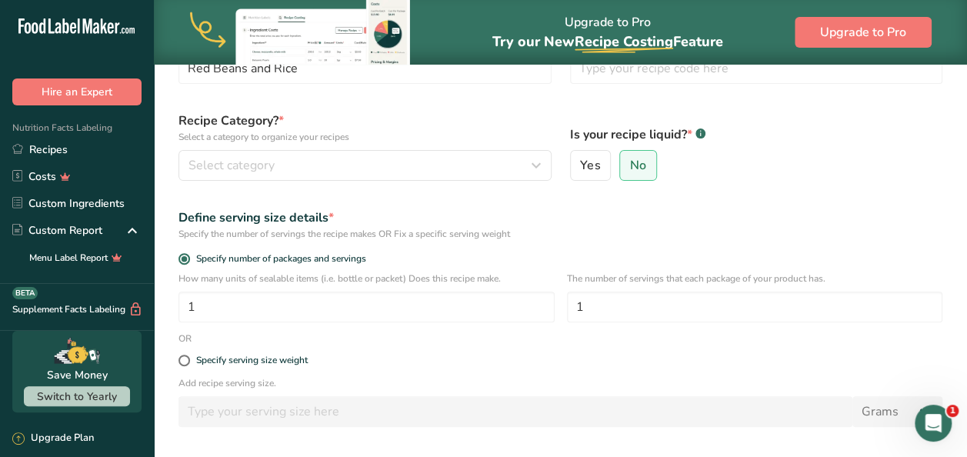
scroll to position [123, 0]
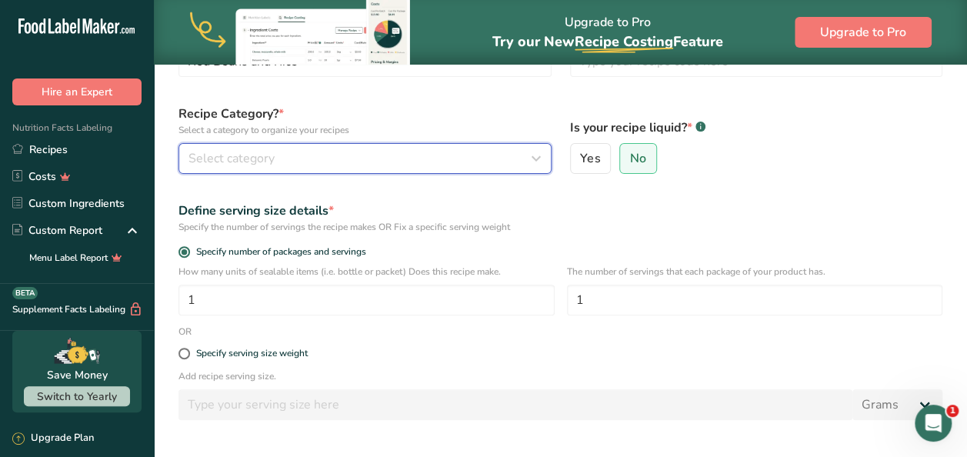
click at [540, 165] on icon "button" at bounding box center [536, 159] width 18 height 28
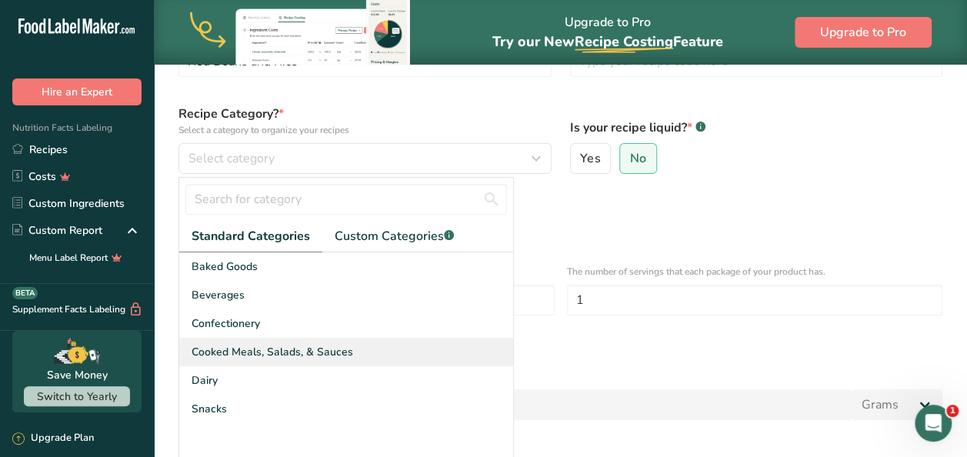
click at [323, 352] on span "Cooked Meals, Salads, & Sauces" at bounding box center [273, 352] width 162 height 16
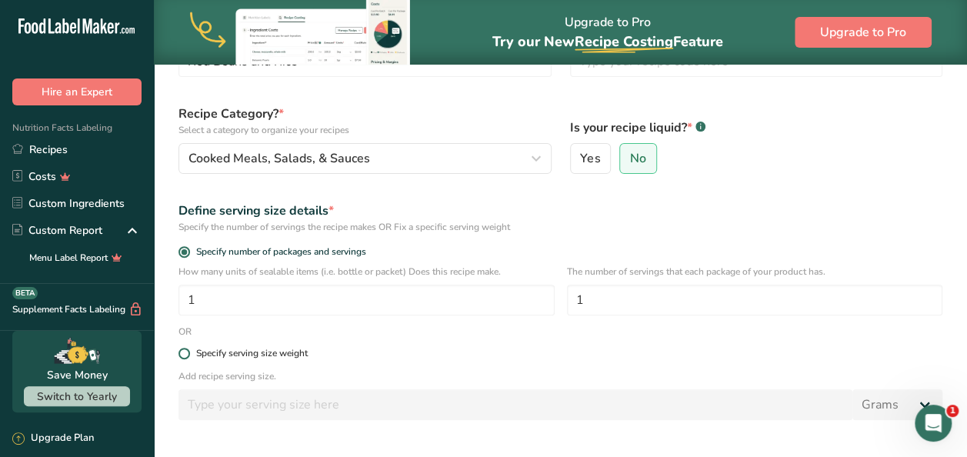
click at [185, 357] on span at bounding box center [184, 354] width 12 height 12
click at [185, 357] on input "Specify serving size weight" at bounding box center [183, 353] width 10 height 10
radio input "true"
radio input "false"
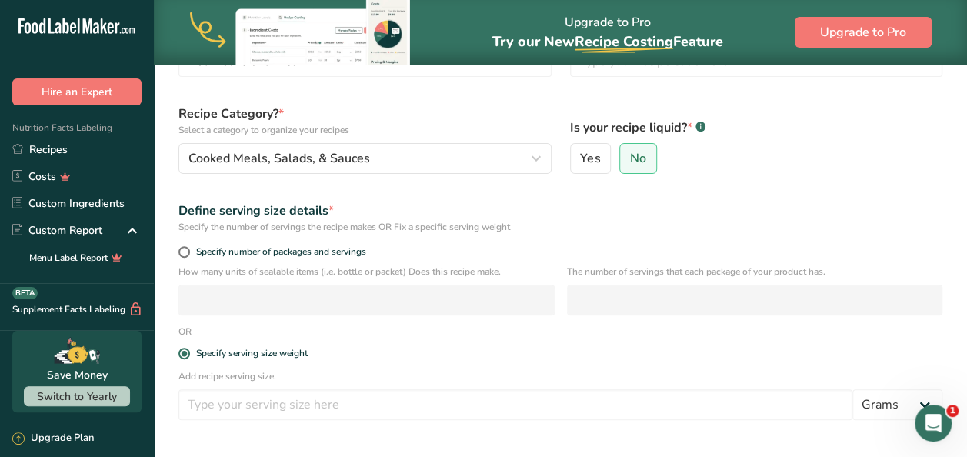
click at [246, 375] on p "Add recipe serving size." at bounding box center [560, 376] width 764 height 14
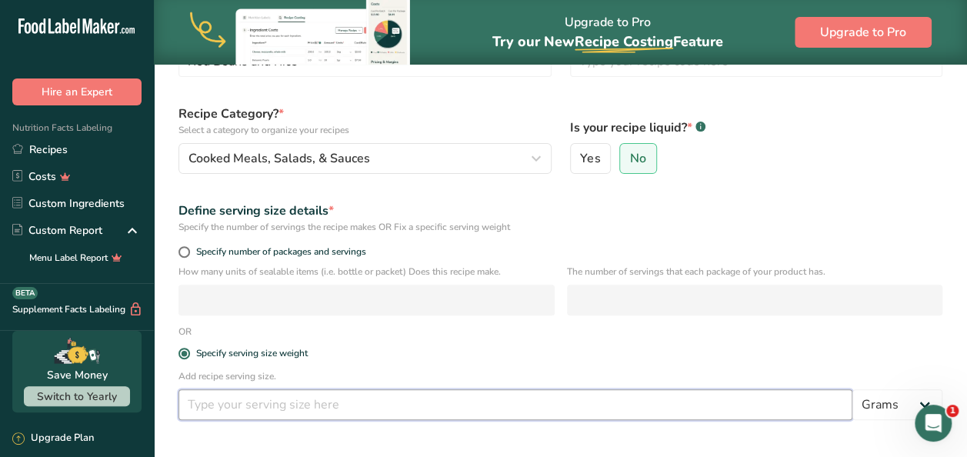
click at [399, 405] on input "number" at bounding box center [515, 404] width 674 height 31
type input "1"
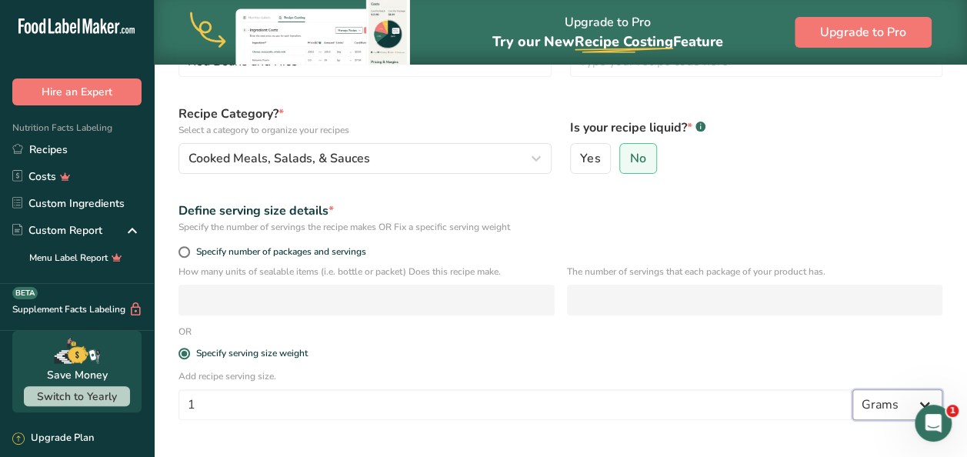
click at [911, 412] on select "Grams kg mg mcg lb oz l mL fl oz tbsp tsp cup qt gallon" at bounding box center [897, 404] width 90 height 31
select select "5"
click at [852, 389] on select "Grams kg mg mcg lb oz l mL fl oz tbsp tsp cup qt gallon" at bounding box center [897, 404] width 90 height 31
click at [732, 218] on div "Define serving size details *" at bounding box center [560, 211] width 764 height 18
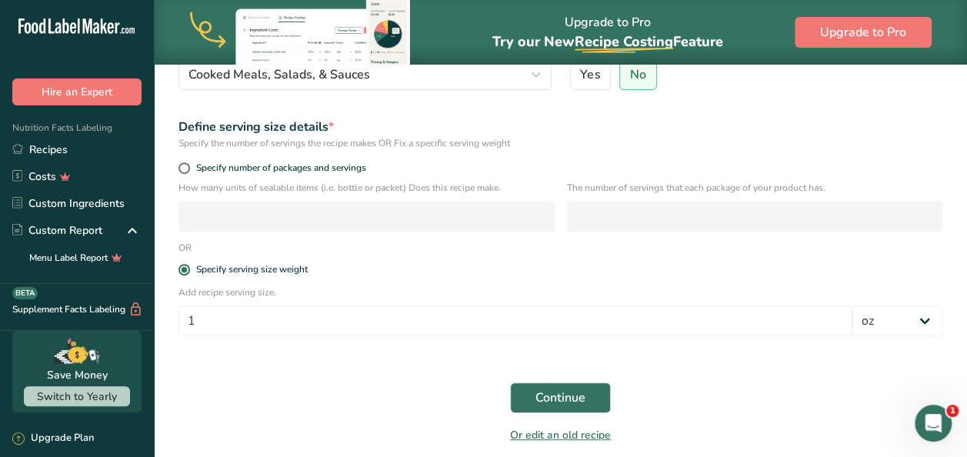
scroll to position [215, 0]
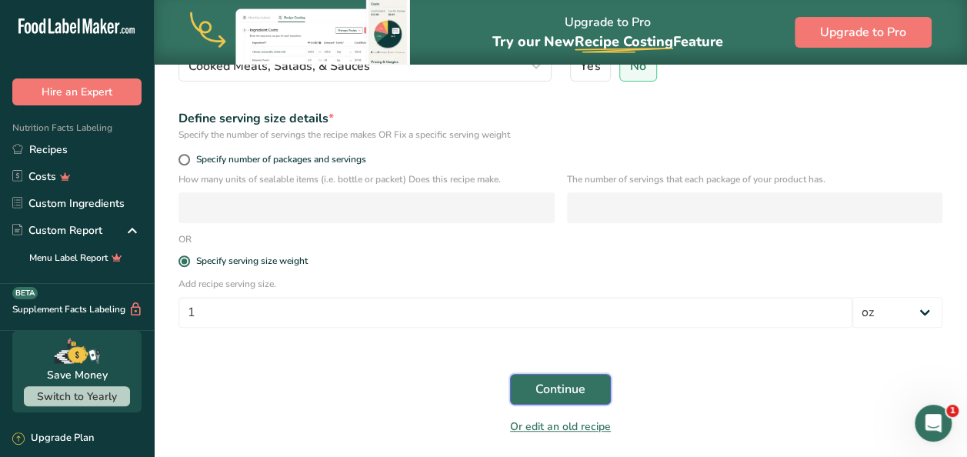
click at [569, 390] on span "Continue" at bounding box center [560, 389] width 50 height 18
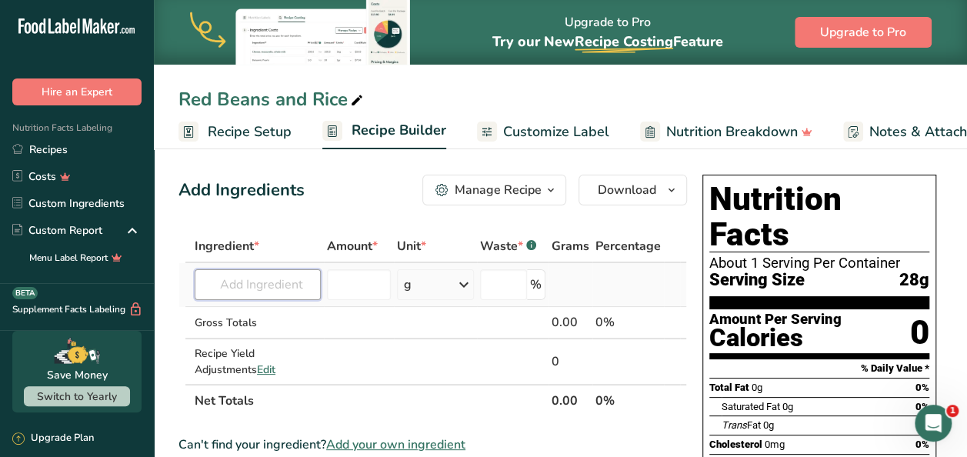
click at [260, 285] on input "text" at bounding box center [258, 284] width 126 height 31
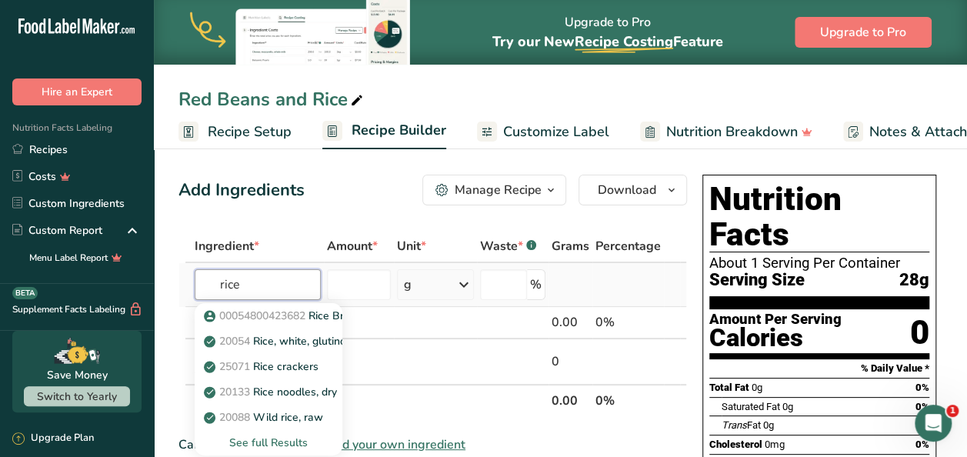
type input "rice"
click at [272, 434] on div "See full Results" at bounding box center [269, 442] width 148 height 25
click at [272, 442] on div "See full Results" at bounding box center [268, 443] width 123 height 16
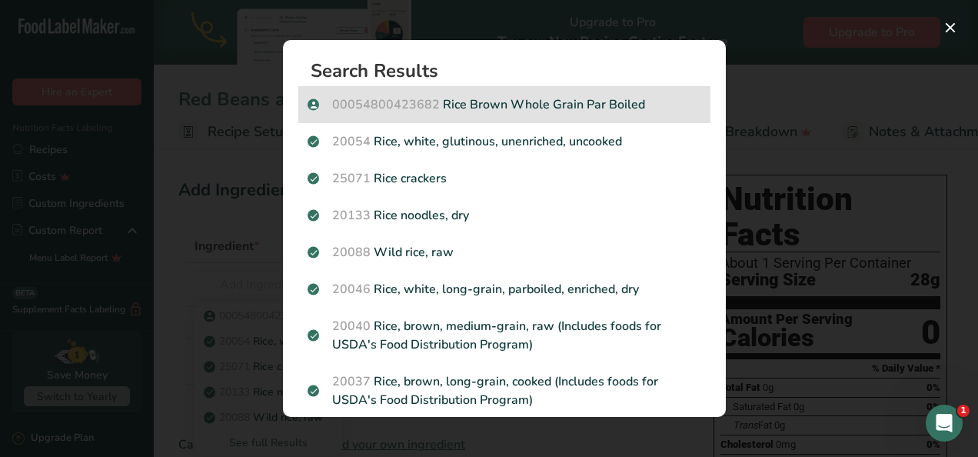
click at [503, 102] on p "00054800423682 Rice Brown Whole Grain Par Boiled" at bounding box center [505, 104] width 394 height 18
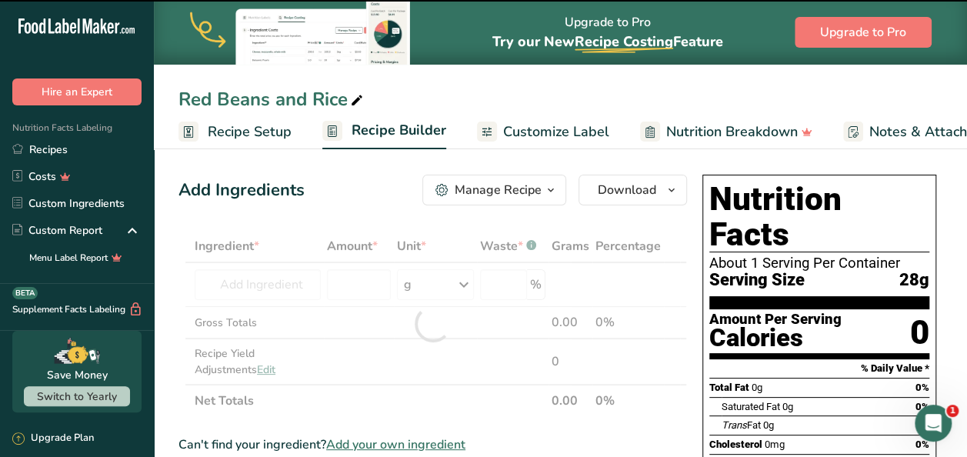
type input "0"
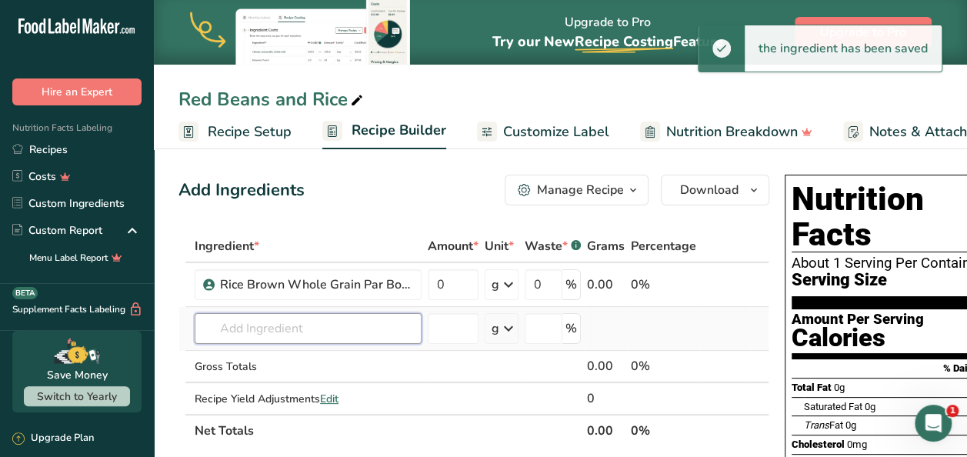
click at [246, 337] on input "text" at bounding box center [308, 328] width 227 height 31
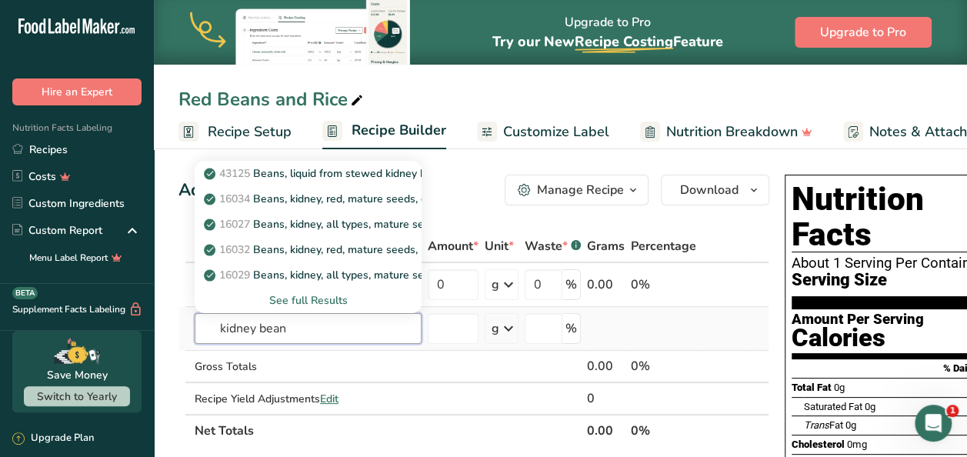
type input "kidney bean"
click at [309, 299] on div "See full Results" at bounding box center [308, 300] width 202 height 16
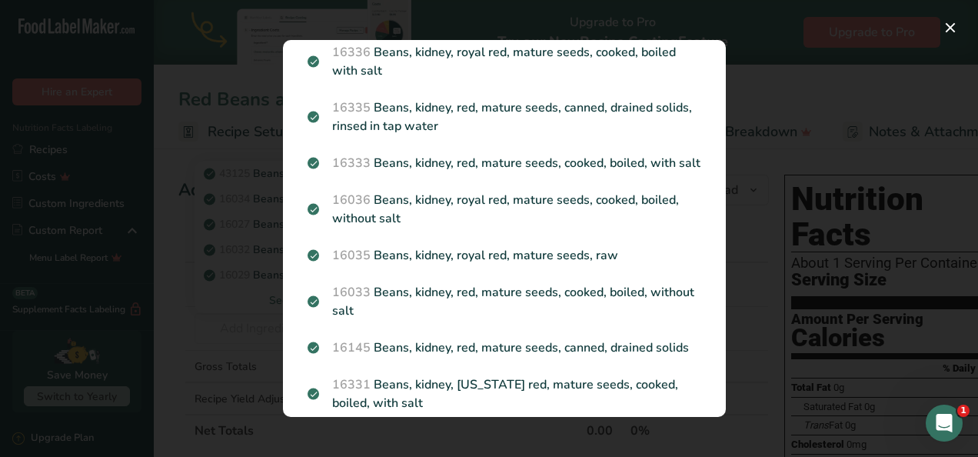
scroll to position [431, 0]
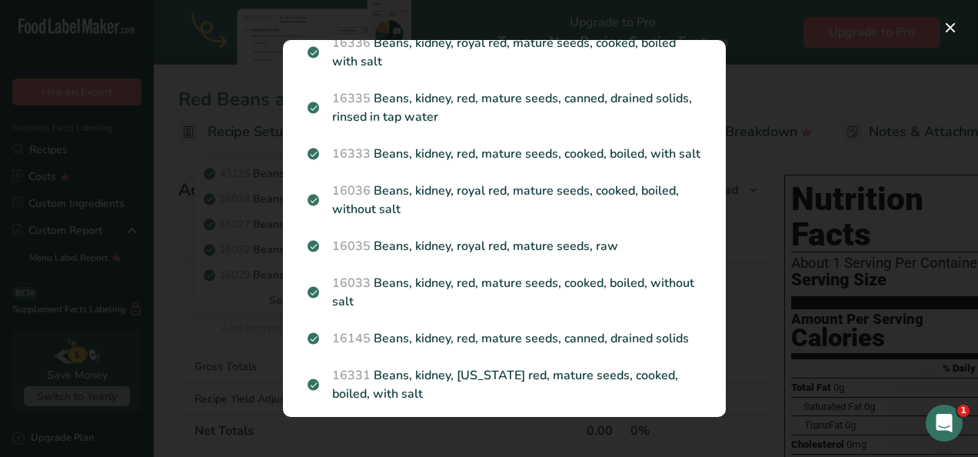
drag, startPoint x: 714, startPoint y: 285, endPoint x: 714, endPoint y: 249, distance: 36.2
click at [714, 249] on section "Search Results 43125 Beans, liquid from stewed kidney beans 16034 Beans, kidney…" at bounding box center [504, 228] width 443 height 377
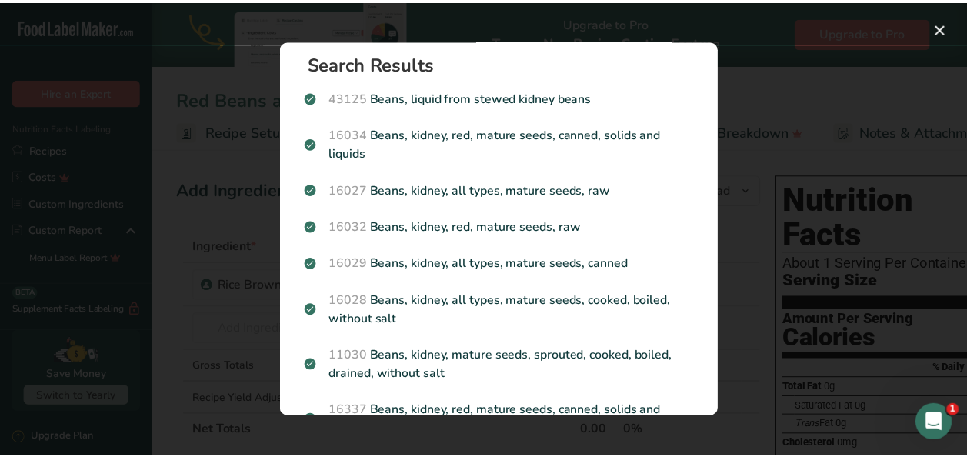
scroll to position [8, 0]
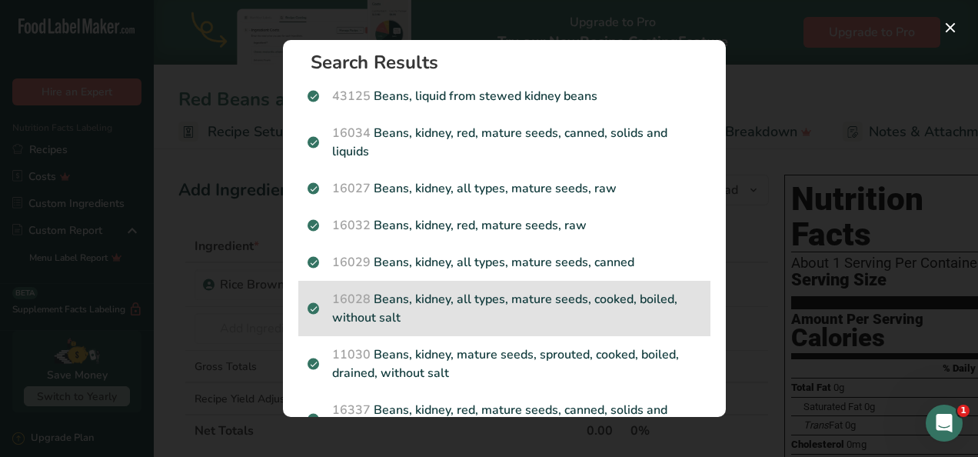
click at [566, 291] on p "16028 Beans, kidney, all types, mature seeds, cooked, boiled, without salt" at bounding box center [505, 308] width 394 height 37
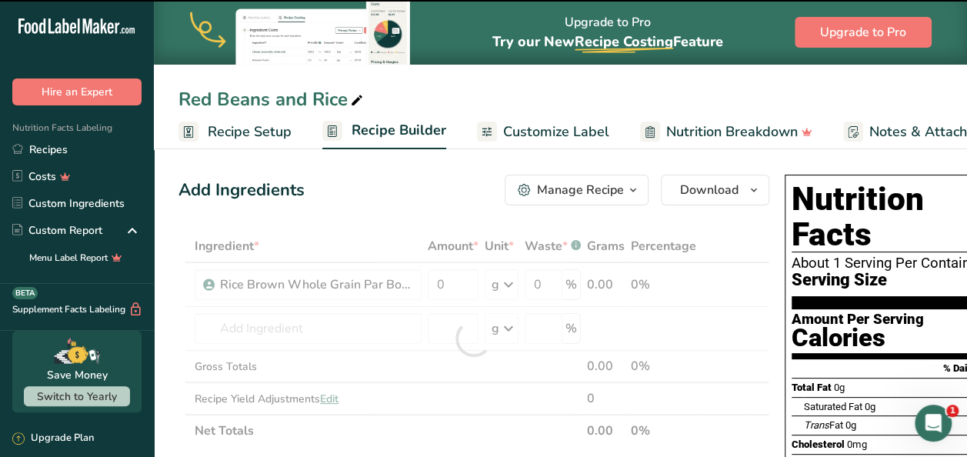
type input "0"
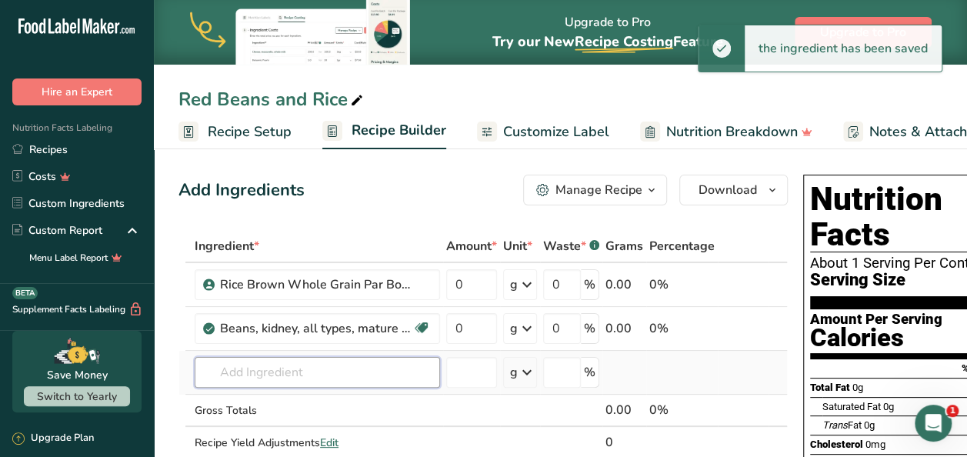
click at [274, 370] on input "text" at bounding box center [317, 372] width 245 height 31
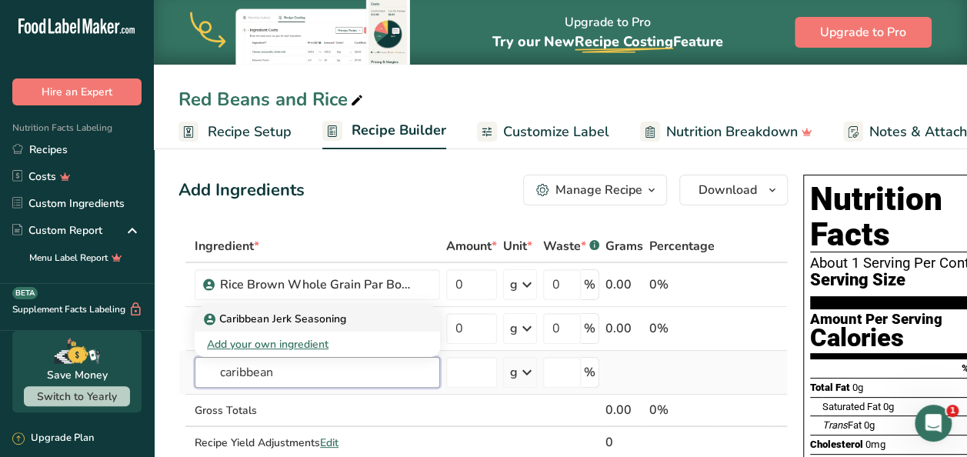
type input "caribbean"
click at [295, 317] on p "Caribbean Jerk Seasoning" at bounding box center [276, 319] width 139 height 16
type input "Caribbean Jerk Seasoning"
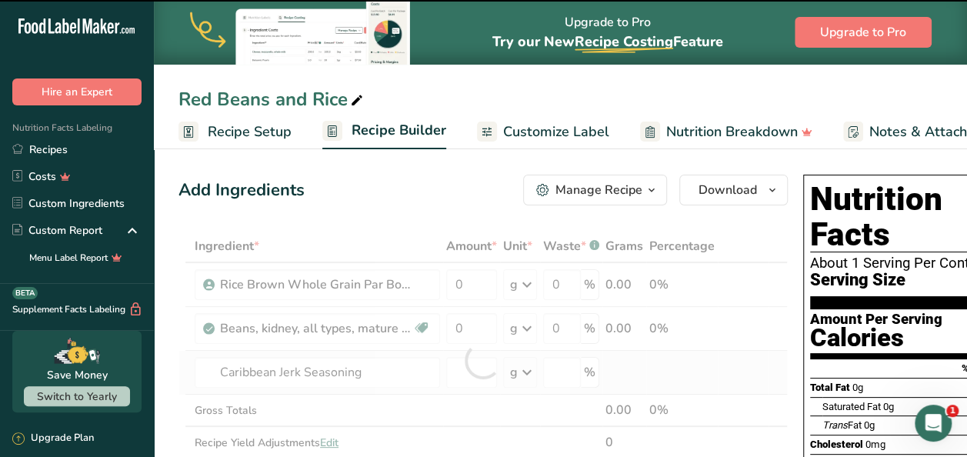
type input "0"
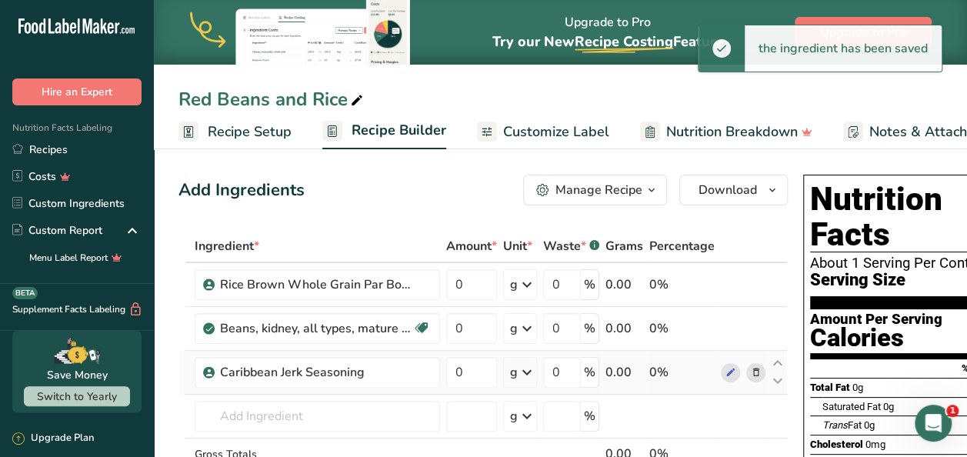
click at [391, 195] on div "Add Ingredients Manage Recipe Delete Recipe Duplicate Recipe Scale Recipe Save …" at bounding box center [482, 190] width 609 height 31
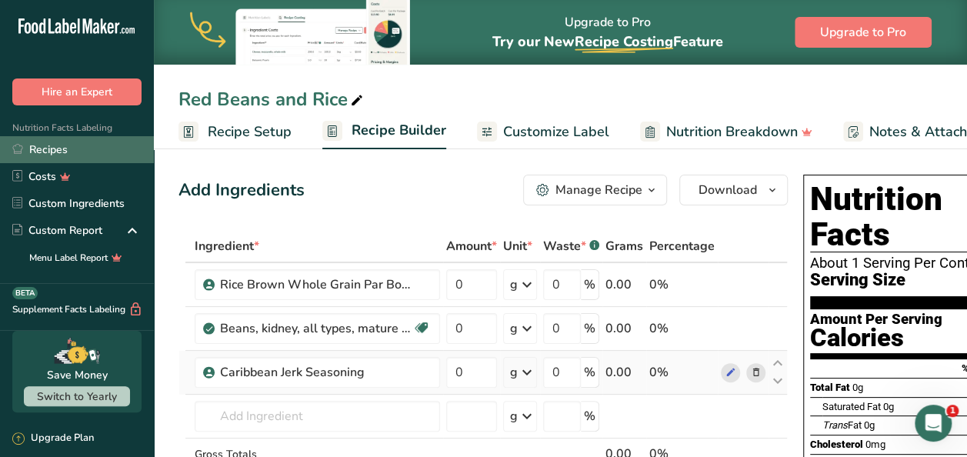
click at [102, 152] on link "Recipes" at bounding box center [77, 149] width 154 height 27
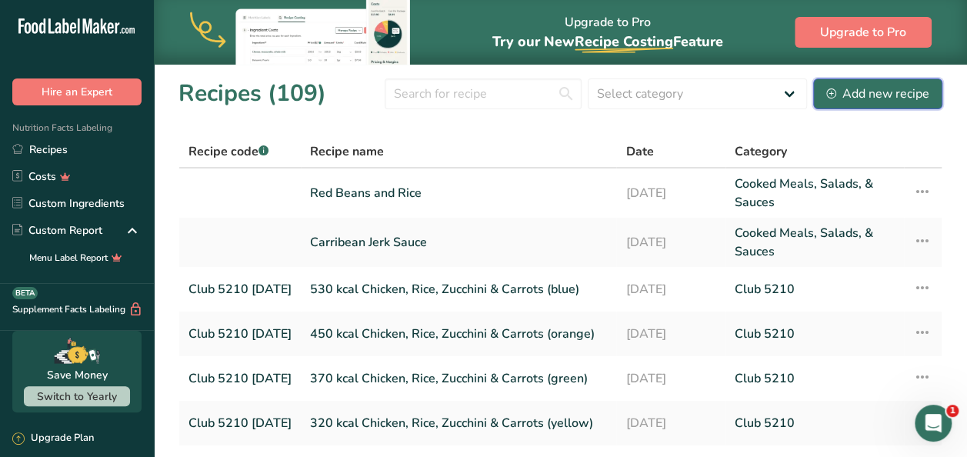
click at [873, 95] on div "Add new recipe" at bounding box center [877, 94] width 103 height 18
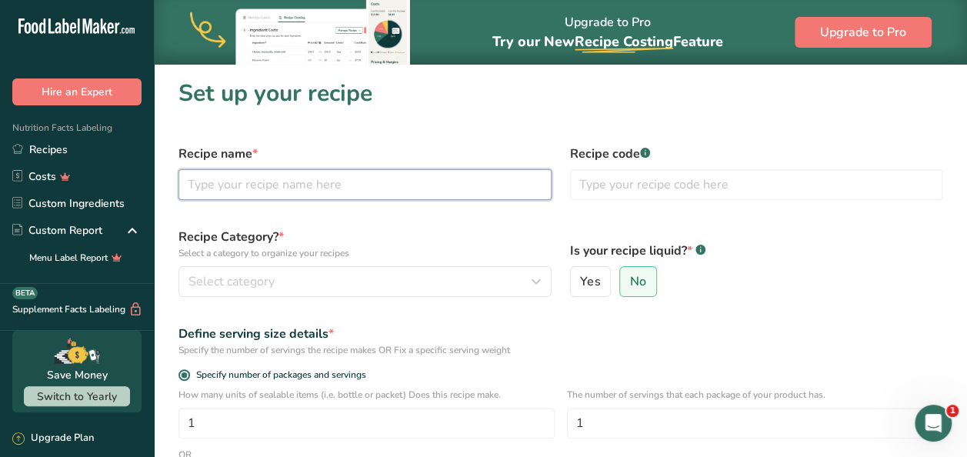
click at [337, 187] on input "text" at bounding box center [364, 184] width 373 height 31
click at [441, 188] on input "Jerk Chicken w Red Beans and Rice" at bounding box center [364, 184] width 373 height 31
type input "Jerk Chicken w Red Beans and Rice"
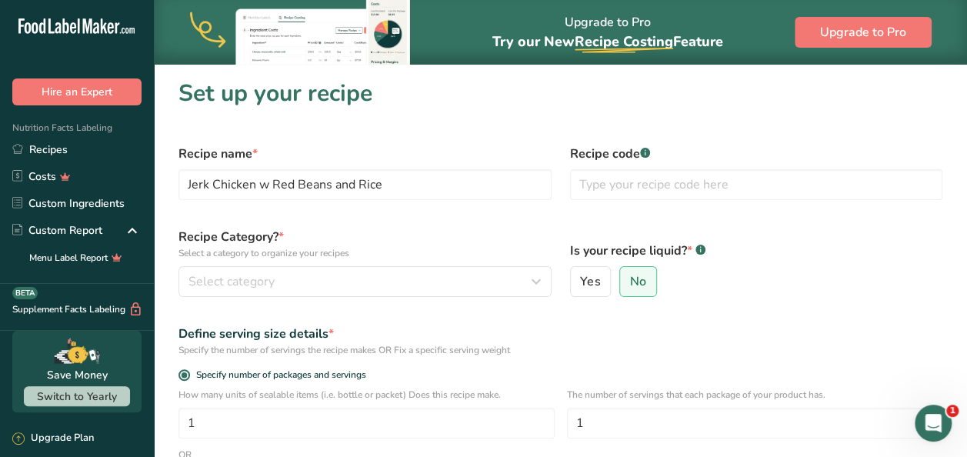
click at [775, 288] on div "Yes No" at bounding box center [756, 281] width 373 height 31
